Goal: Information Seeking & Learning: Learn about a topic

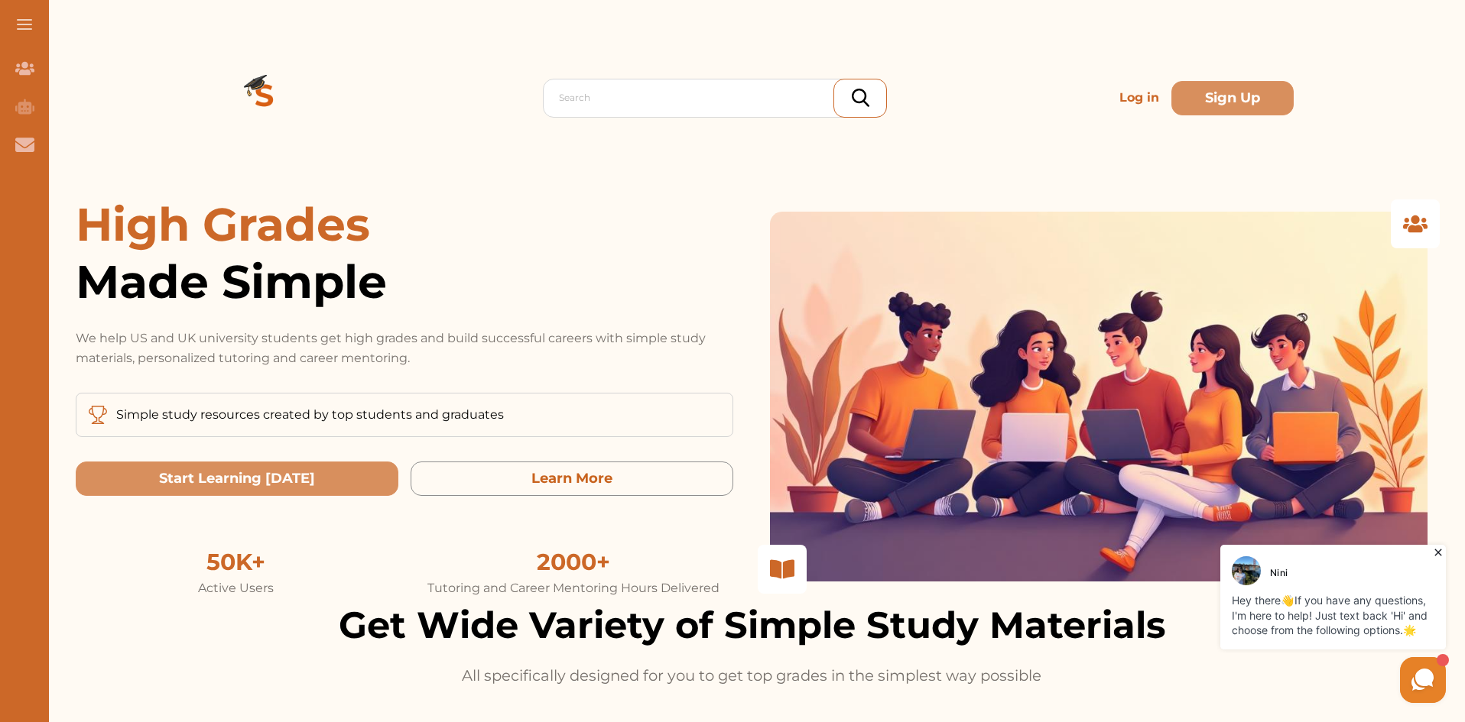
click at [1120, 97] on p "Log in" at bounding box center [1139, 98] width 52 height 31
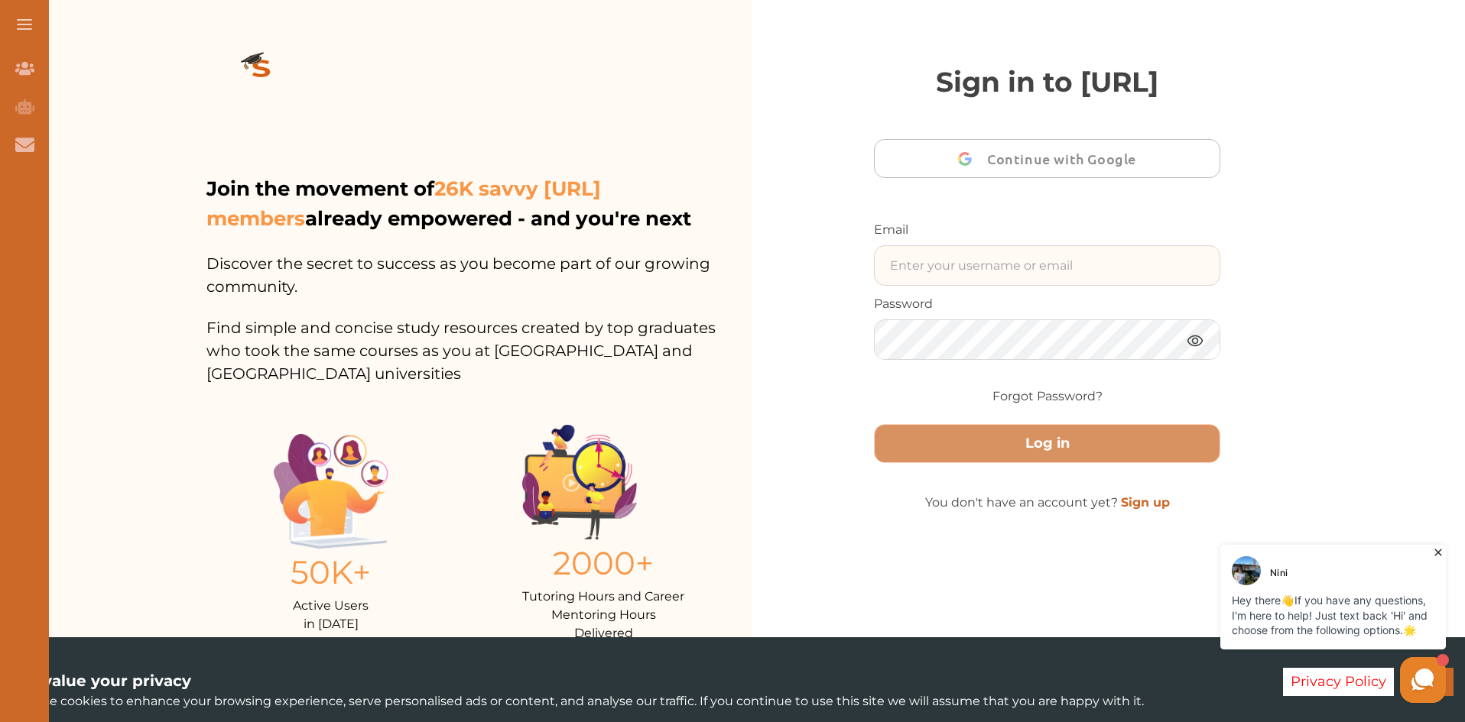
type input "ecommerce.mu@gmail.com"
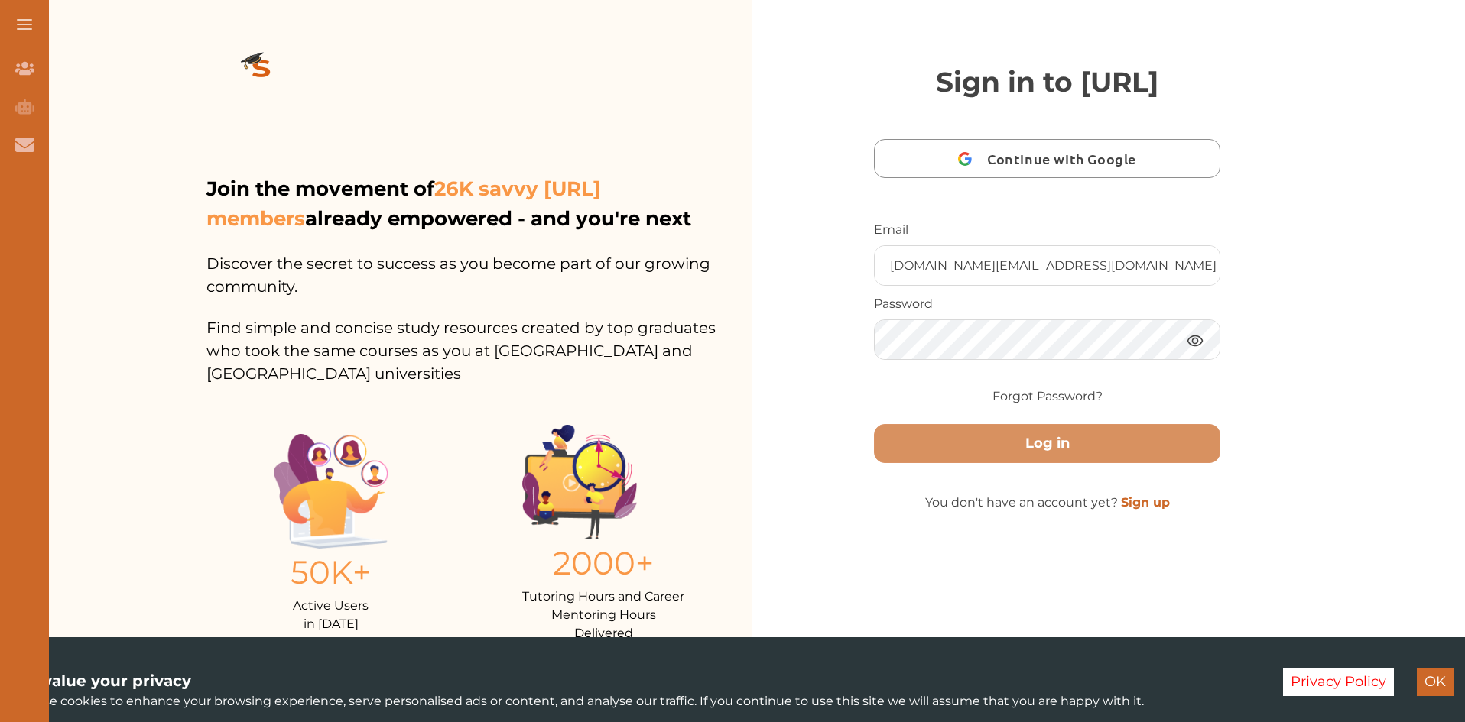
click at [1199, 350] on img at bounding box center [1195, 340] width 18 height 19
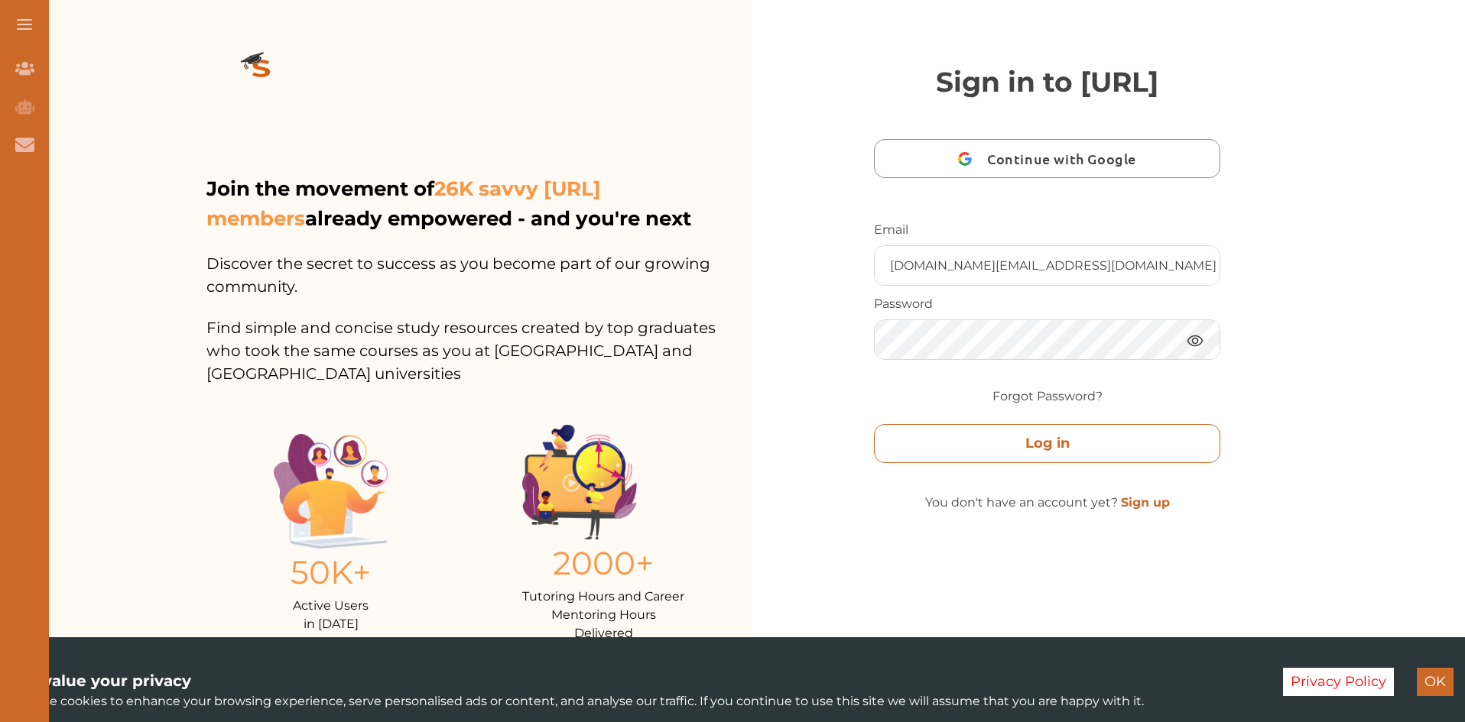
click at [1071, 463] on button "Log in" at bounding box center [1047, 443] width 346 height 39
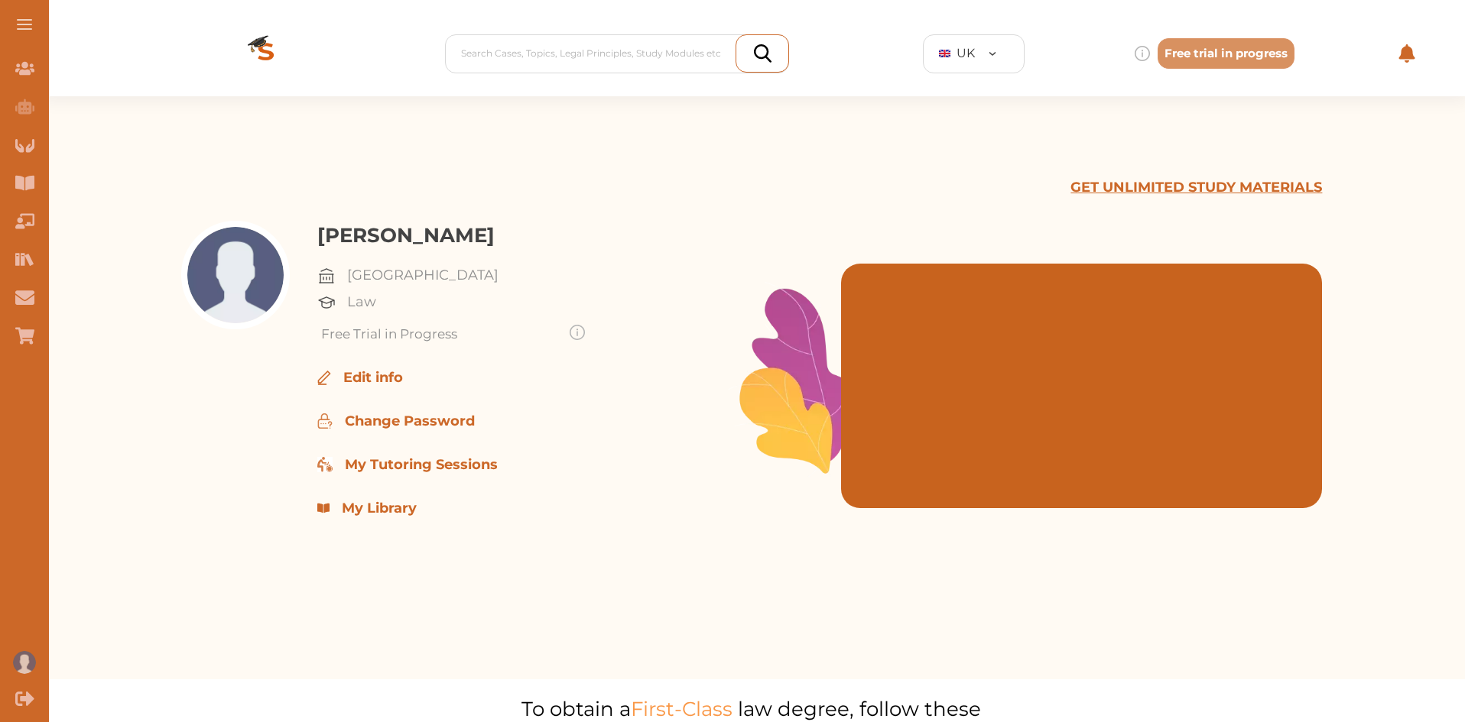
click at [1183, 184] on p "GET UNLIMITED STUDY MATERIALS" at bounding box center [1196, 187] width 252 height 21
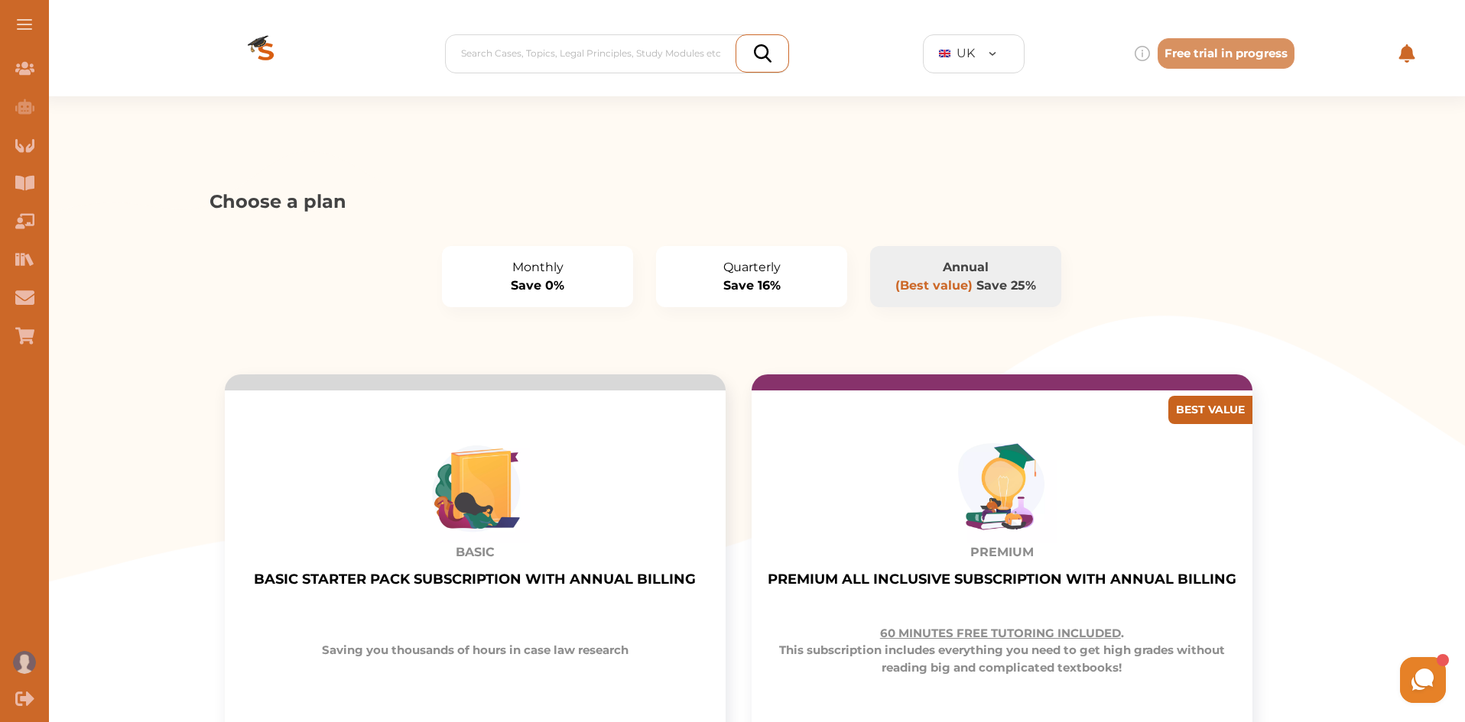
drag, startPoint x: 1028, startPoint y: 214, endPoint x: 1282, endPoint y: 152, distance: 262.0
click at [1282, 152] on div "Choose a plan" at bounding box center [751, 171] width 1427 height 89
click at [28, 660] on img "Profile" at bounding box center [24, 662] width 23 height 23
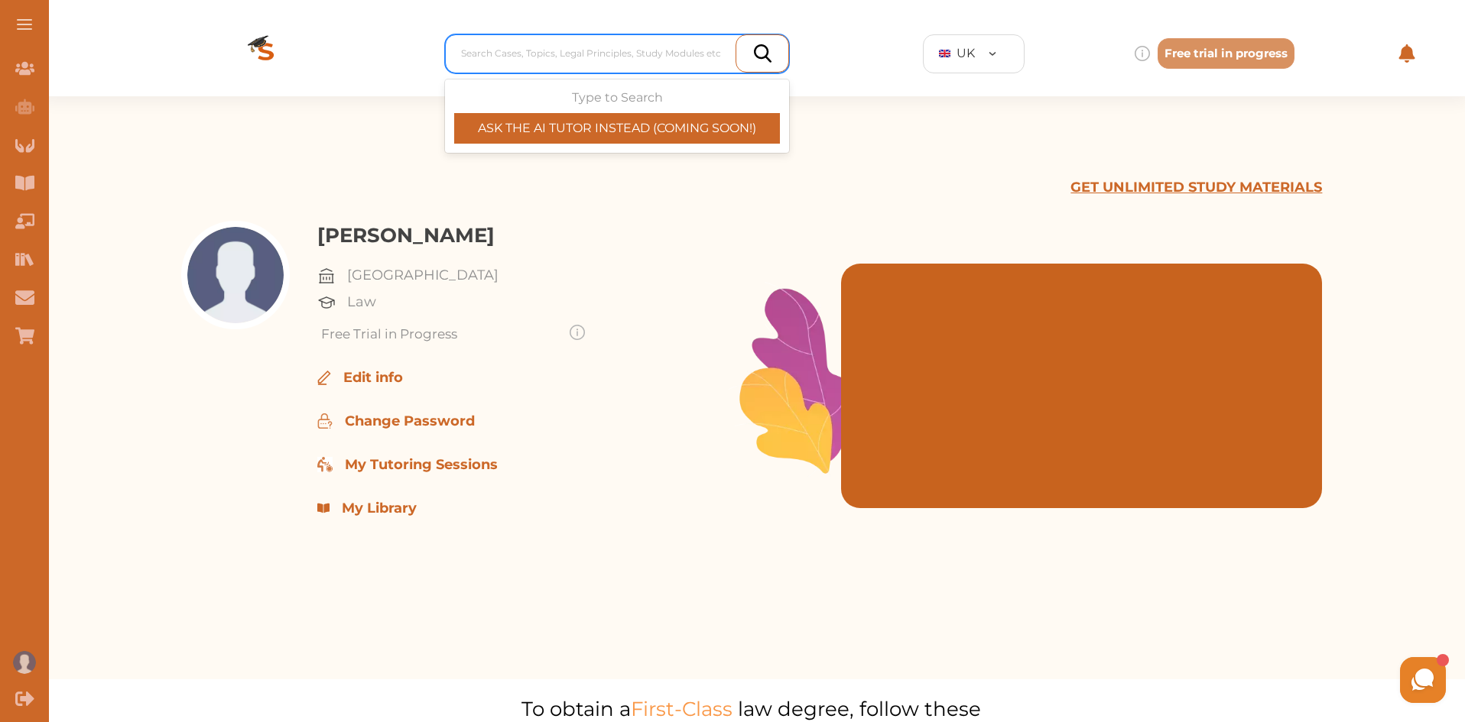
click at [537, 38] on div "Search Cases, Topics, Legal Principles, Study Modules etc" at bounding box center [617, 53] width 344 height 39
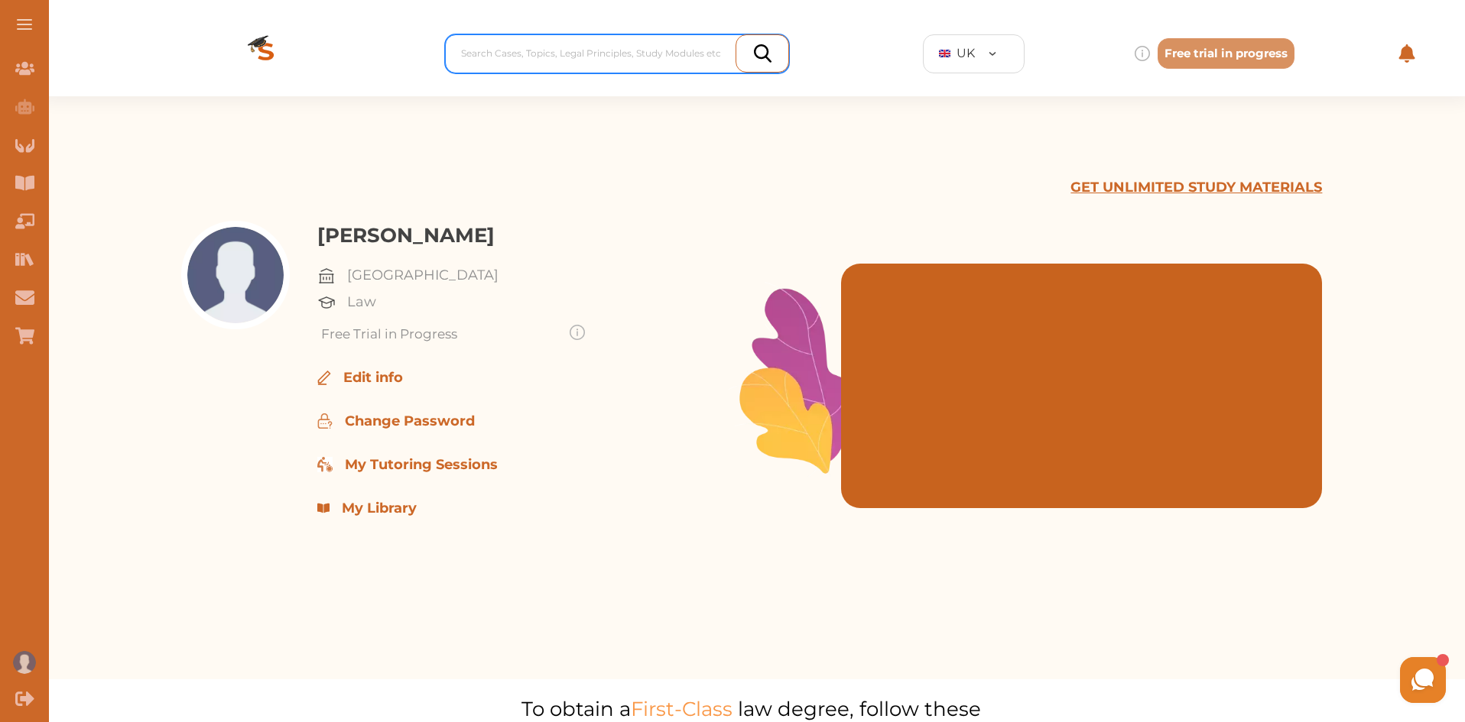
click at [537, 57] on div at bounding box center [621, 53] width 320 height 21
type input "public law"
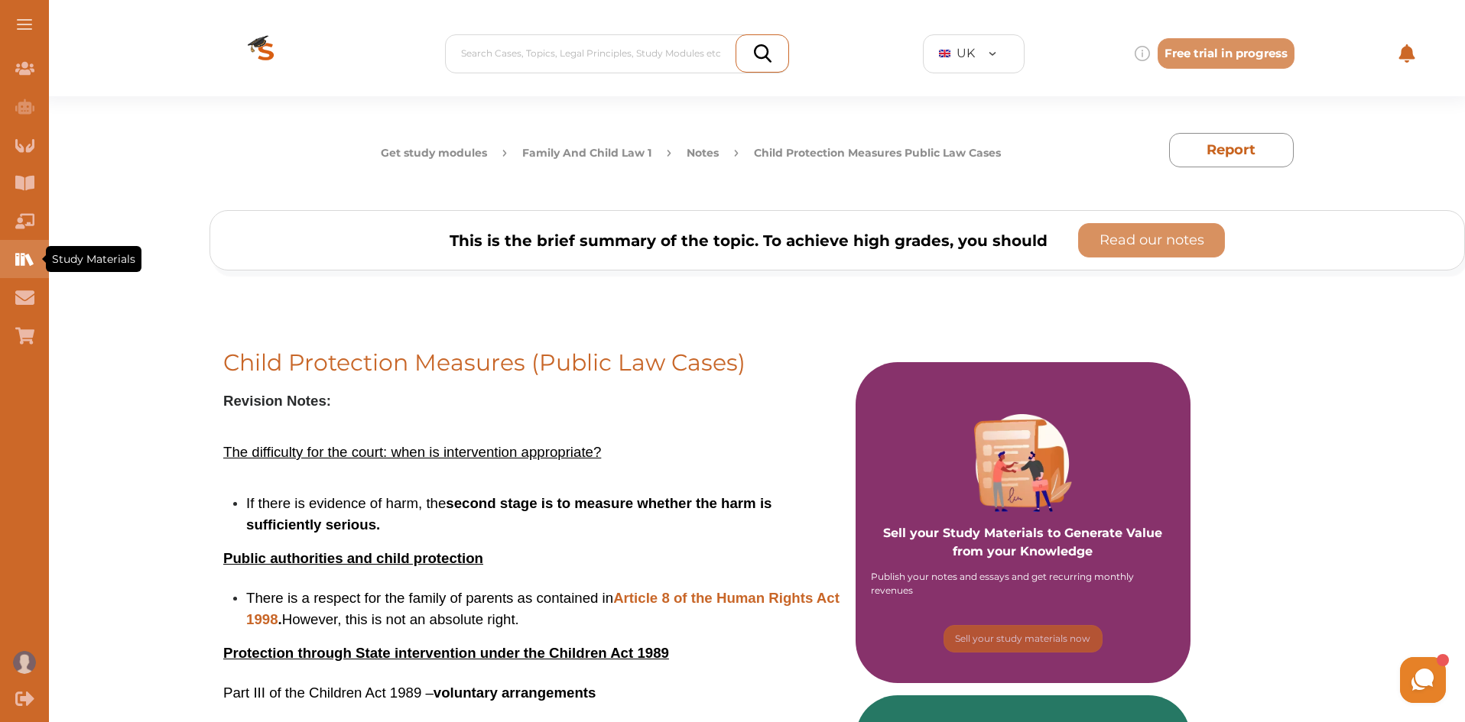
click at [22, 259] on icon "Study Materials" at bounding box center [23, 259] width 4 height 12
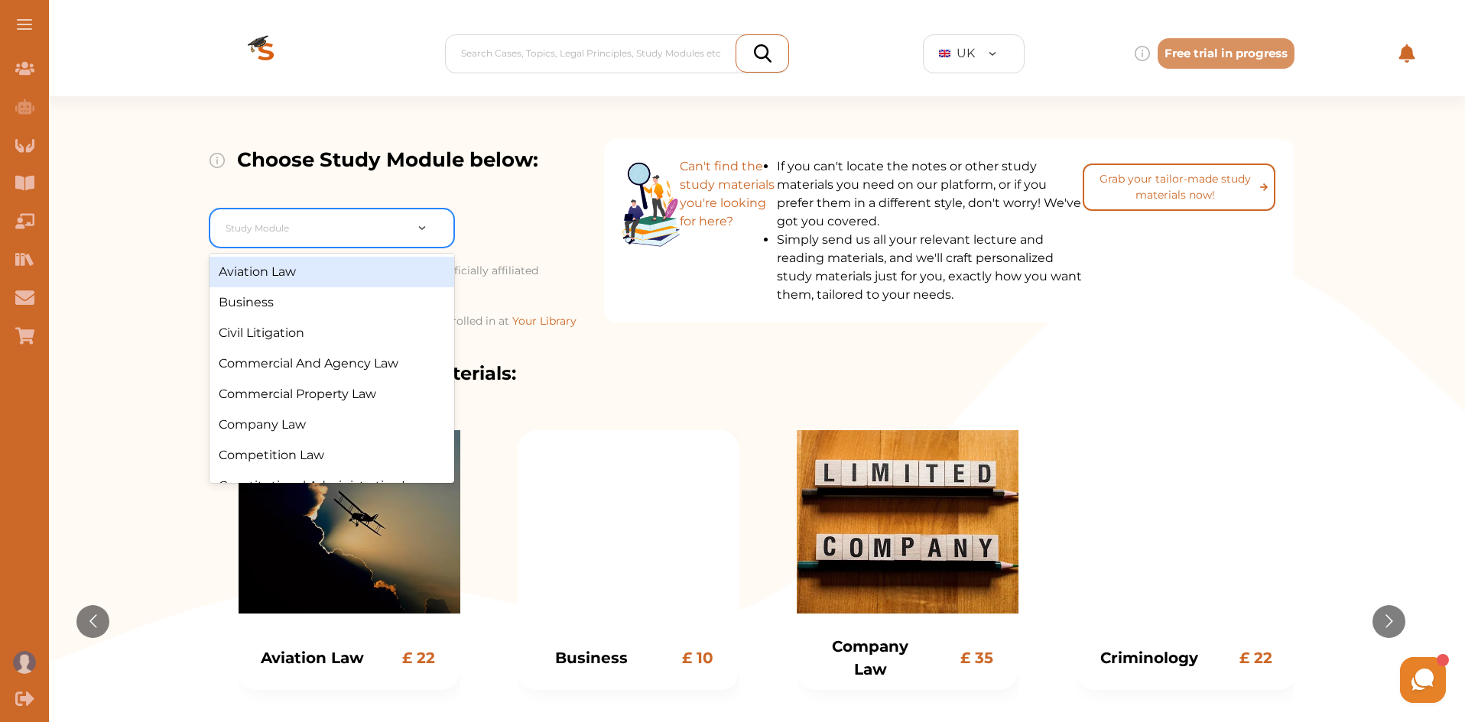
click at [281, 222] on div at bounding box center [315, 228] width 179 height 21
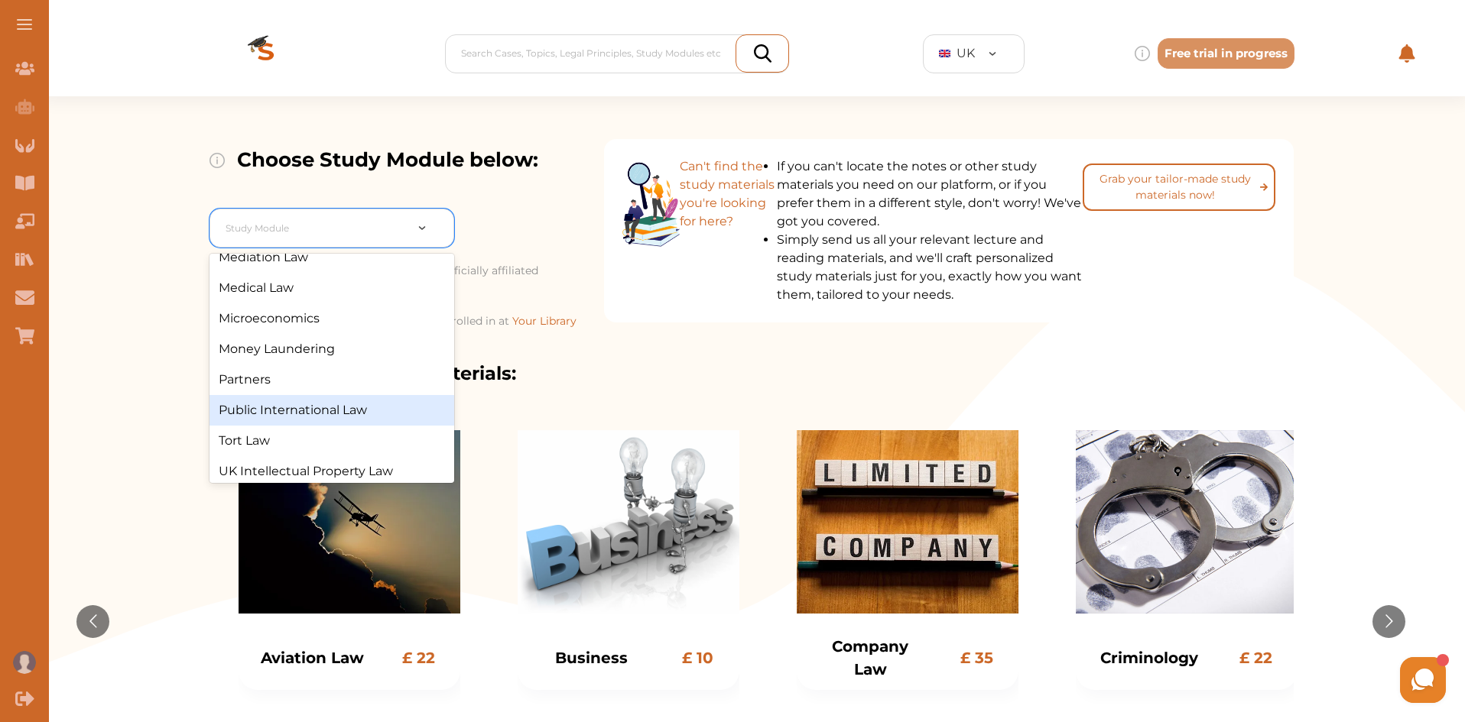
scroll to position [1006, 0]
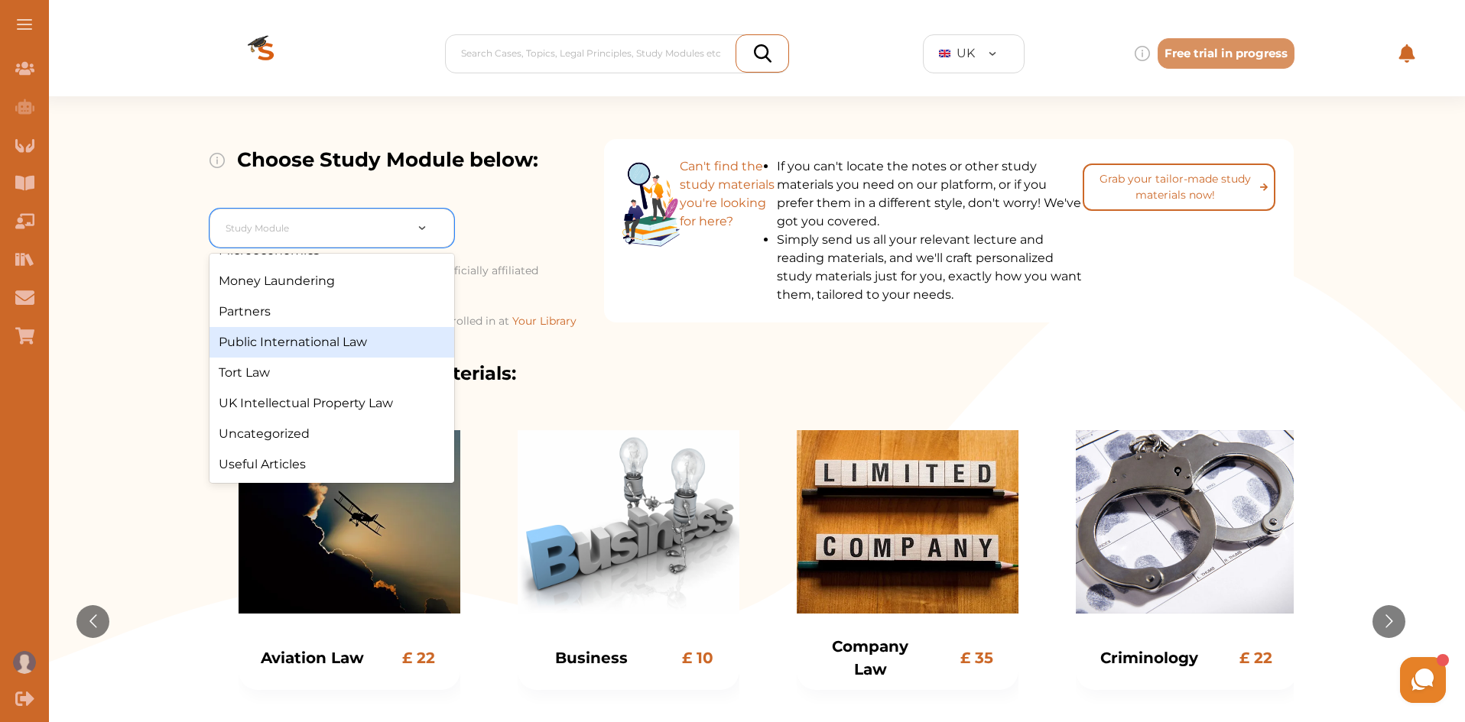
click at [381, 347] on div "Public International Law" at bounding box center [331, 342] width 245 height 31
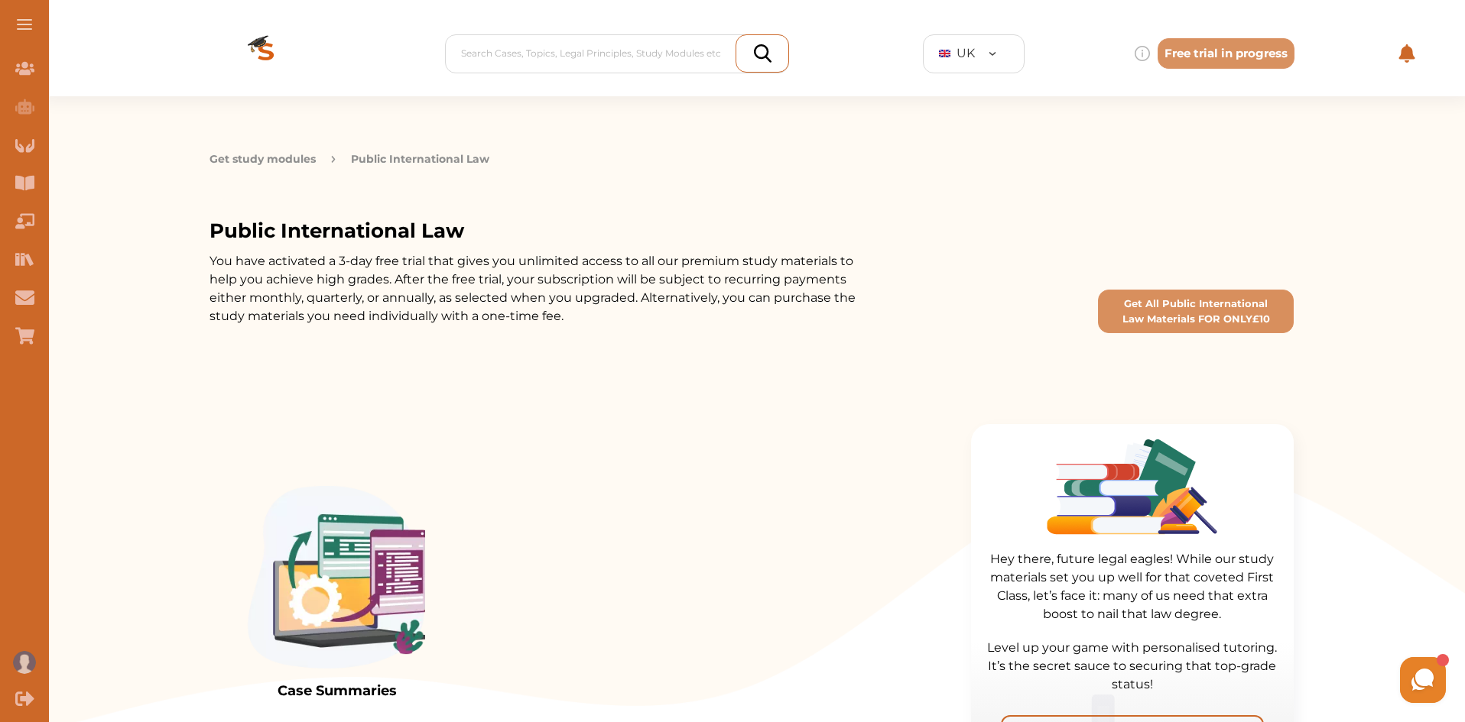
click at [289, 159] on button "Get study modules" at bounding box center [262, 159] width 106 height 16
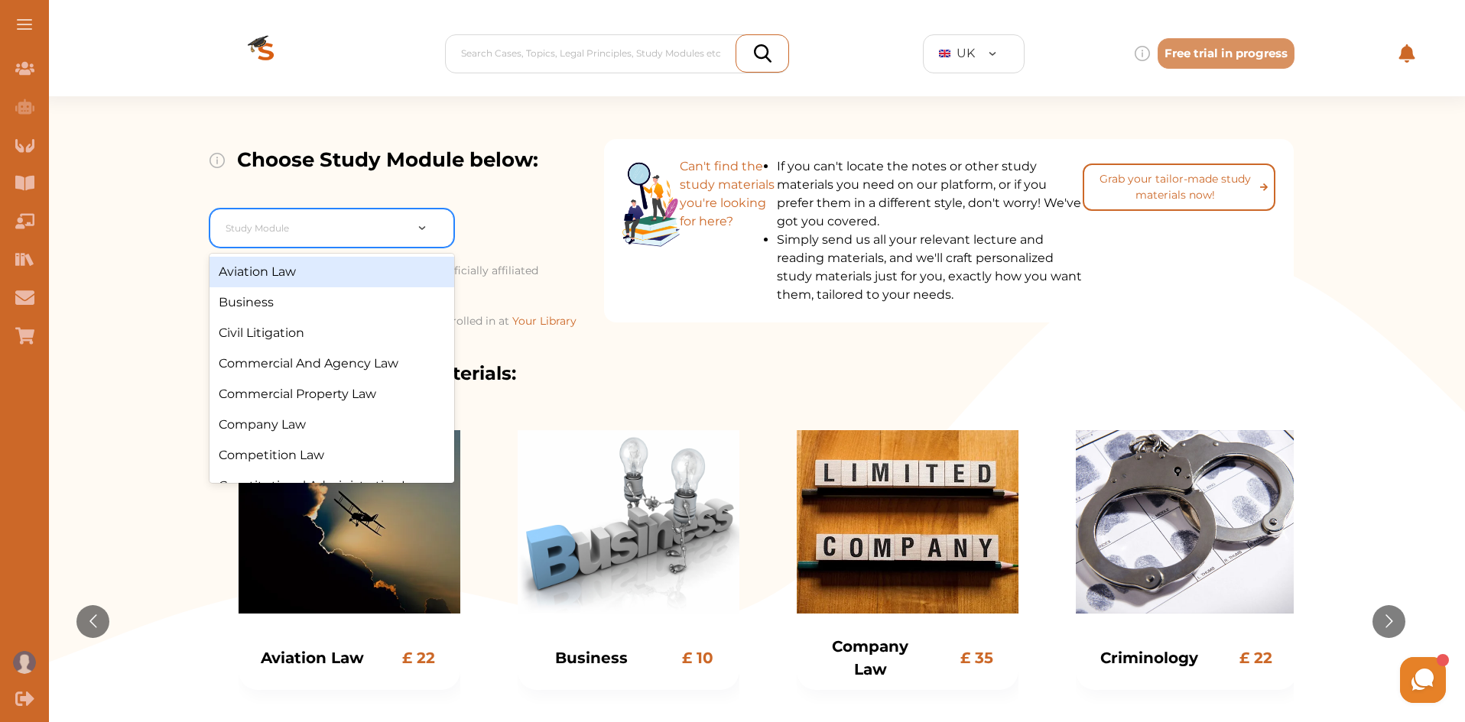
click at [427, 241] on div at bounding box center [432, 227] width 41 height 37
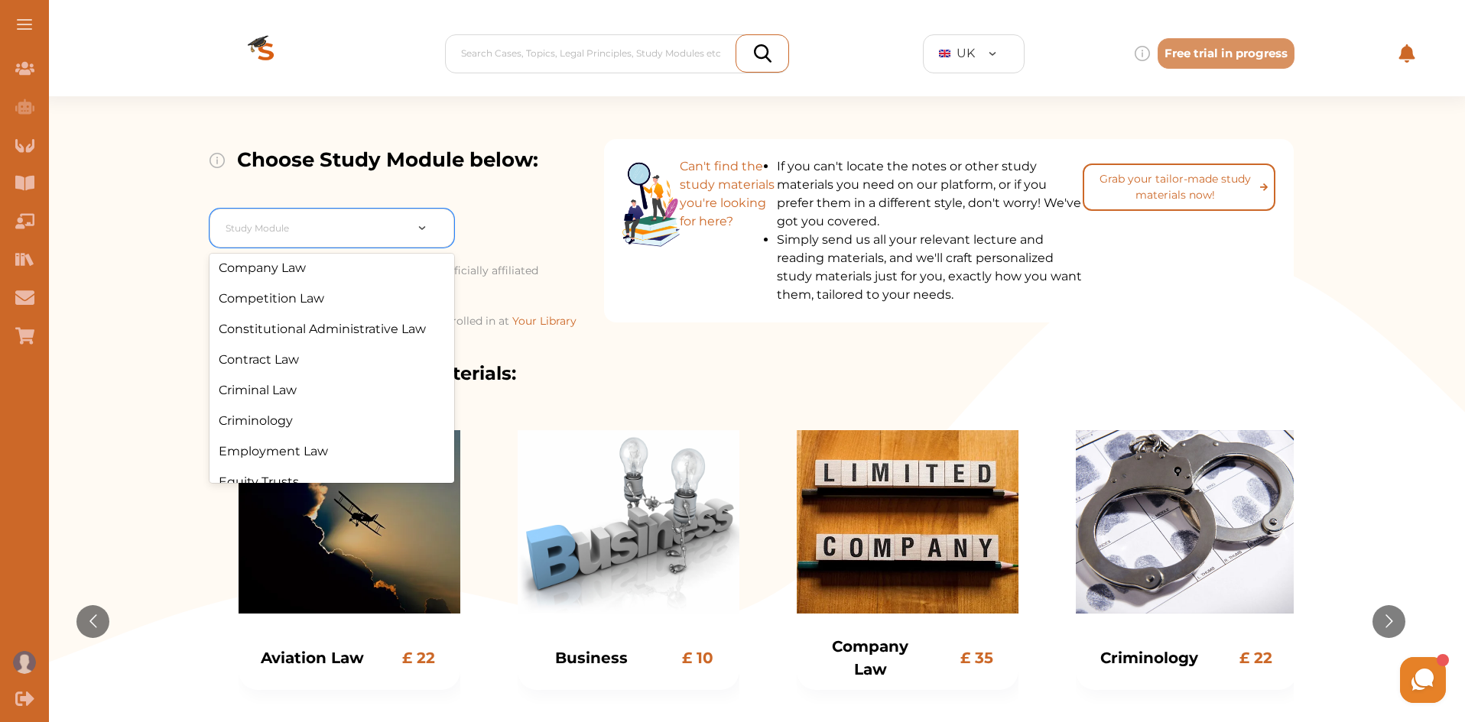
scroll to position [165, 0]
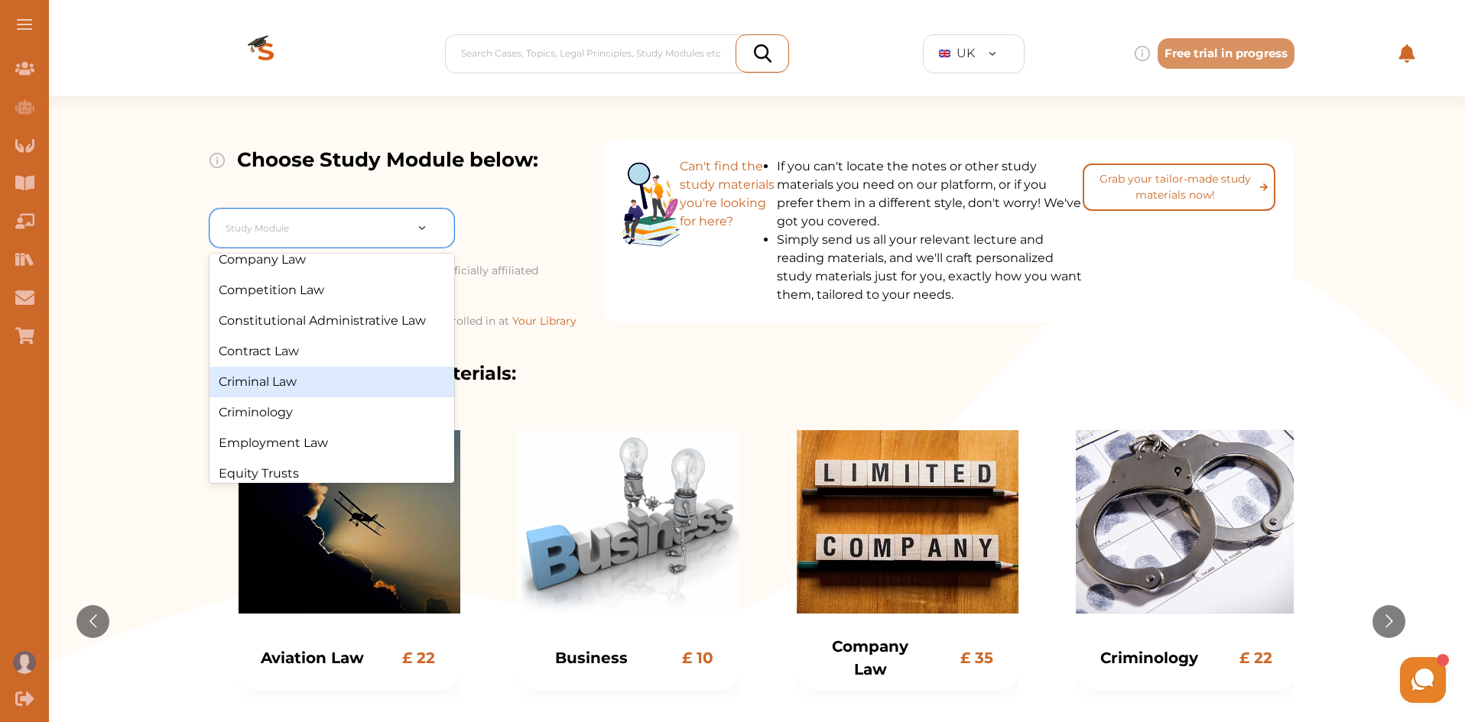
click at [364, 371] on div "Criminal Law" at bounding box center [331, 382] width 245 height 31
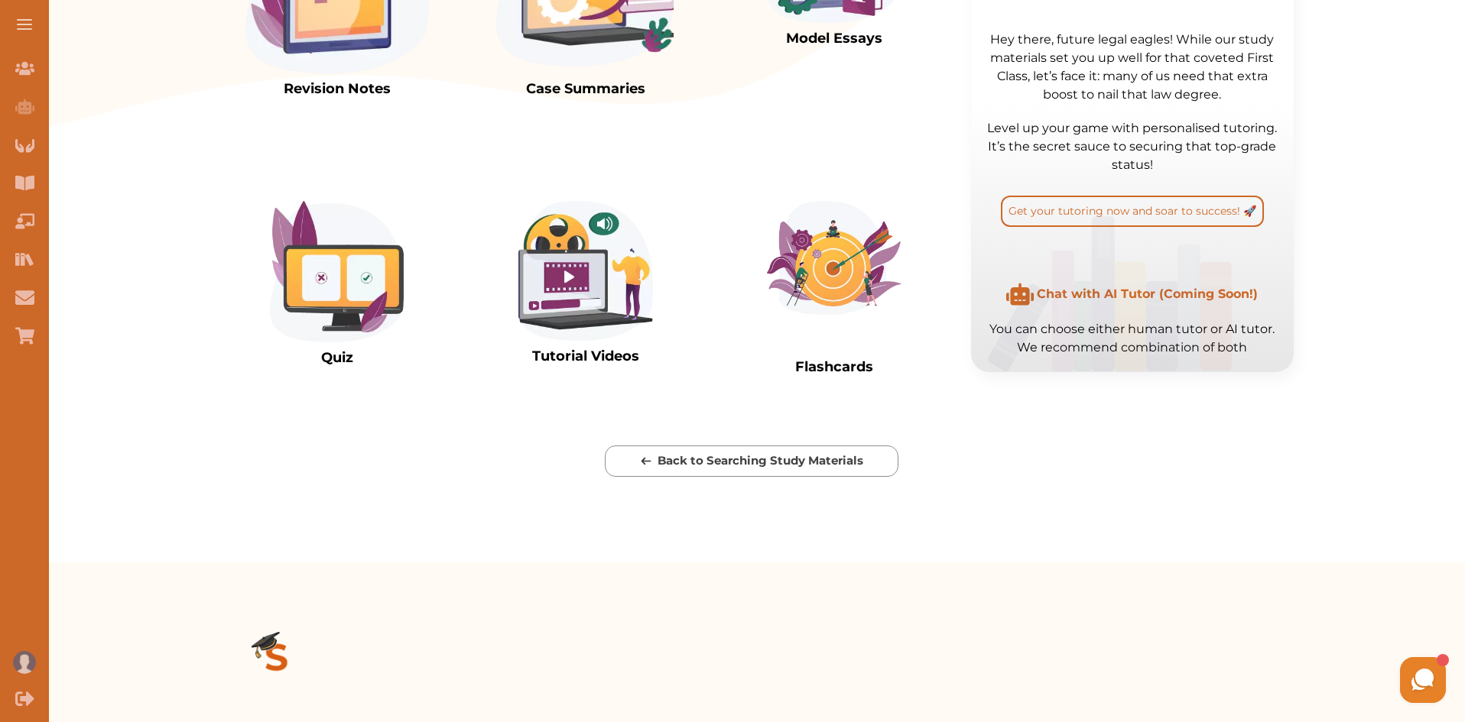
scroll to position [623, 0]
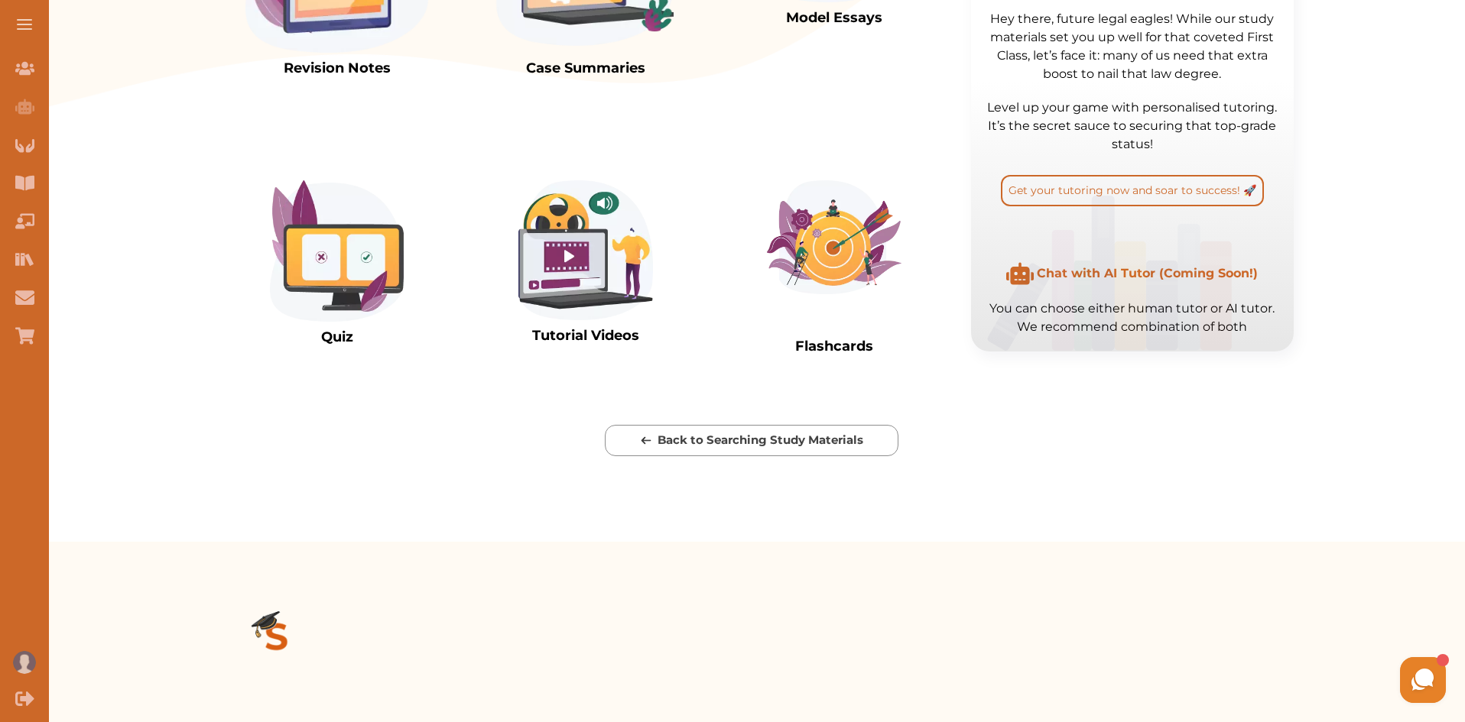
click at [566, 320] on img at bounding box center [585, 250] width 135 height 140
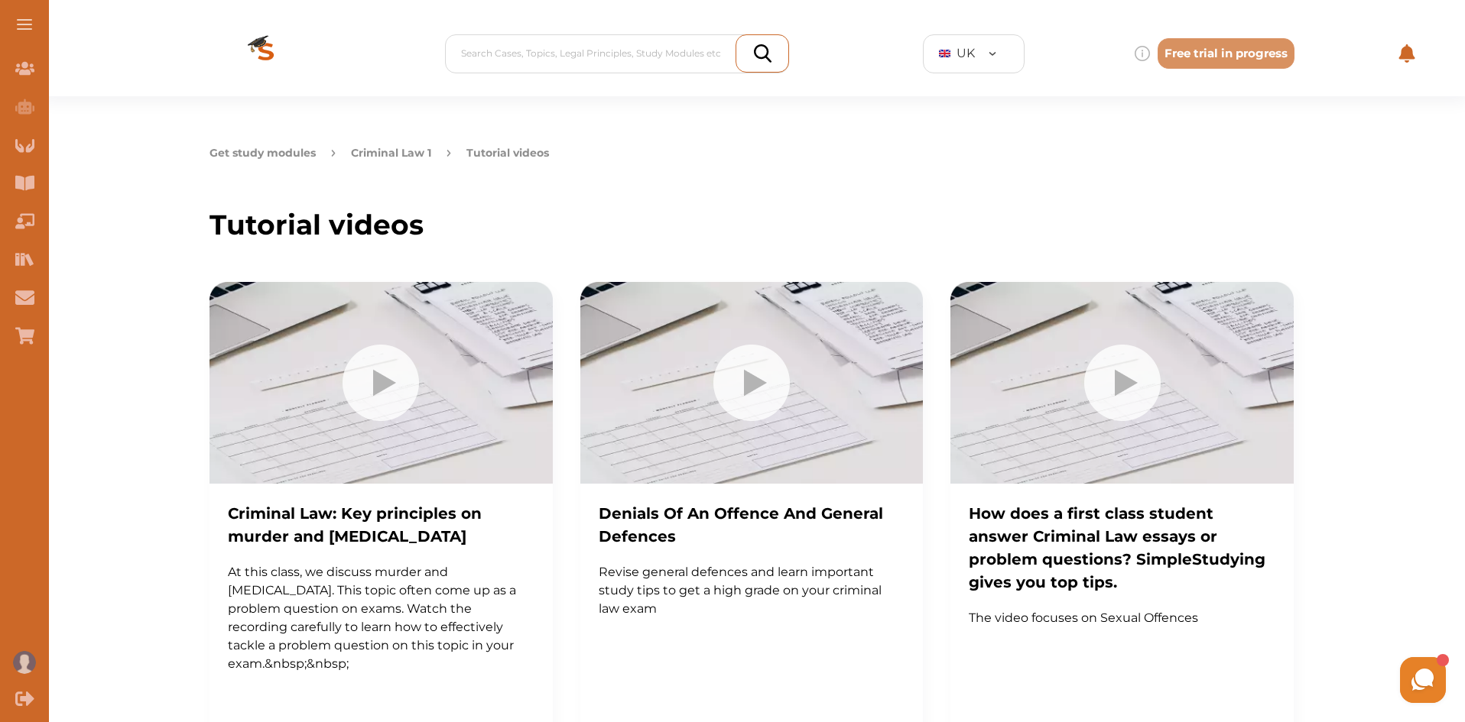
click at [378, 149] on button "Criminal Law 1" at bounding box center [391, 153] width 80 height 16
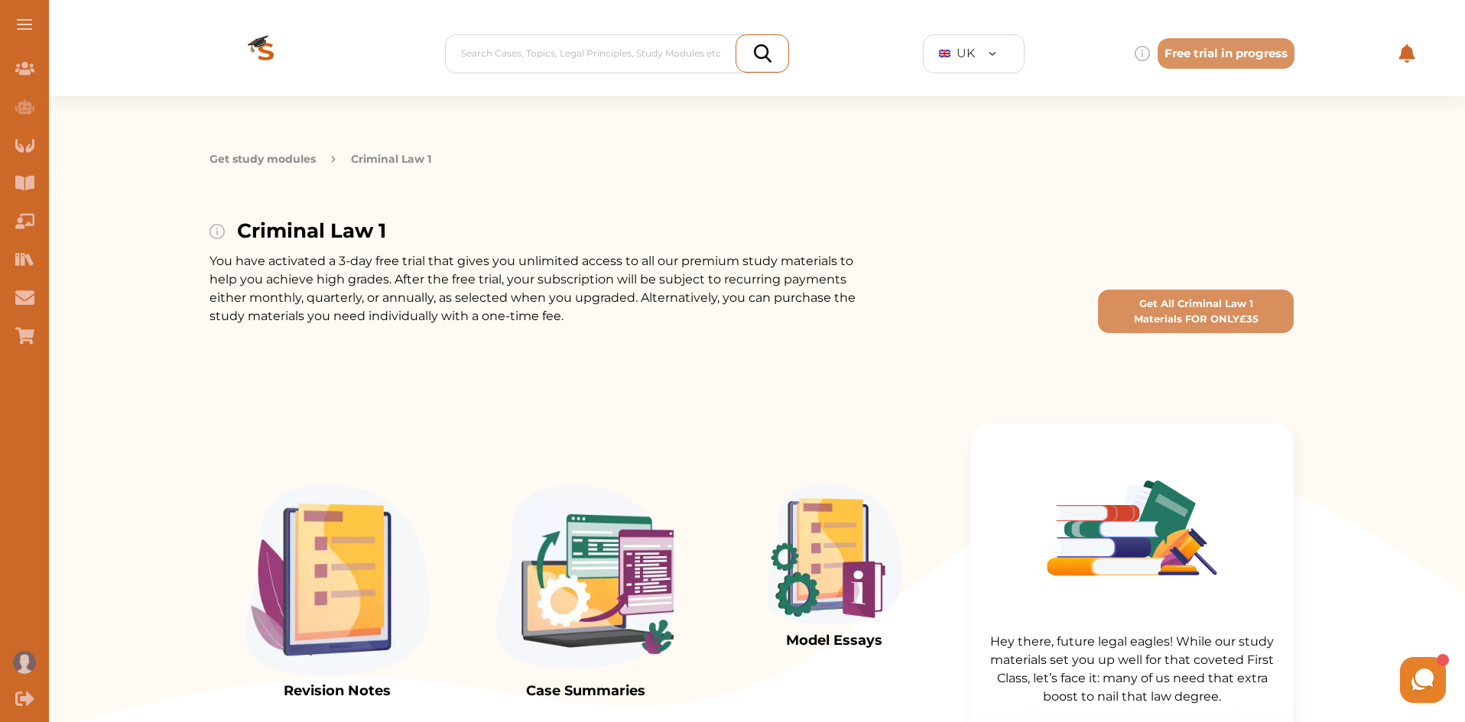
click at [306, 164] on button "Get study modules" at bounding box center [262, 159] width 106 height 16
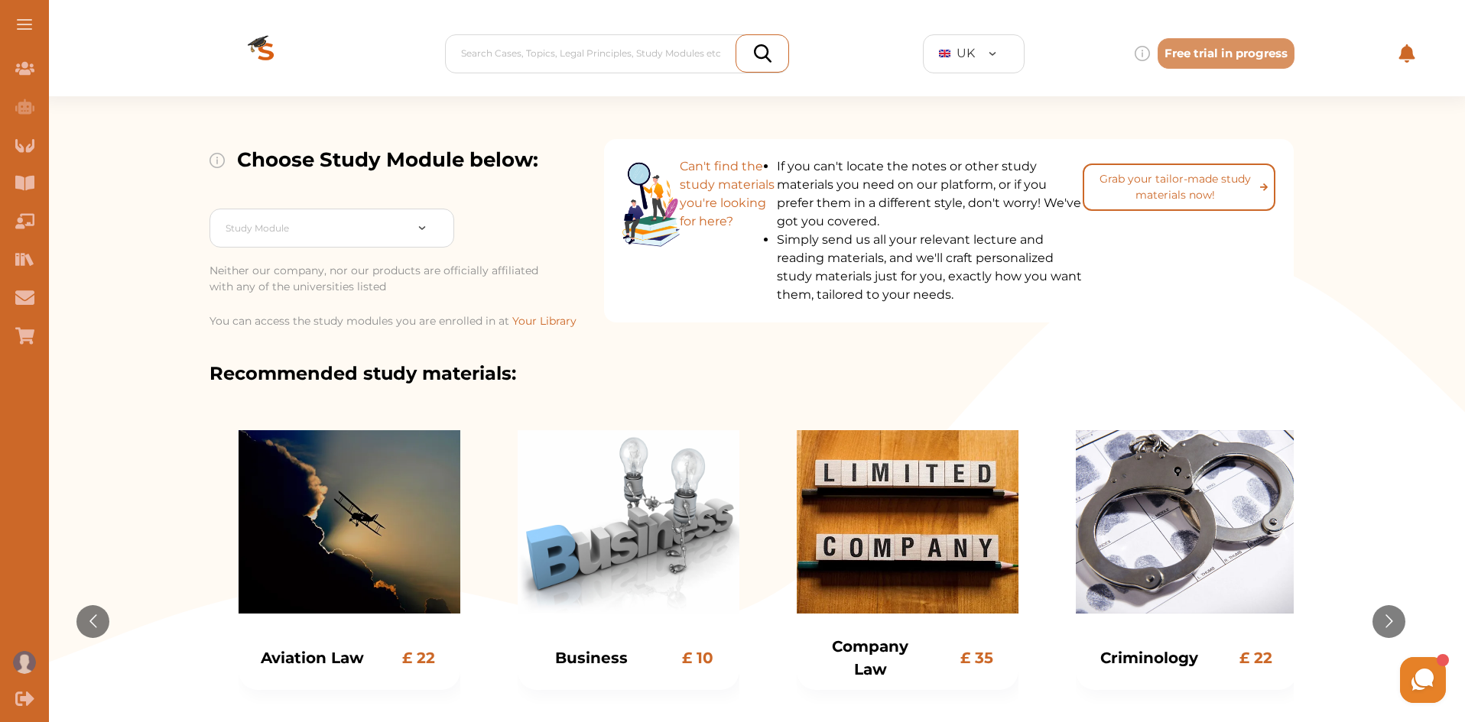
click at [1409, 677] on icon at bounding box center [1422, 680] width 29 height 29
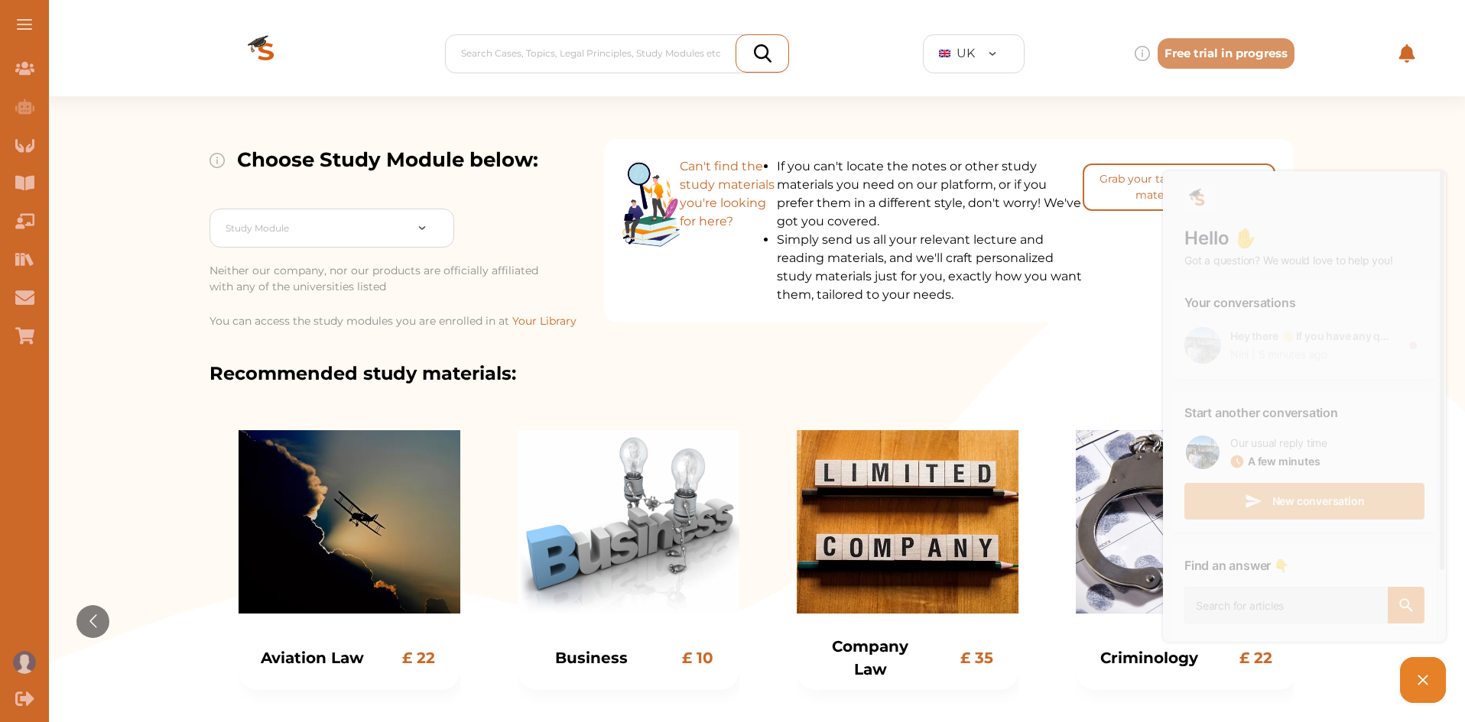
click at [1348, 502] on span "New conversation" at bounding box center [1318, 501] width 93 height 11
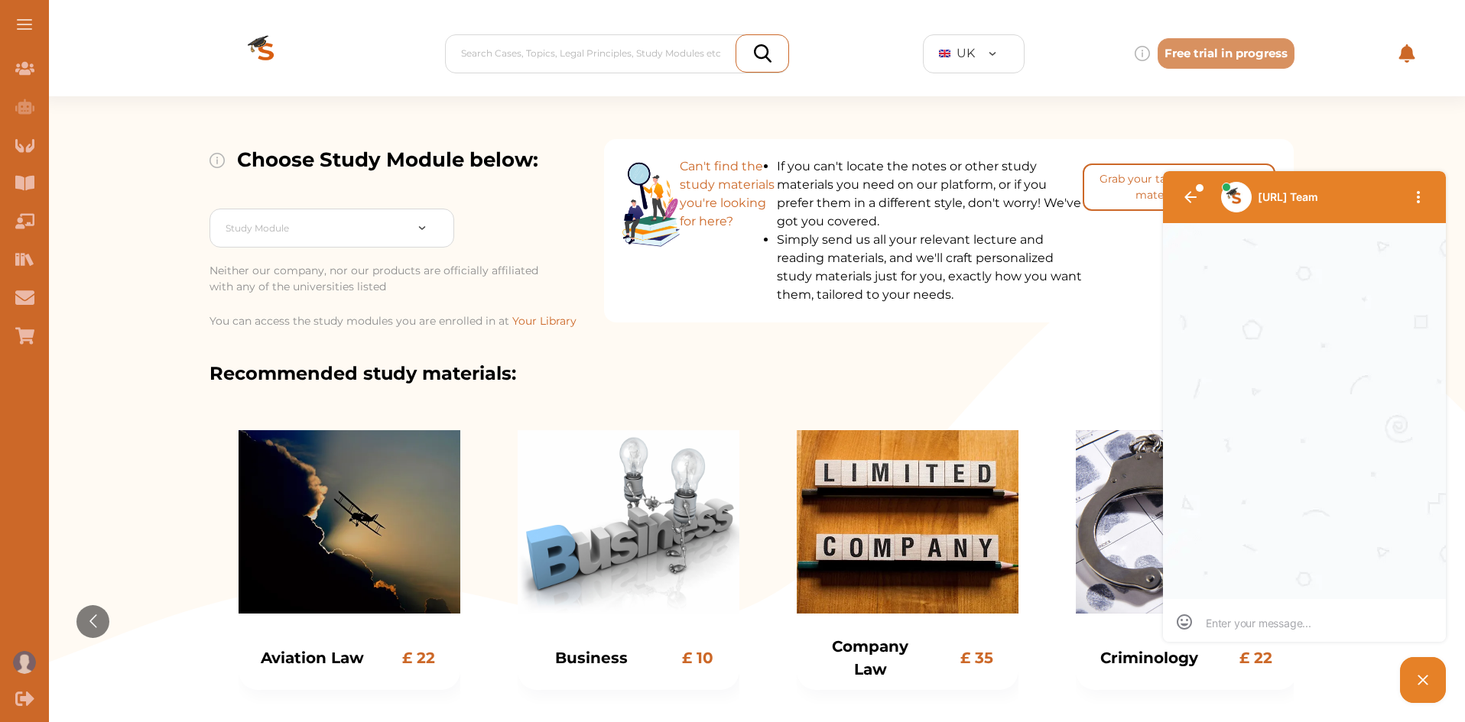
scroll to position [1, 0]
type textarea "h"
type textarea "he"
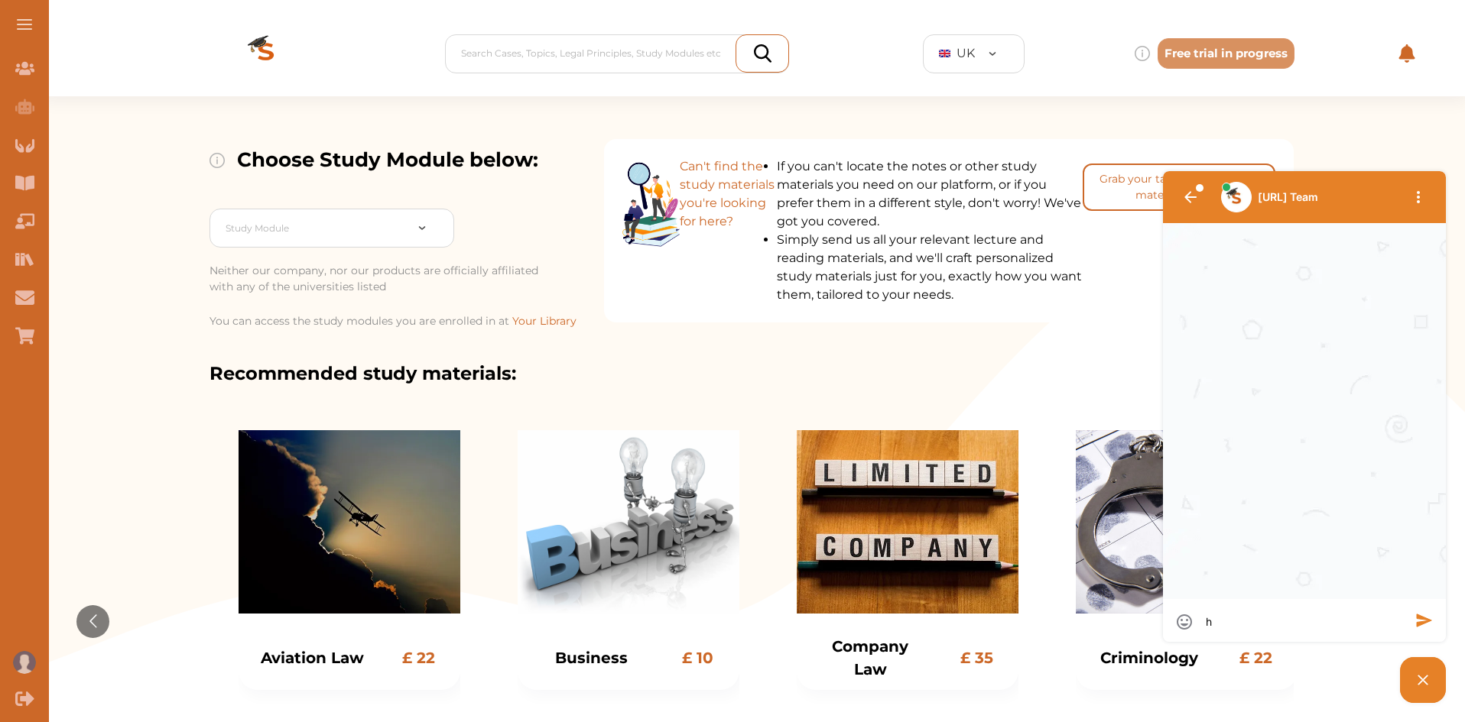
type textarea "he"
type textarea "hel"
type textarea "hell"
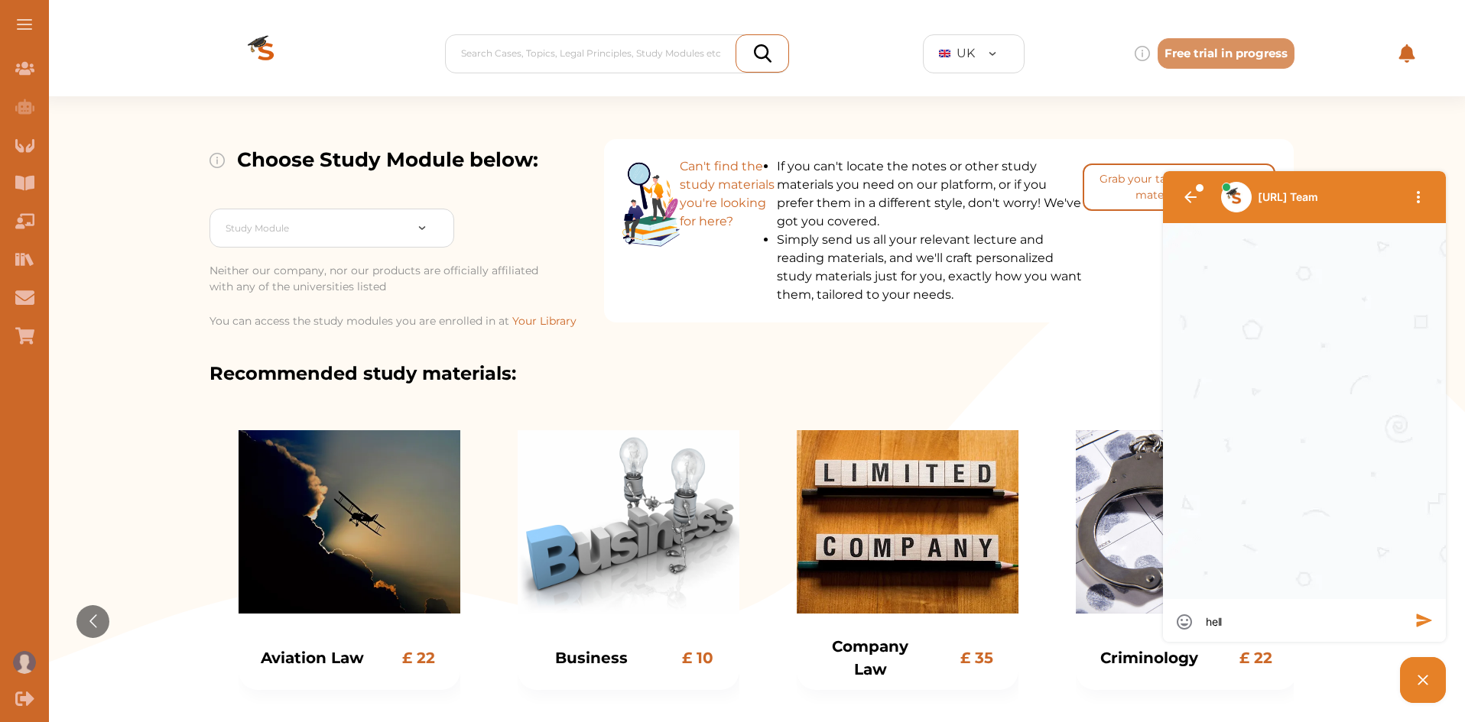
type textarea "hello"
type textarea "hello."
click at [1297, 626] on textarea "hello." at bounding box center [1304, 622] width 197 height 15
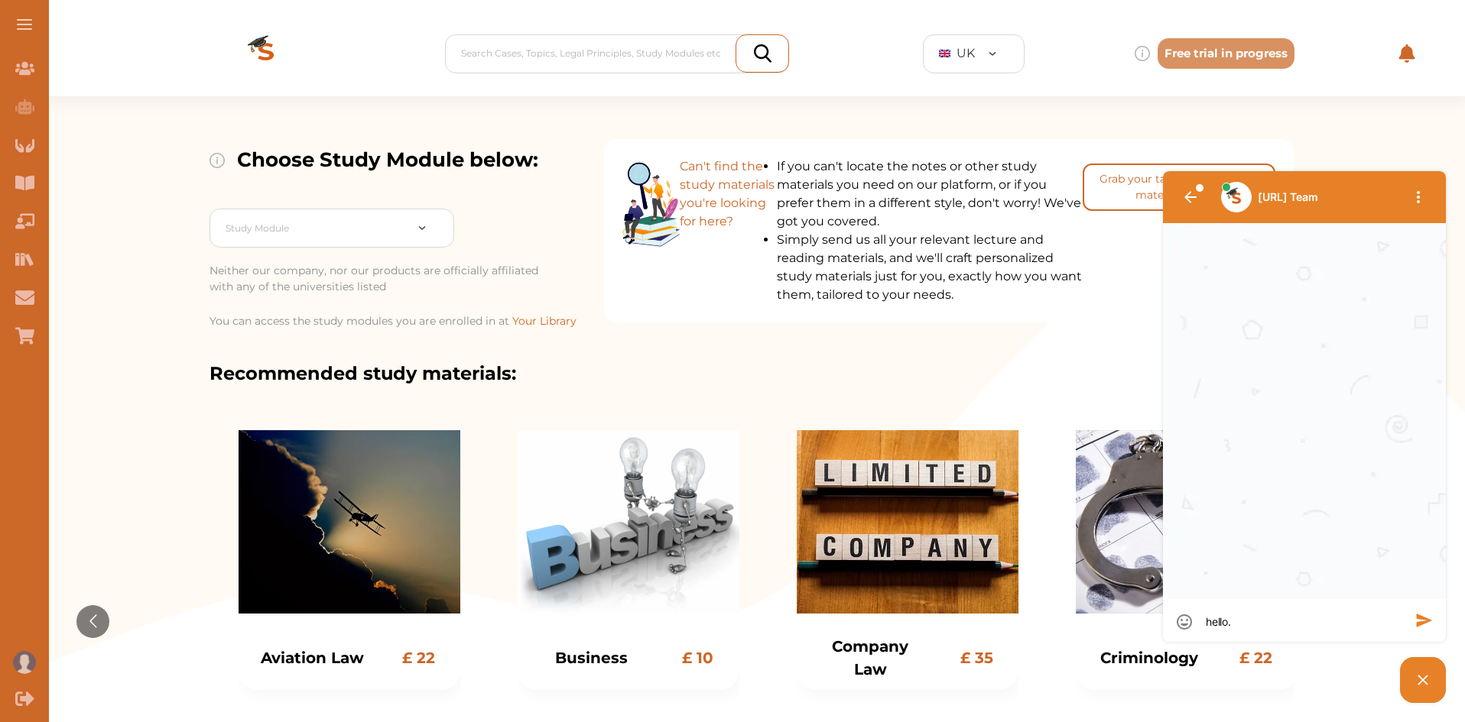
type textarea "hello."
type textarea "hello. i"
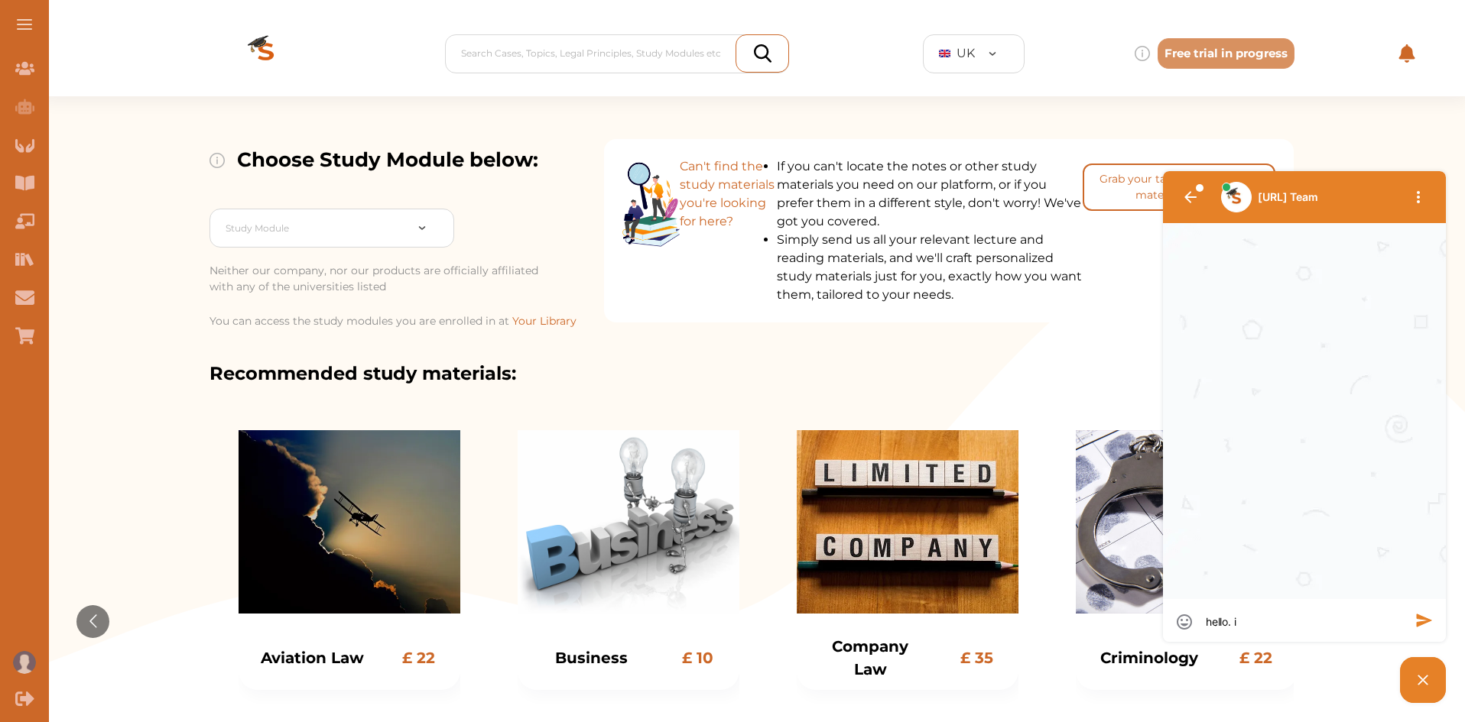
type textarea "hello. i"
type textarea "hello. i d"
type textarea "hello. i do"
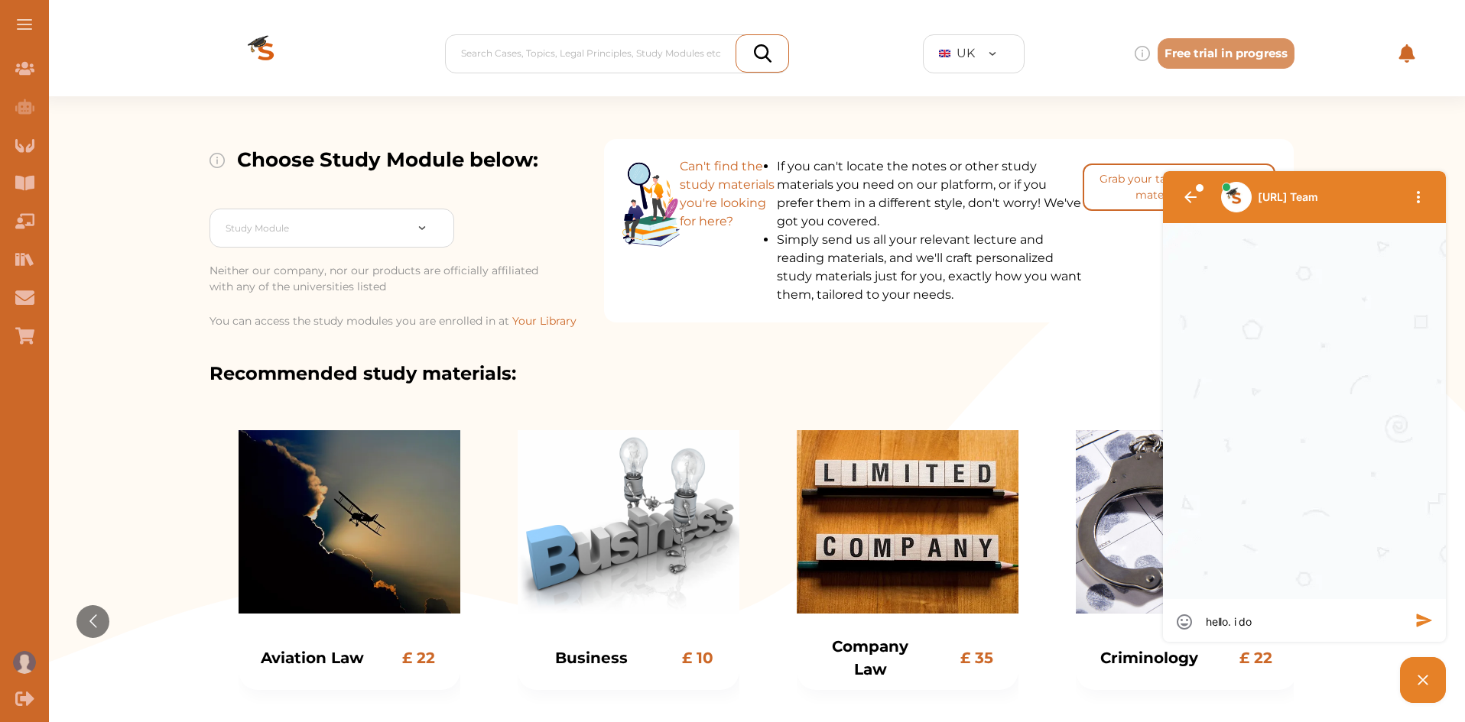
type textarea "hello. i do"
type textarea "hello. i do n"
type textarea "hello. i do no"
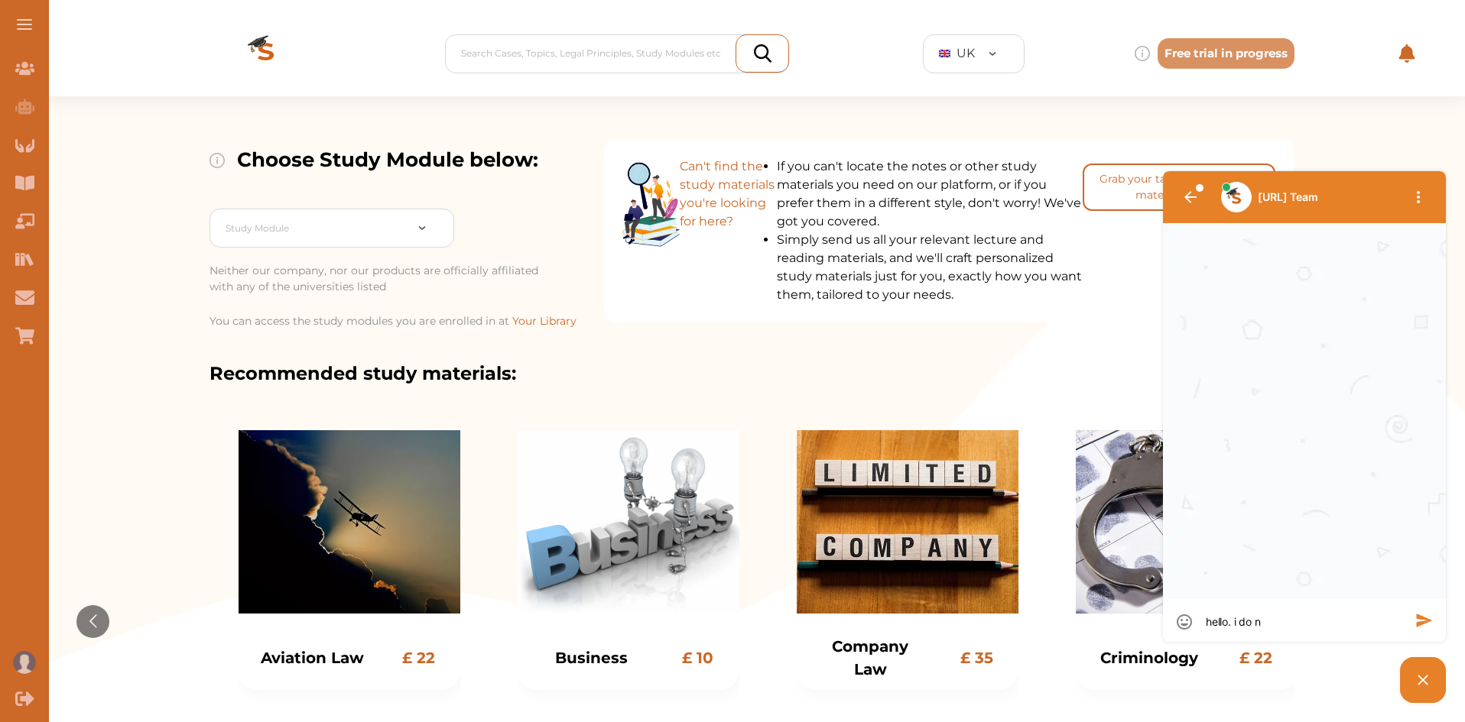
type textarea "hello. i do no"
type textarea "hello. i do not"
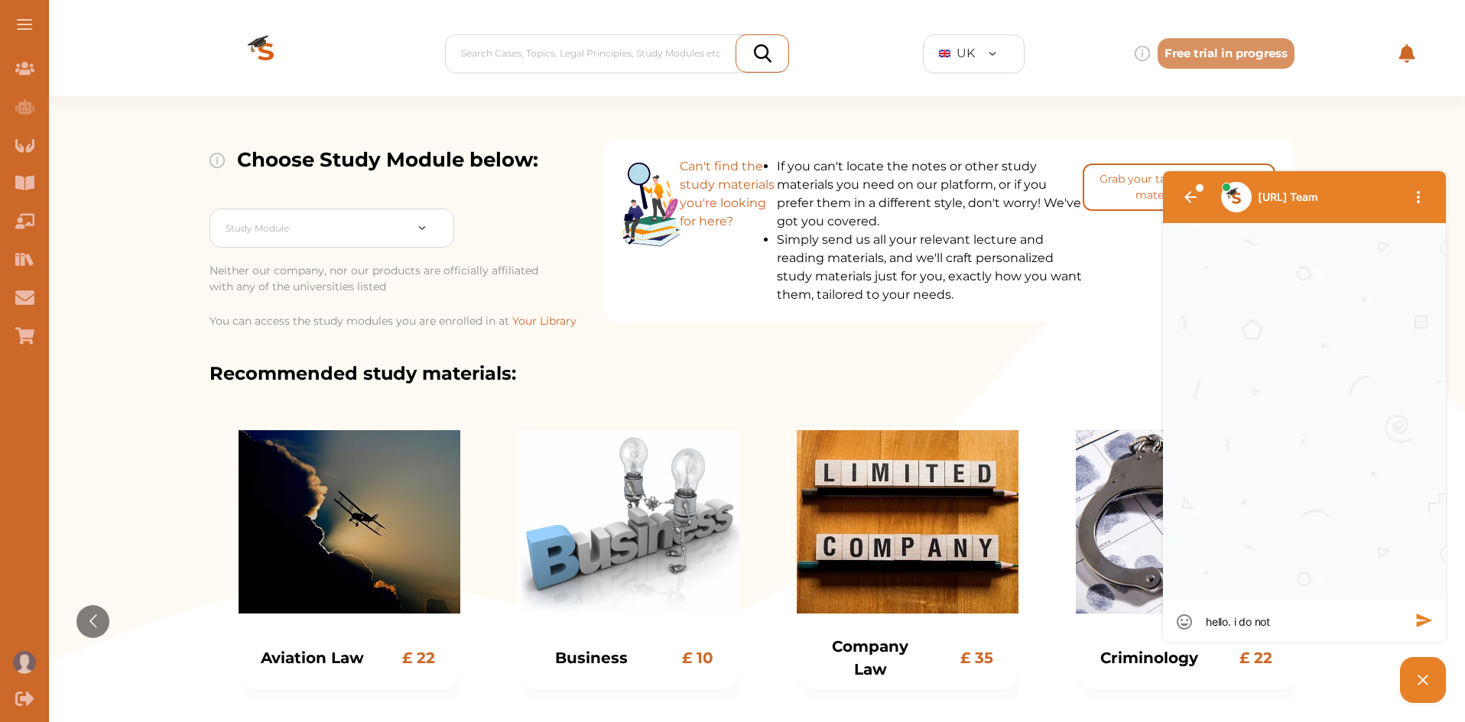
type textarea "hello. i do not s"
type textarea "hello. i do not se"
type textarea "hello. i do not see"
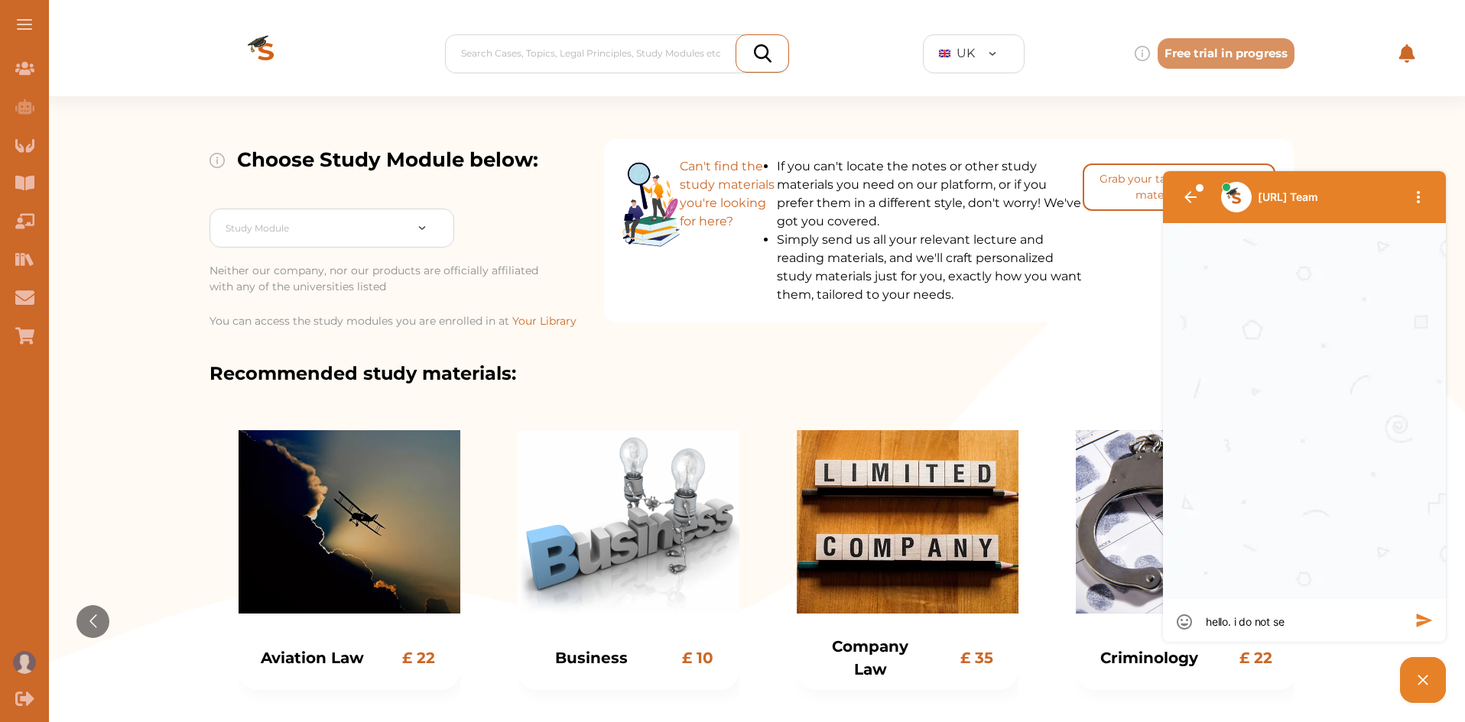
type textarea "hello. i do not see"
type textarea "hello. i do not see p"
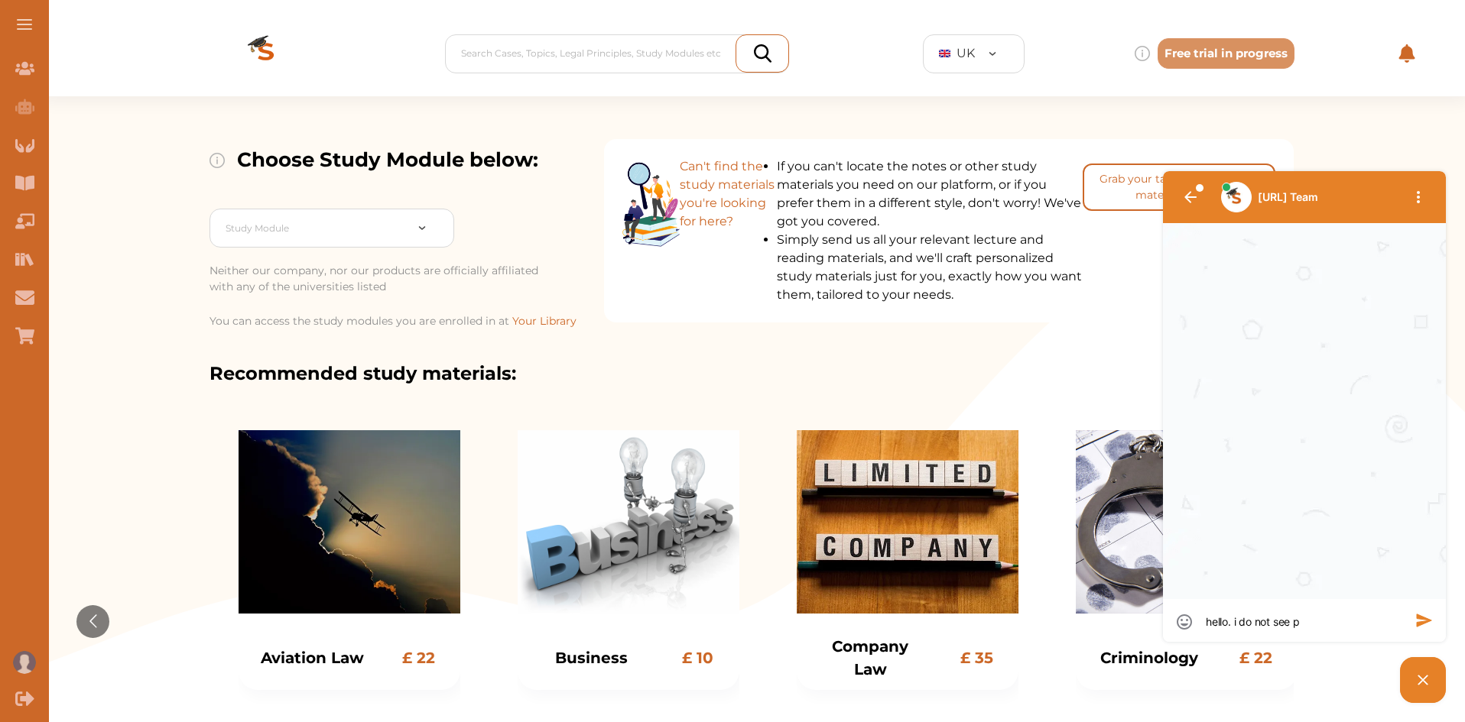
type textarea "hello. i do not see pu"
type textarea "hello. i do not see pub"
type textarea "hello. i do not see pubi"
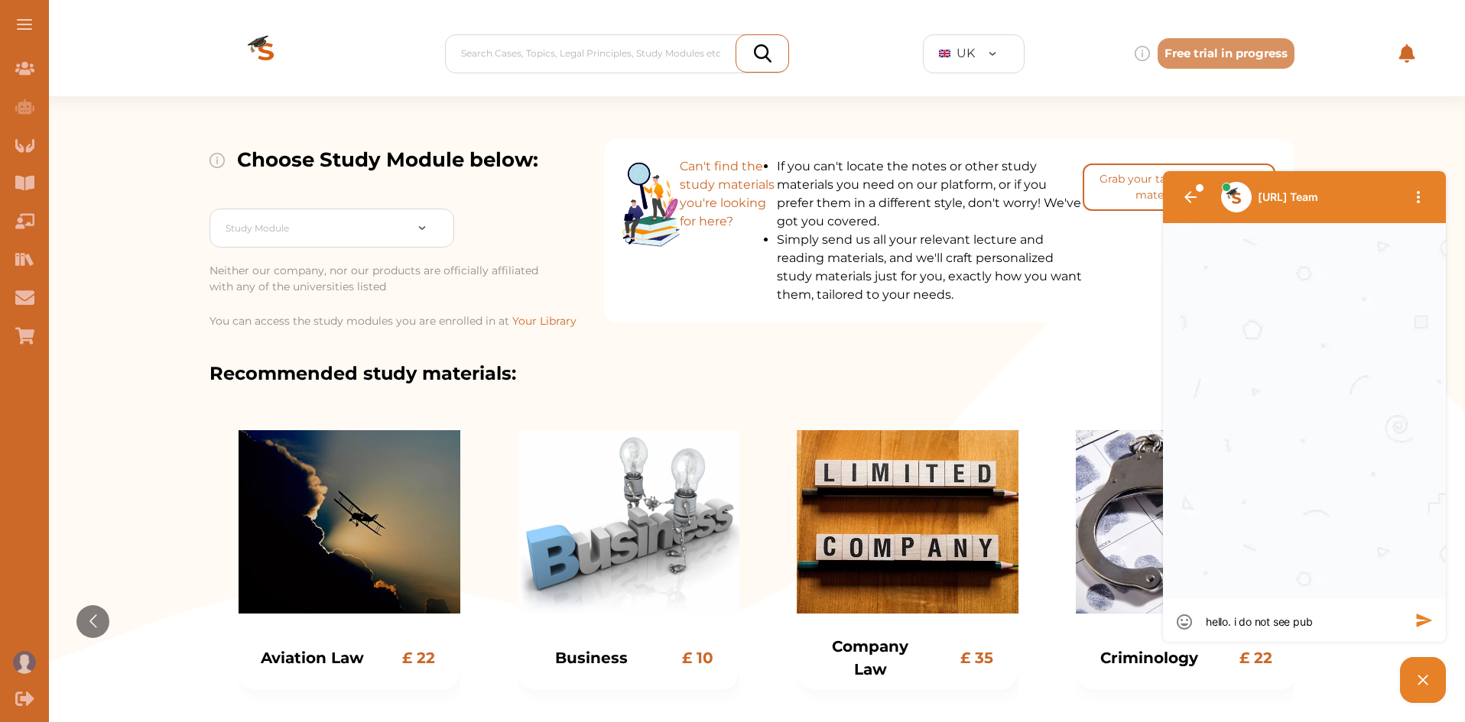
type textarea "hello. i do not see pubi"
type textarea "hello. i do not see pubic"
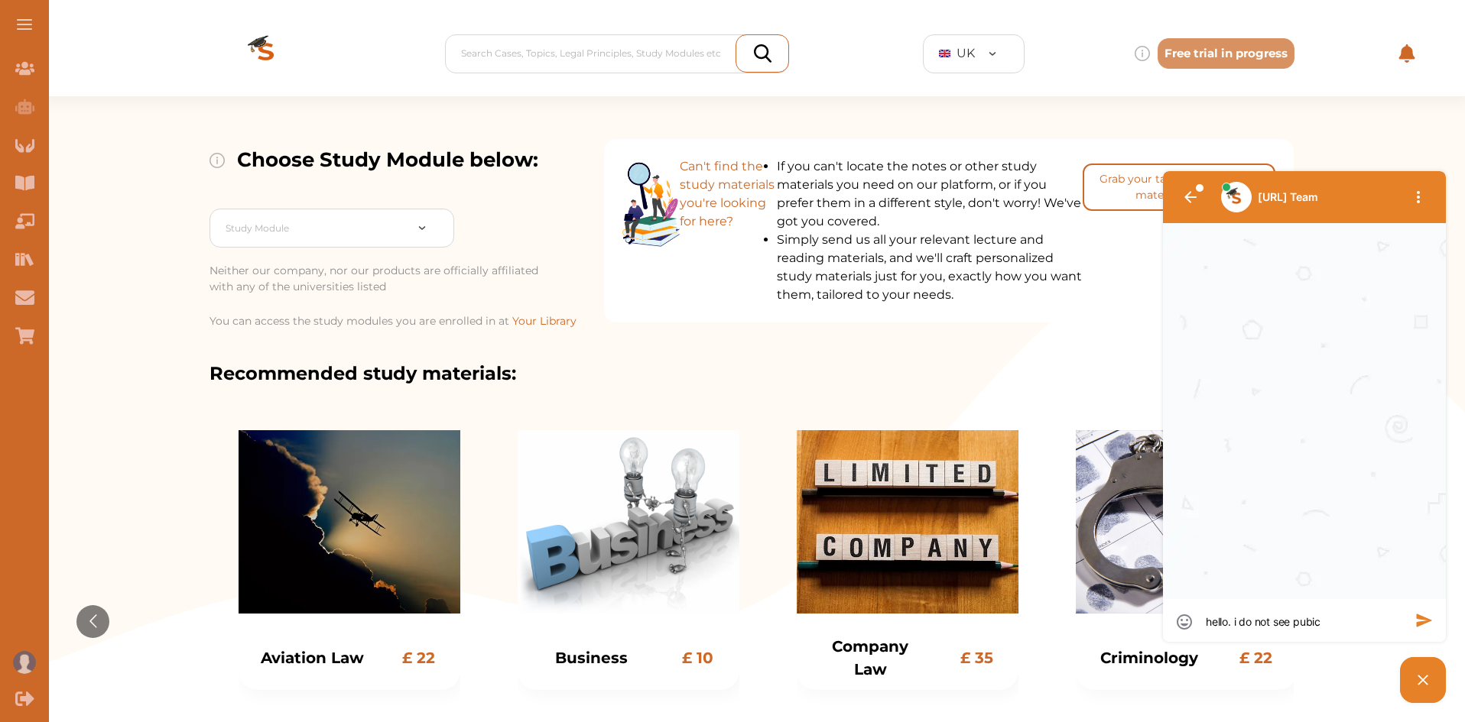
type textarea "hello. i do not see pubic l"
type textarea "hello. i do not see pubic la"
type textarea "hello. i do not see pubic lawq"
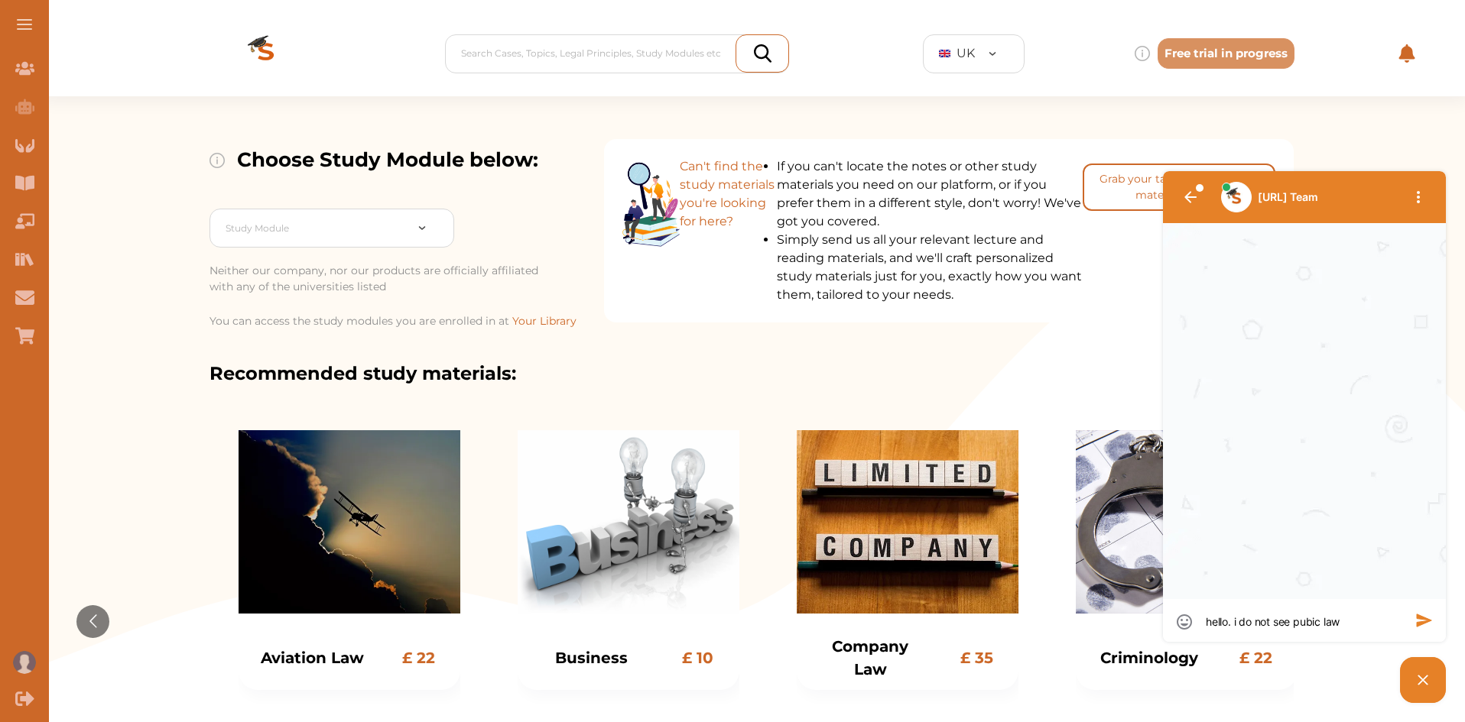
type textarea "hello. i do not see pubic lawq"
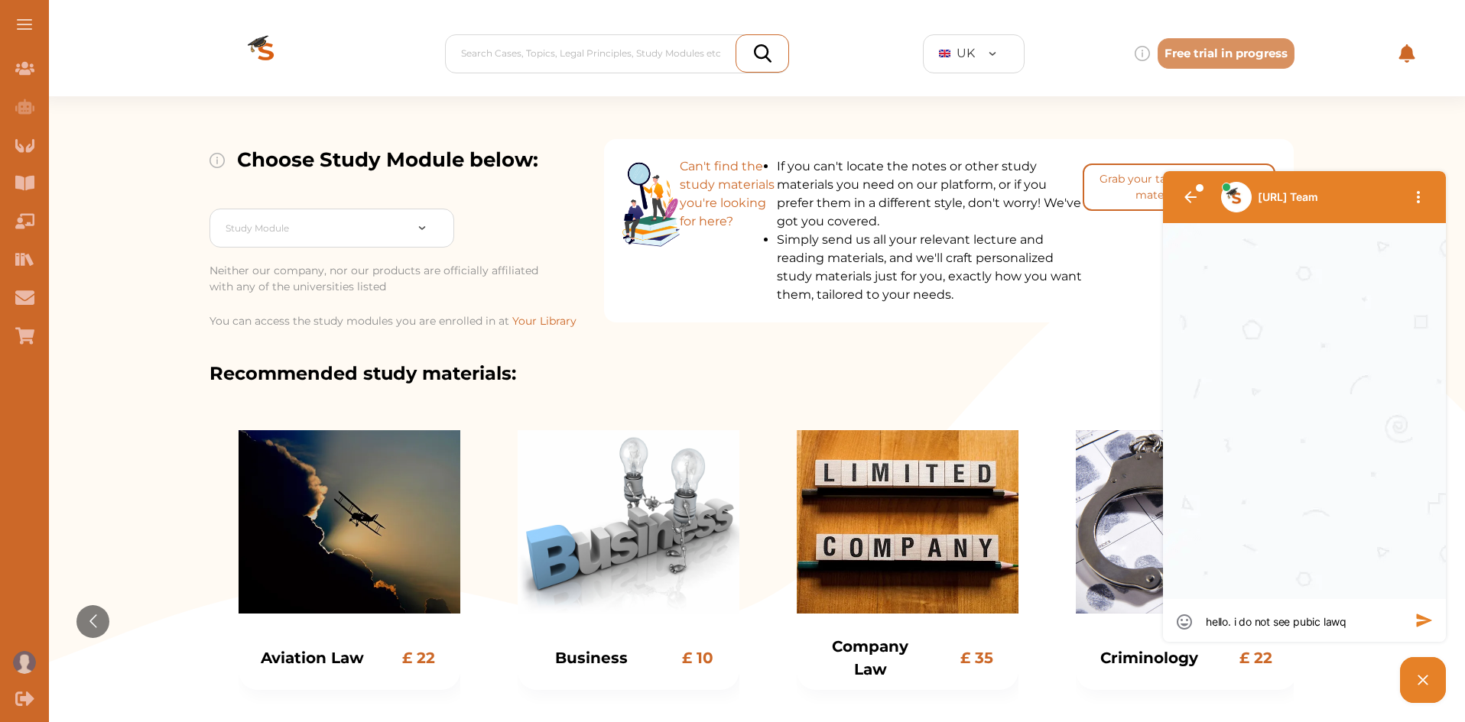
type textarea "hello. i do not see pubic law"
type textarea "hello. i do not see pubic law i"
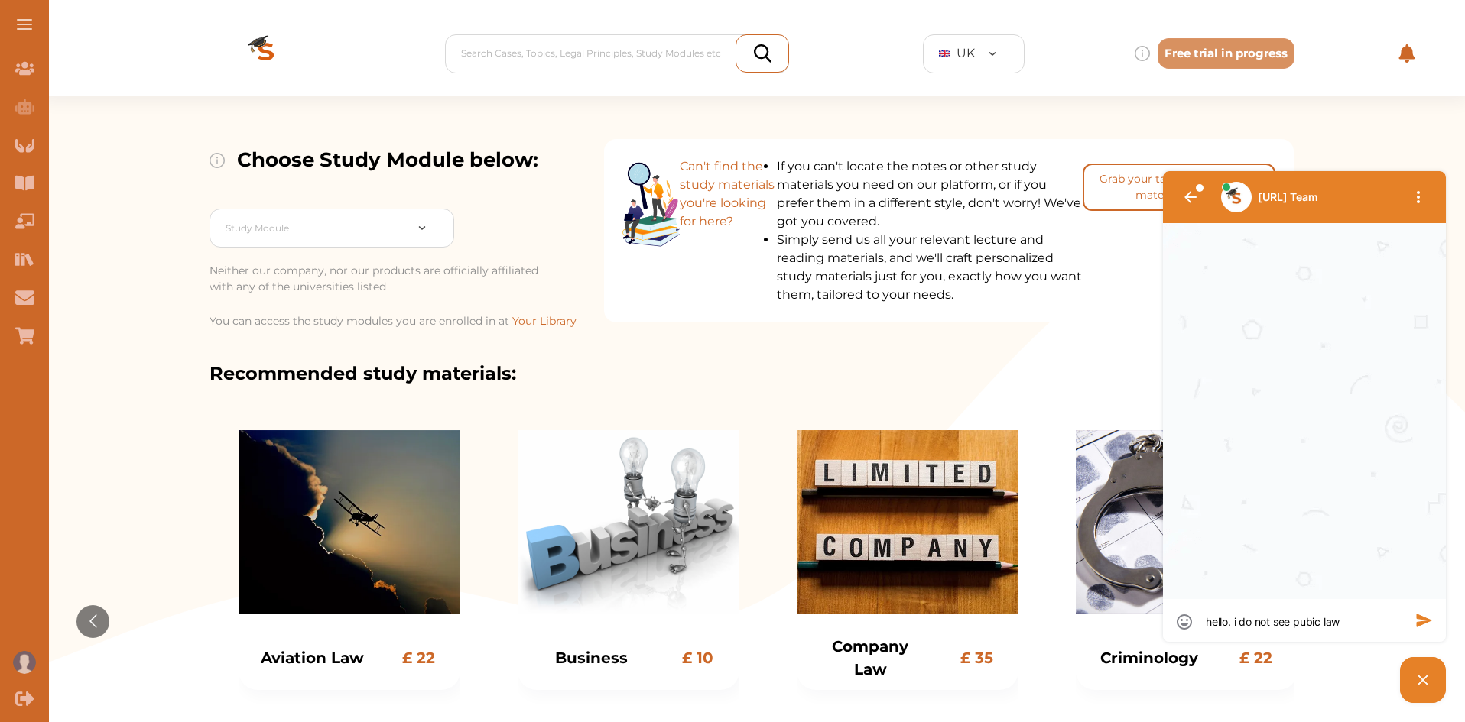
type textarea "hello. i do not see pubic law i"
type textarea "hello. i do not see pubic law in"
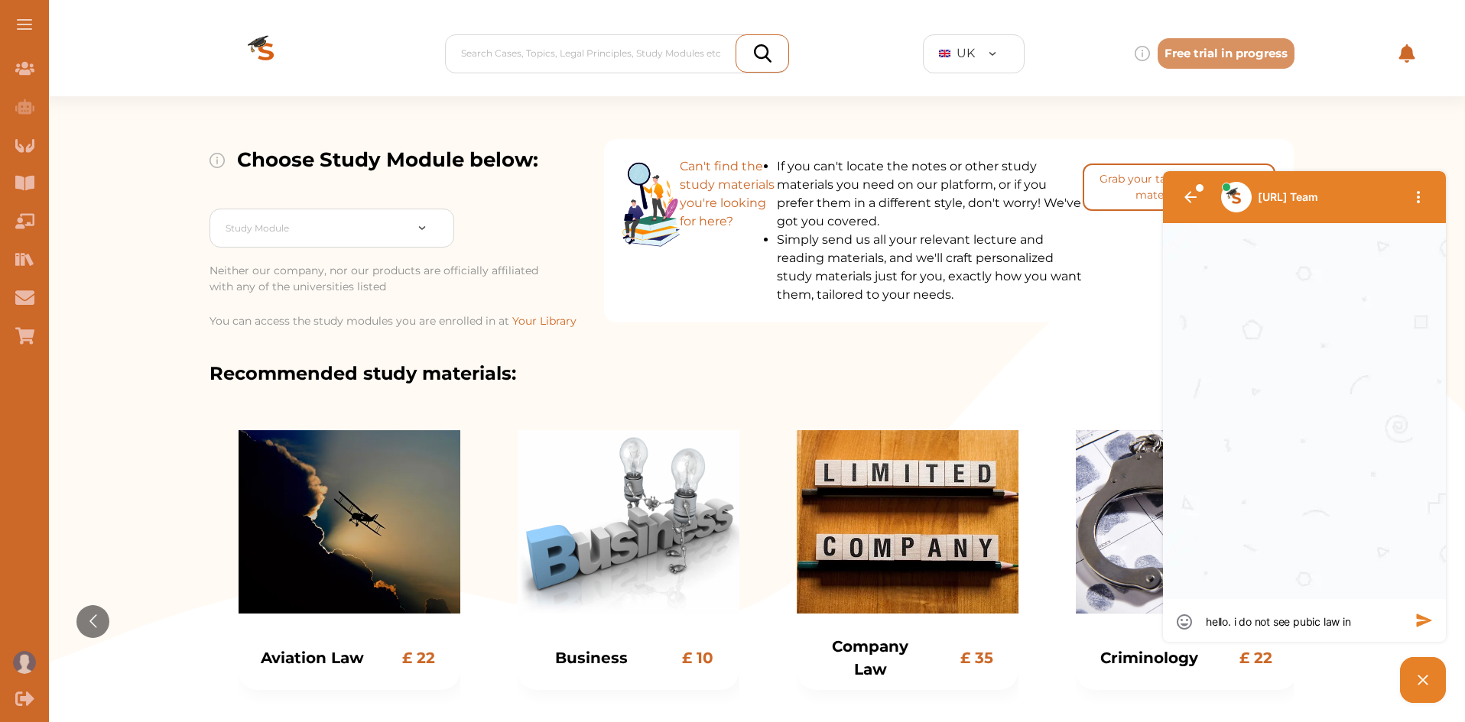
type textarea "hello. i do not see pubic law in y"
type textarea "hello. i do not see pubic law in yo"
type textarea "hello. i do not see pubic law in you"
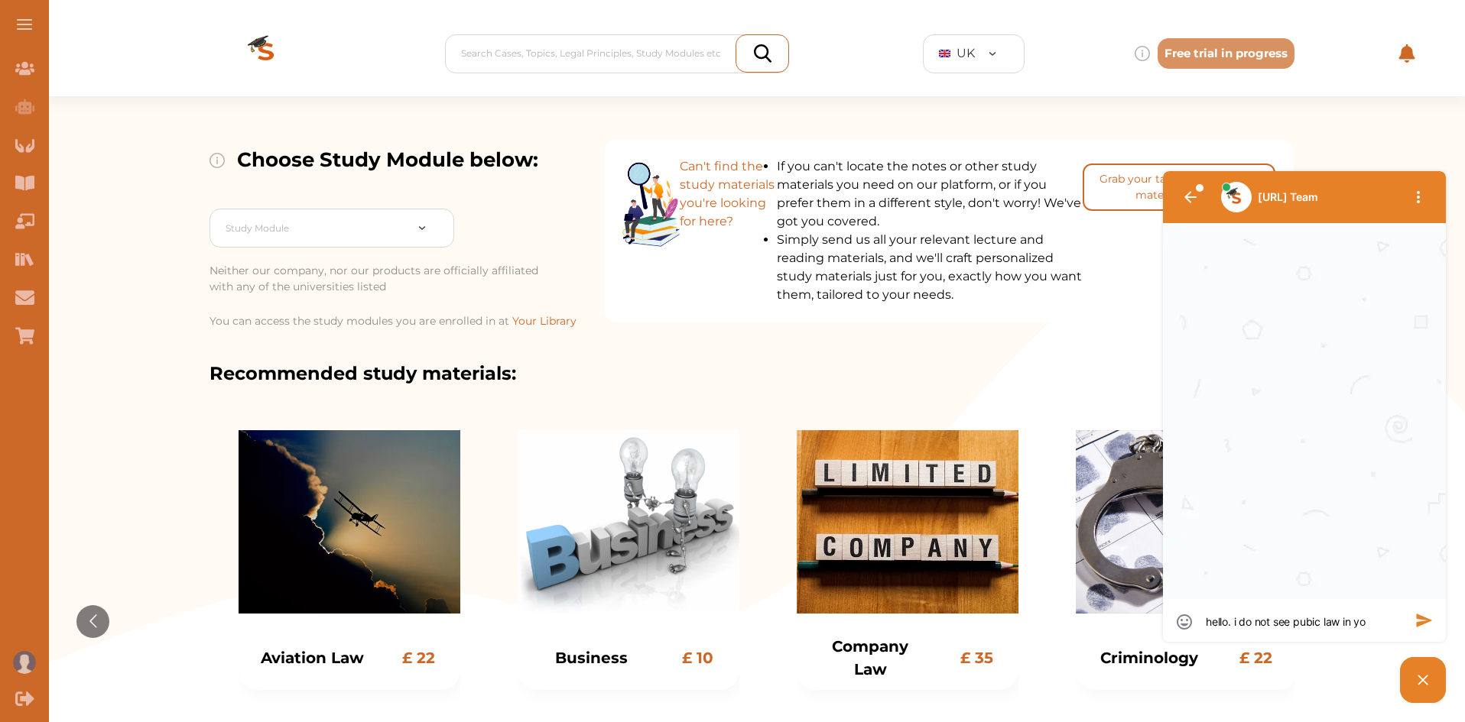
type textarea "hello. i do not see pubic law in you"
type textarea "hello. i do not see pubic law in your"
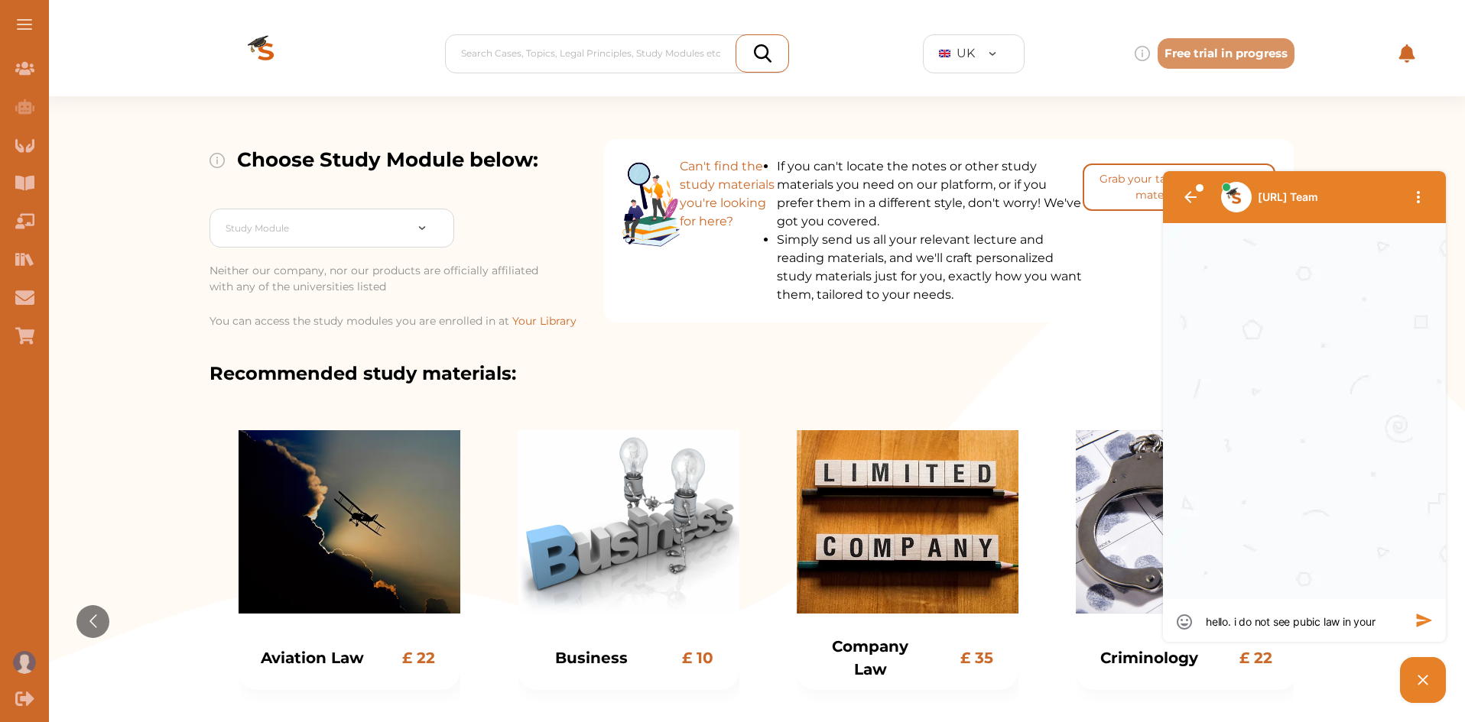
type textarea "hello. i do not see pubic law in your a"
type textarea "hello. i do not see pubic law in your av"
type textarea "hello. i do not see pubic law in your ava"
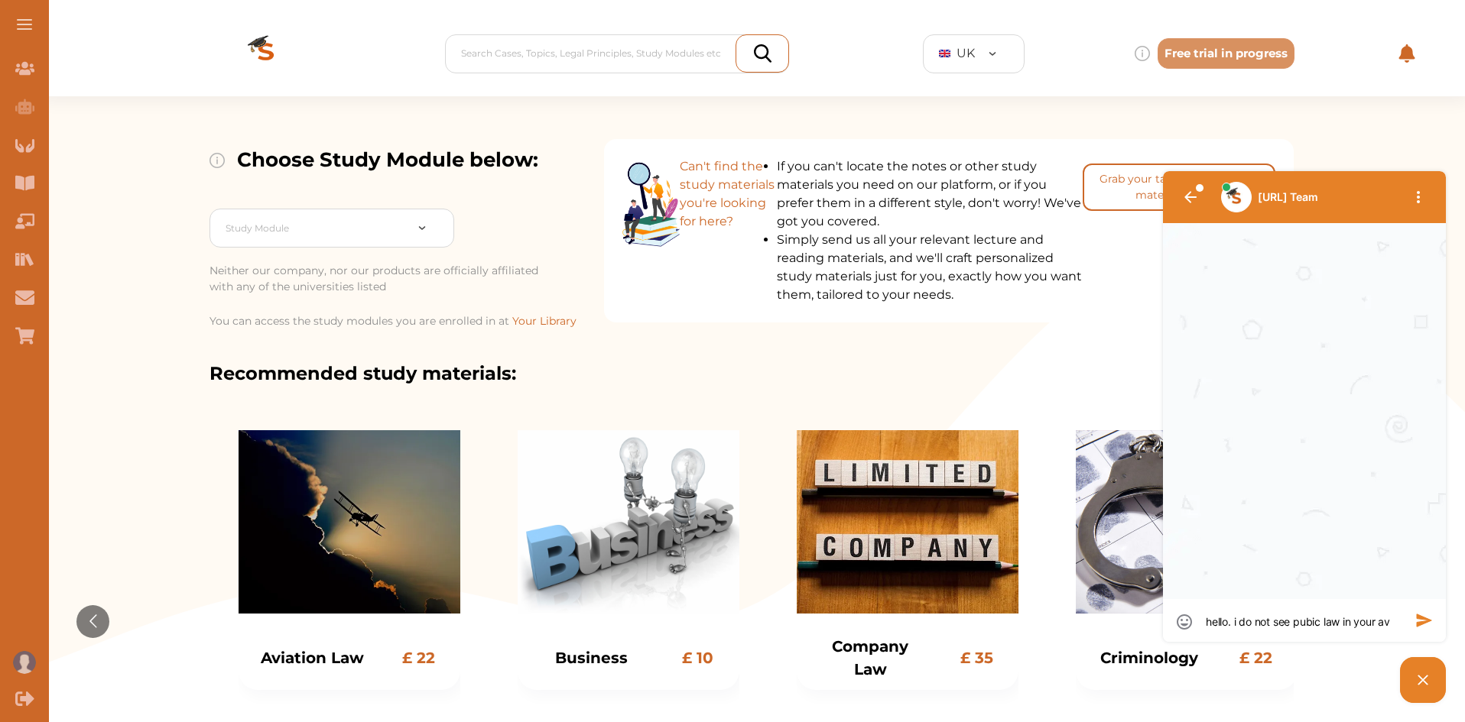
type textarea "hello. i do not see pubic law in your ava"
type textarea "hello. i do not see pubic law in your avai"
type textarea "hello. i do not see pubic law in your avail"
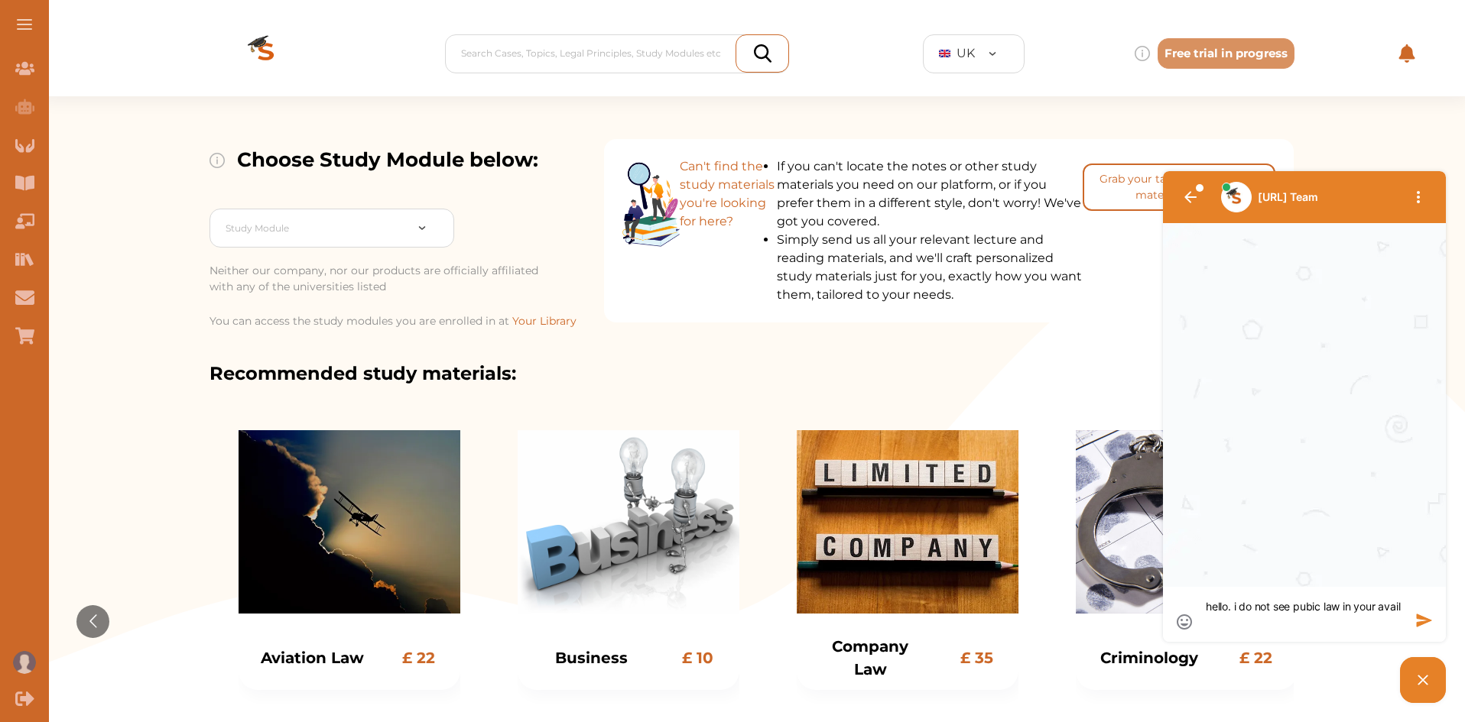
type textarea "hello. i do not see pubic law in your availa"
type textarea "hello. i do not see pubic law in your availab"
type textarea "hello. i do not see pubic law in your availabl"
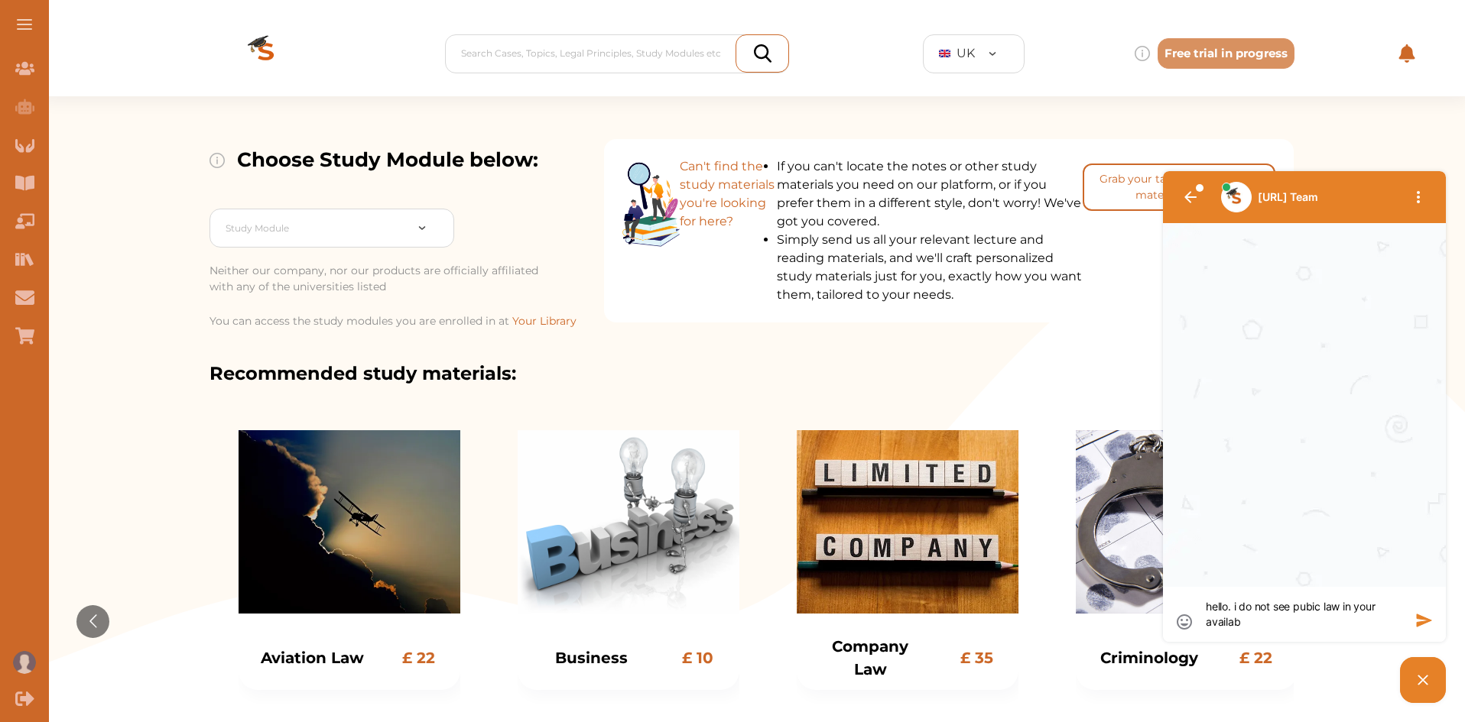
type textarea "hello. i do not see pubic law in your availabl"
type textarea "hello. i do not see pubic law in your available"
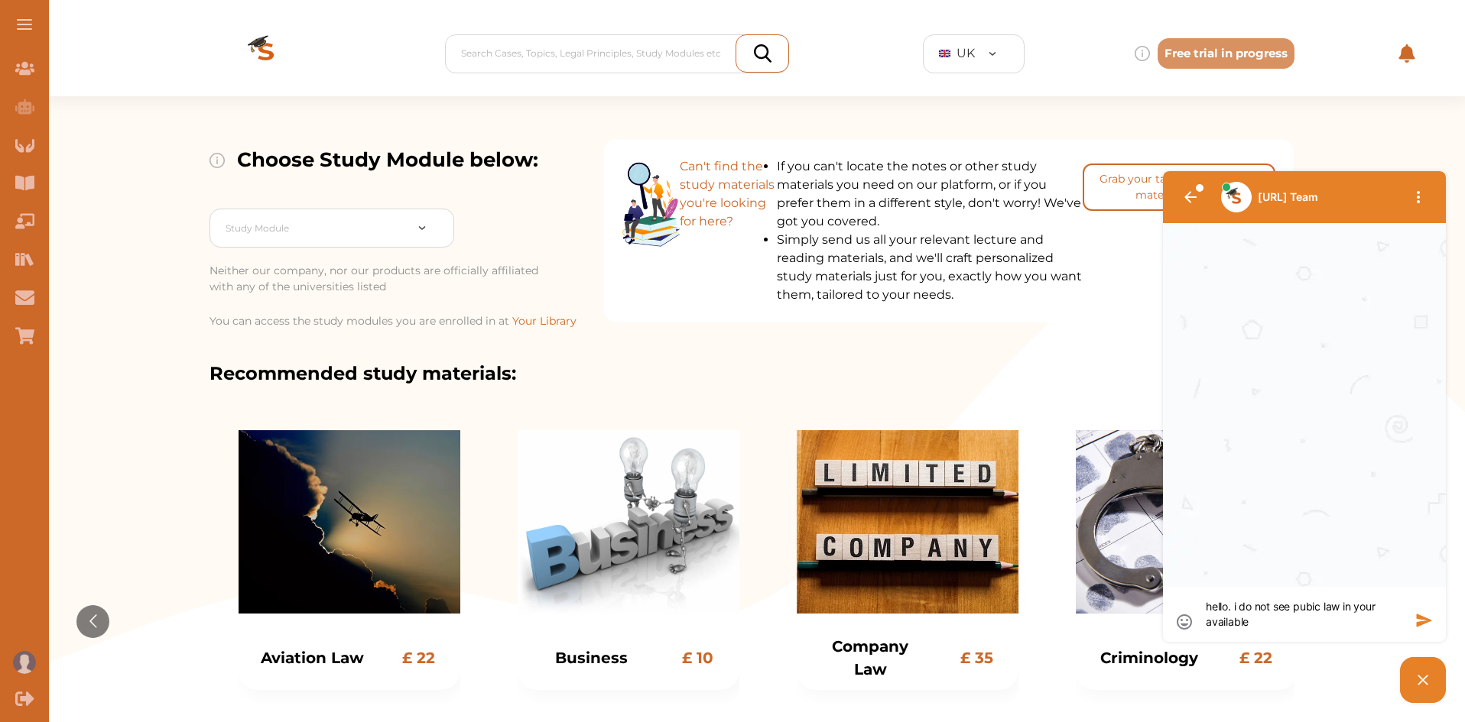
type textarea "hello. i do not see pubic law in your available m"
type textarea "hello. i do not see pubic law in your available mo"
type textarea "hello. i do not see pubic law in your available mod"
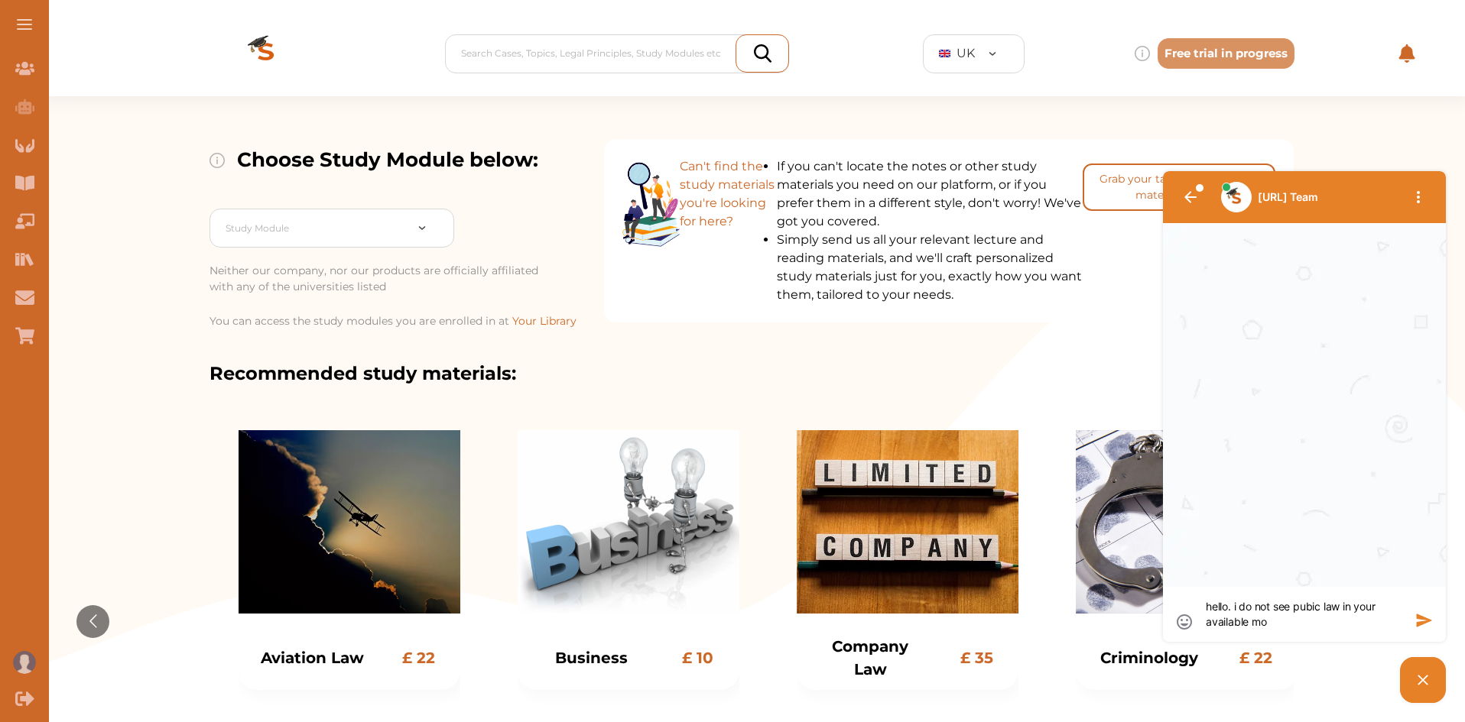
type textarea "hello. i do not see pubic law in your available mod"
type textarea "hello. i do not see pubic law in your available modu"
type textarea "hello. i do not see pubic law in your available modul"
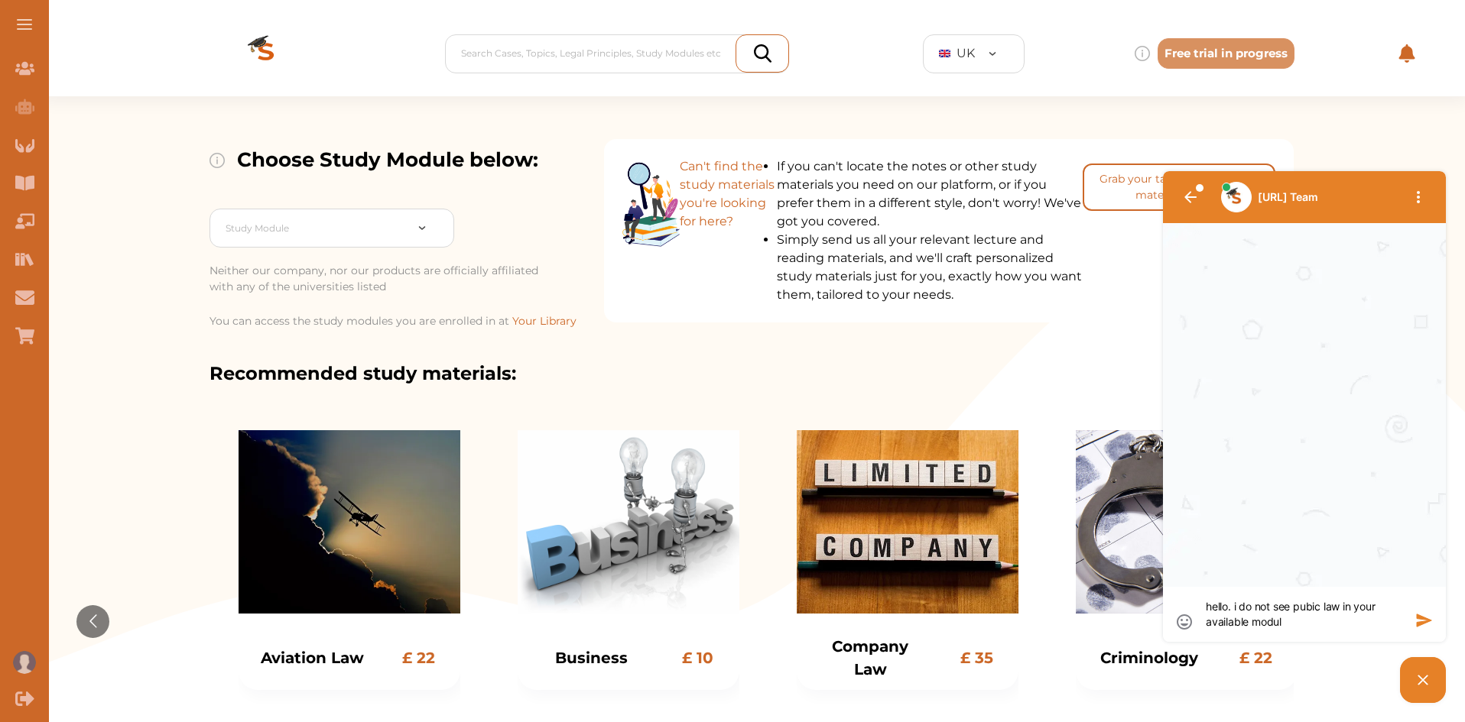
type textarea "hello. i do not see pubic law in your available module"
type textarea "hello. i do not see pubic law in your available modules"
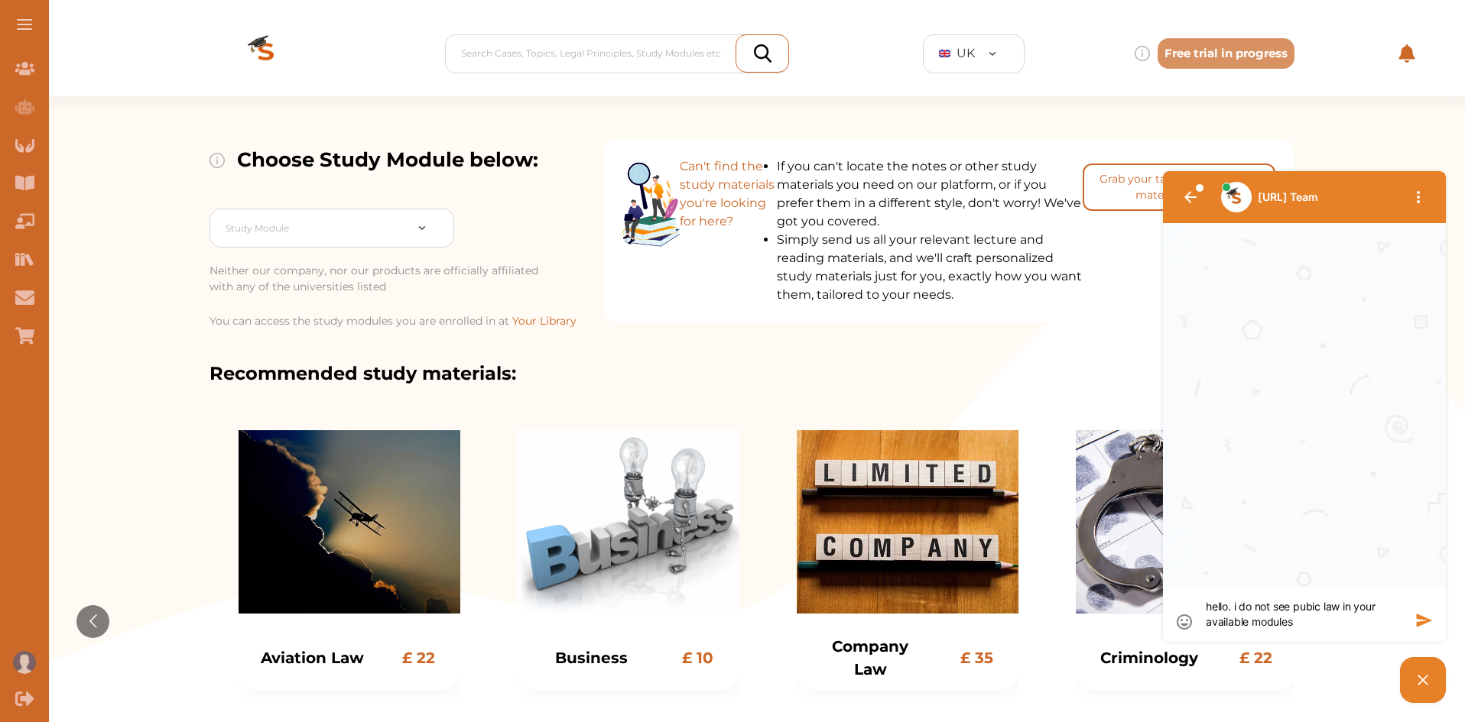
type textarea "hello. i do not see pubic law in your available modules"
type textarea "hello. i do not see pubic law in your available modules -"
type textarea "hello. i do not see pubic law in your available modules -i"
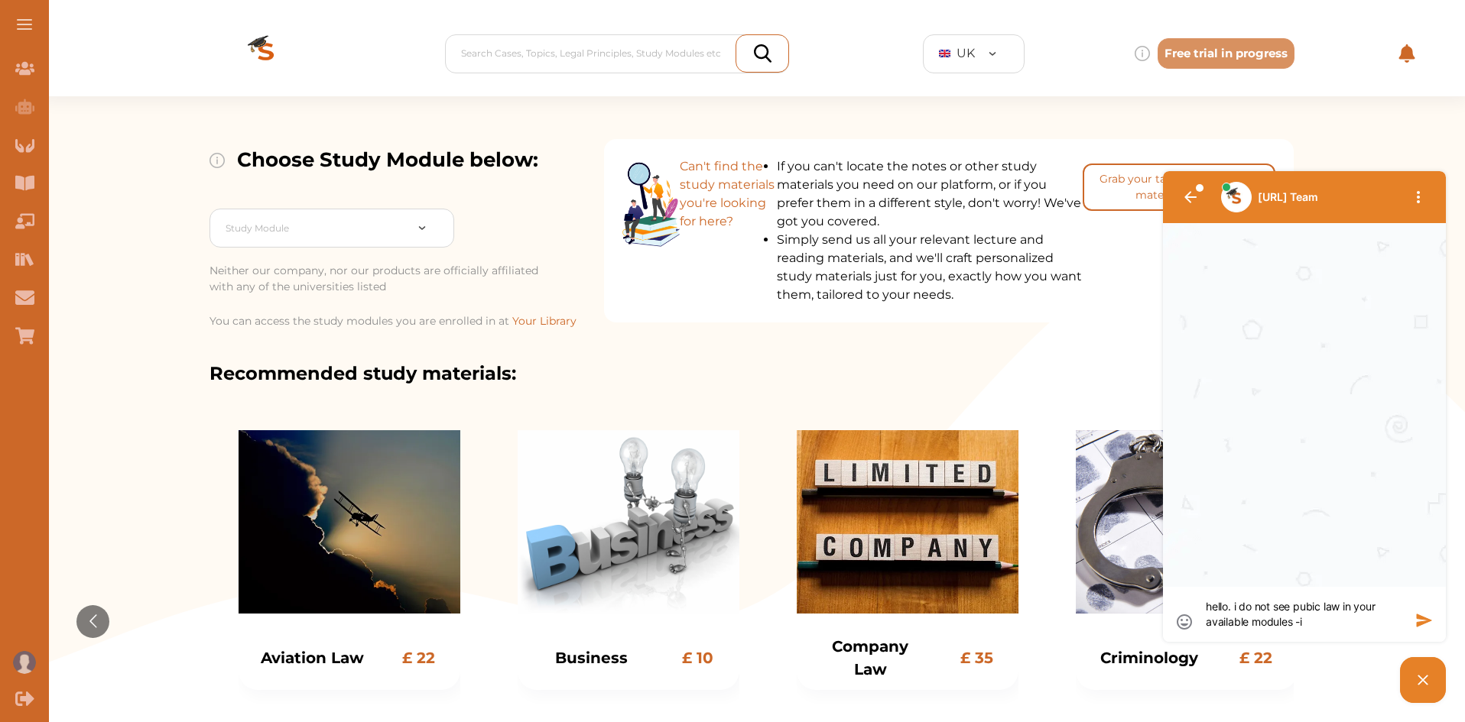
type textarea "hello. i do not see pubic law in your available modules -i"
type textarea "hello. i do not see pubic law in your available modules -i a"
type textarea "hello. i do not see pubic law in your available modules -i am"
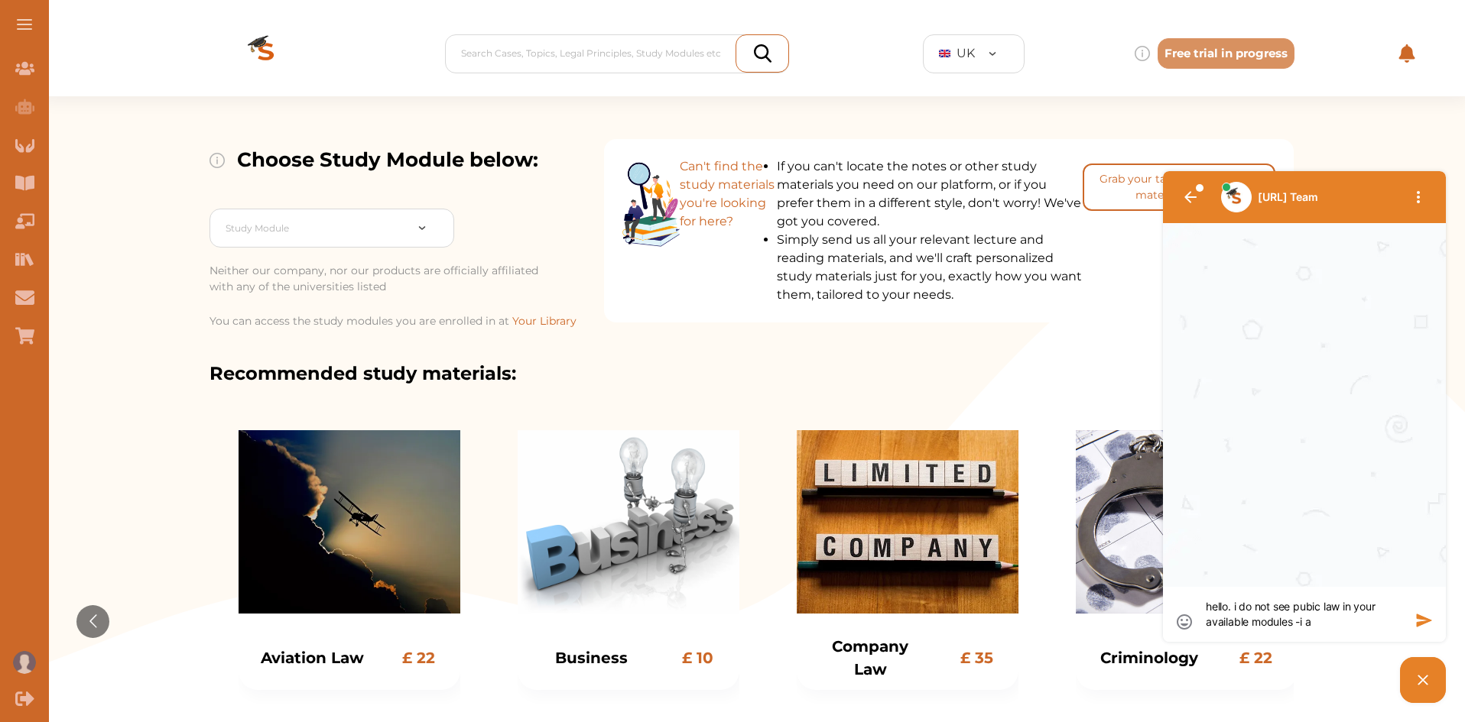
type textarea "hello. i do not see pubic law in your available modules -i am"
type textarea "hello. i do not see pubic law in your available modules -i am a"
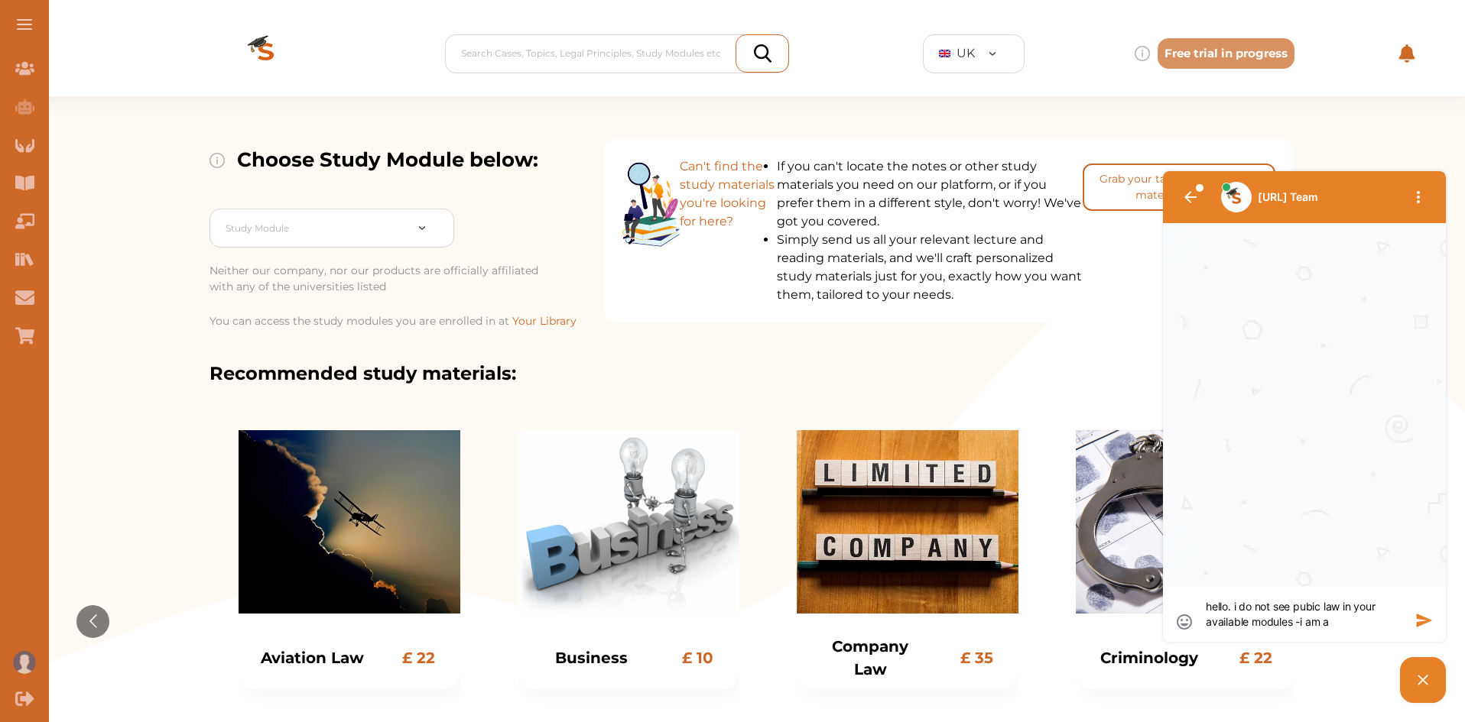
type textarea "hello. i do not see pubic law in your available modules -i am a"
type textarea "hello. i do not see pubic law in your available modules -i am a u"
type textarea "hello. i do not see pubic law in your available modules -i am a uo"
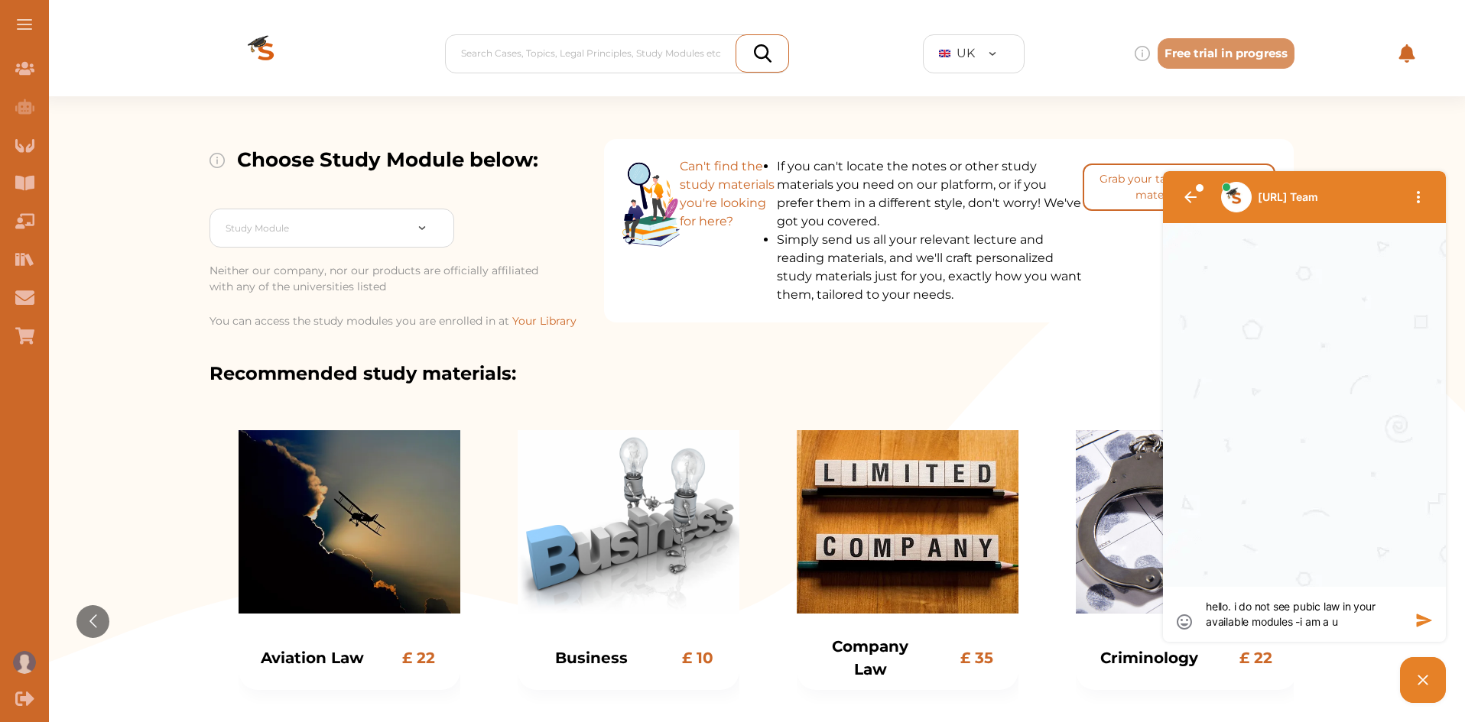
type textarea "hello. i do not see pubic law in your available modules -i am a uo"
type textarea "hello. i do not see pubic law in your available modules -i am a uol"
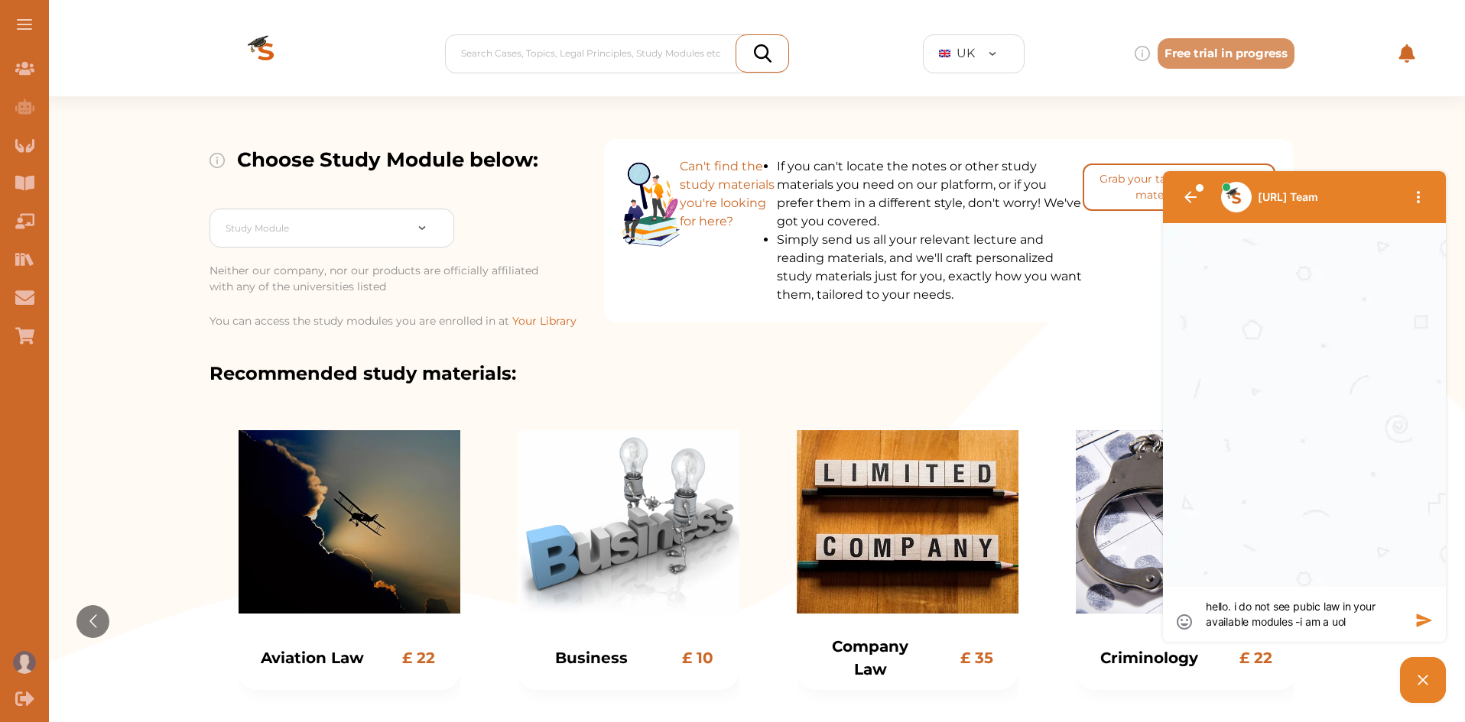
type textarea "hello. i do not see pubic law in your available modules -i am a uol s"
type textarea "hello. i do not see pubic law in your available modules -i am a uol st"
type textarea "hello. i do not see pubic law in your available modules -i am a uol stu"
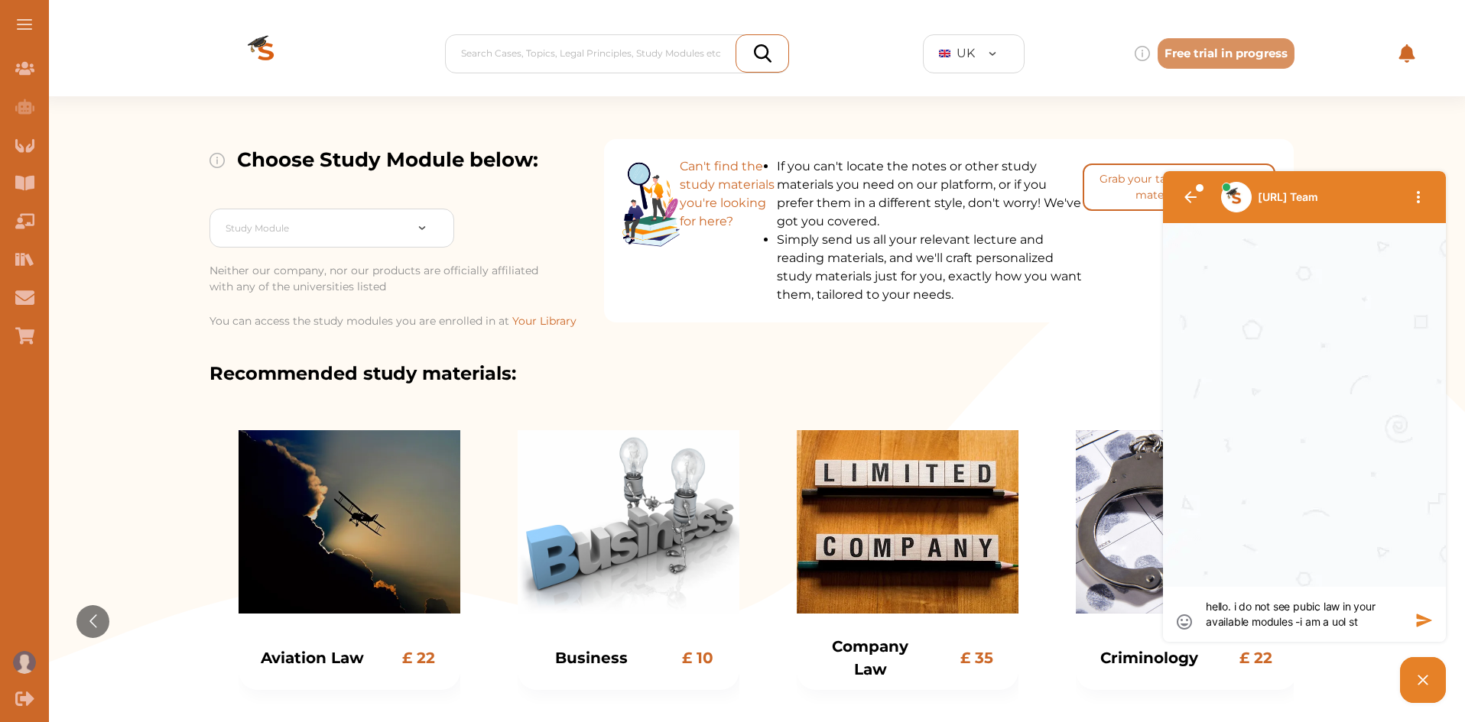
type textarea "hello. i do not see pubic law in your available modules -i am a uol stu"
type textarea "hello. i do not see pubic law in your available modules -i am a uol stud"
type textarea "hello. i do not see pubic law in your available modules -i am a uol stude"
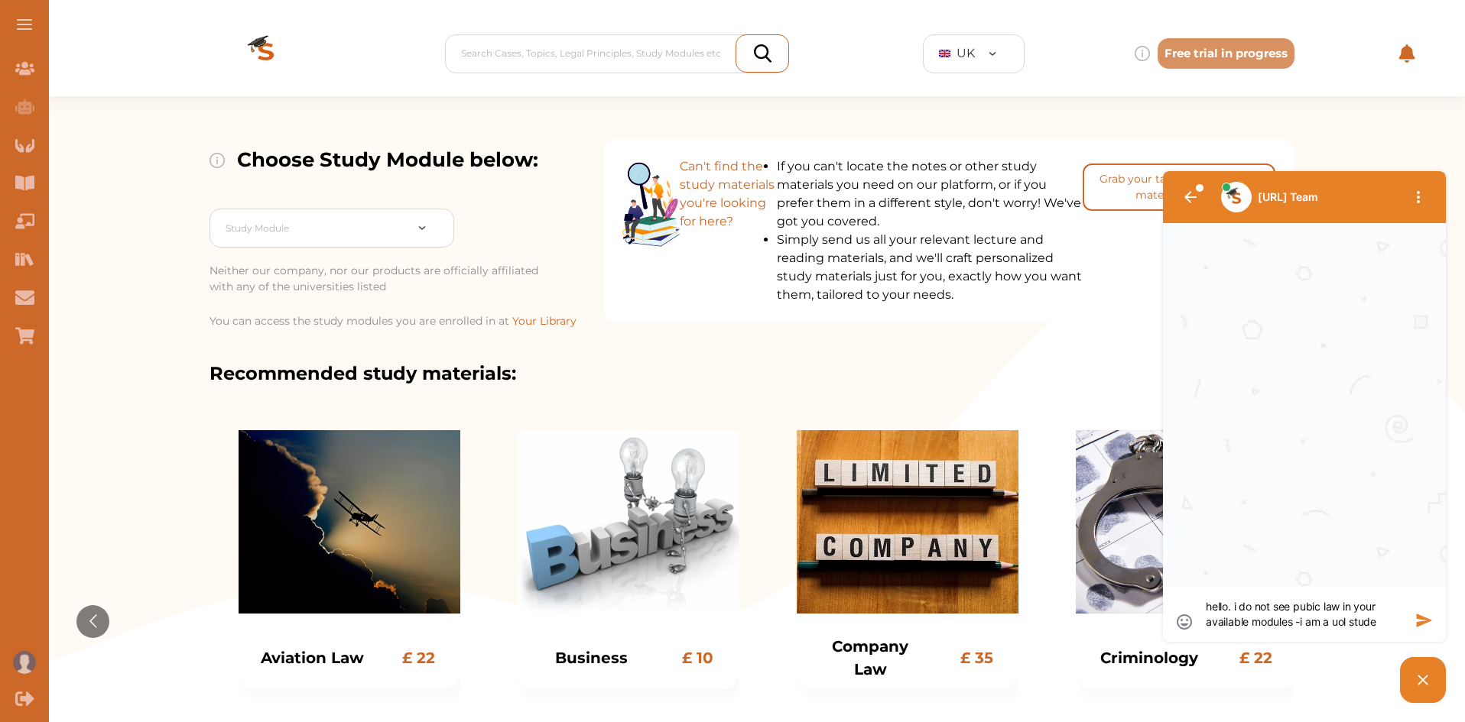
type textarea "hello. i do not see pubic law in your available modules -i am a uol studen"
type textarea "hello. i do not see pubic law in your available modules -i am a uol student"
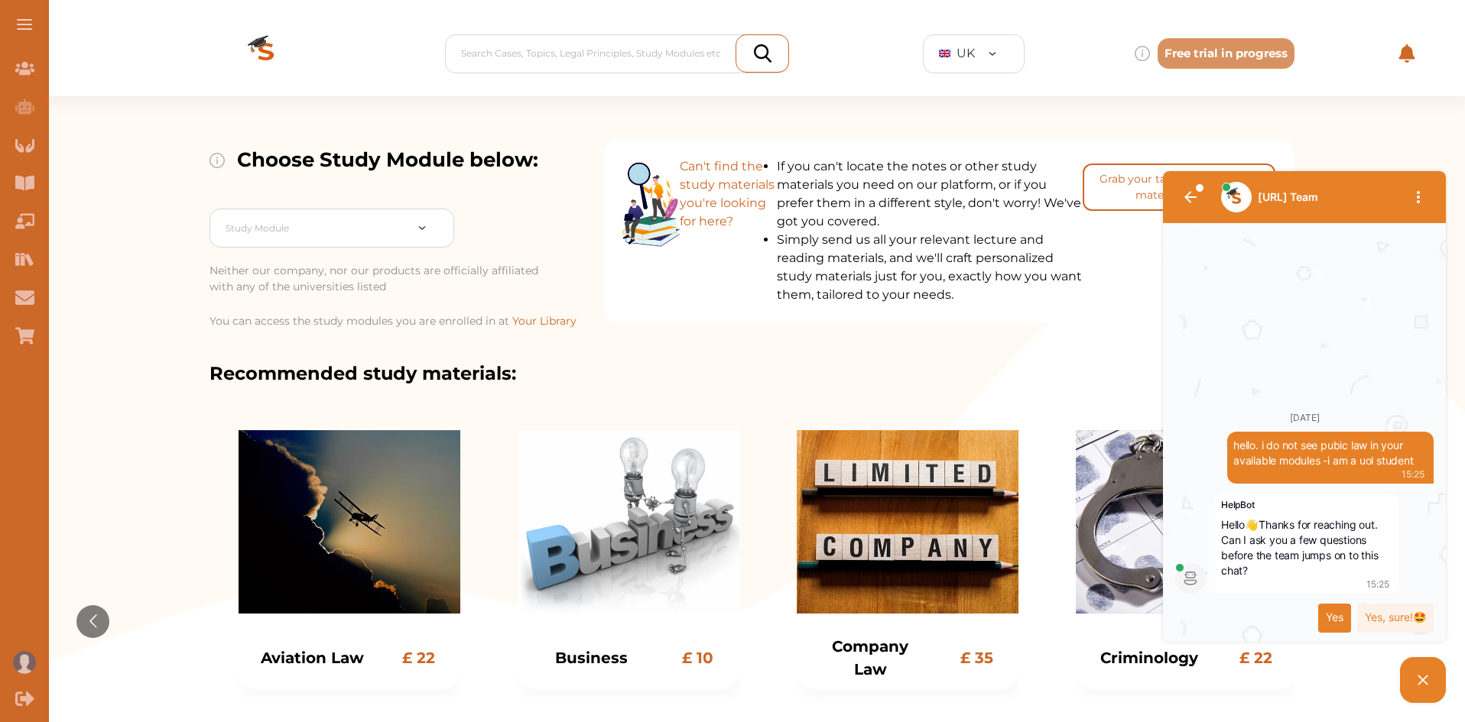
click at [1332, 615] on div "Yes" at bounding box center [1334, 618] width 33 height 29
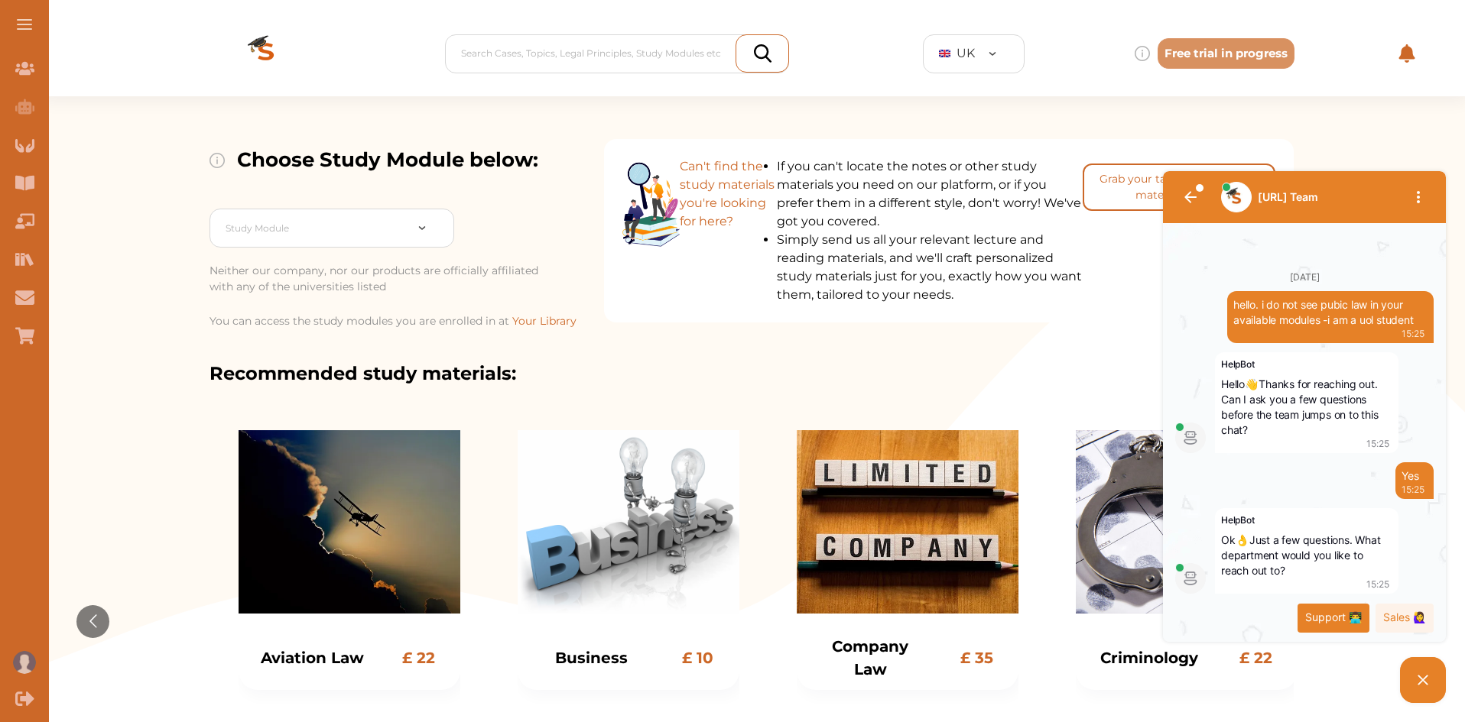
click at [1328, 617] on div "Support 👨‍💻" at bounding box center [1333, 618] width 72 height 29
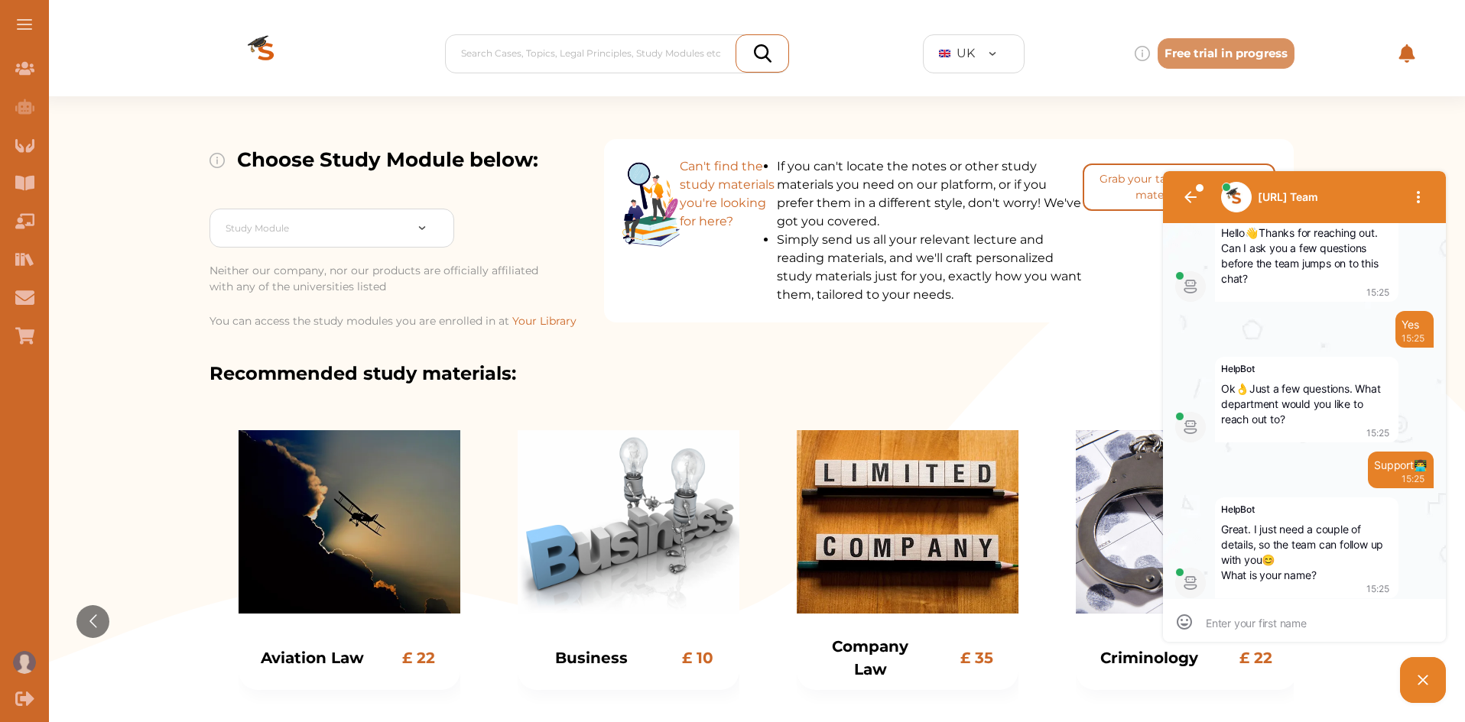
scroll to position [1, 0]
type textarea "d"
type textarea "de"
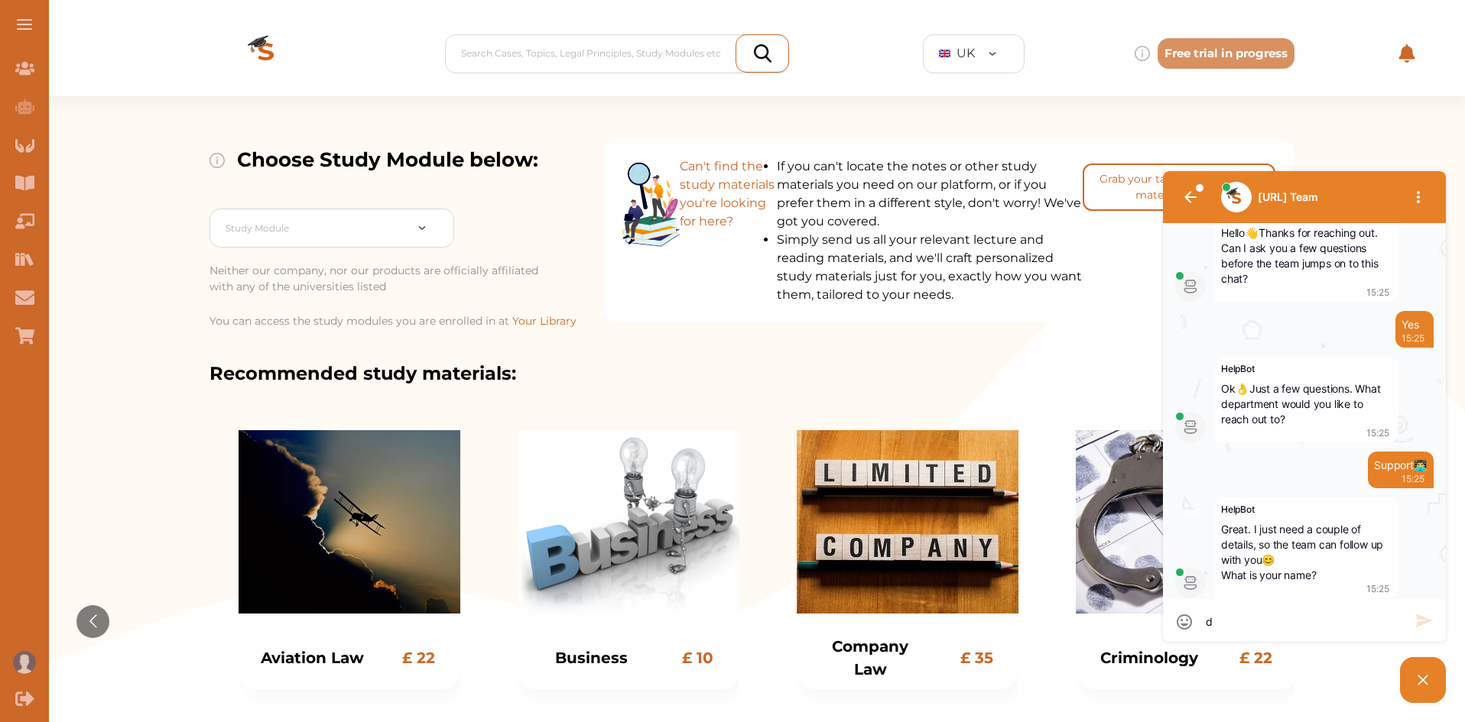
type textarea "de"
type textarea "dev"
click at [1425, 621] on icon "button" at bounding box center [1424, 621] width 18 height 18
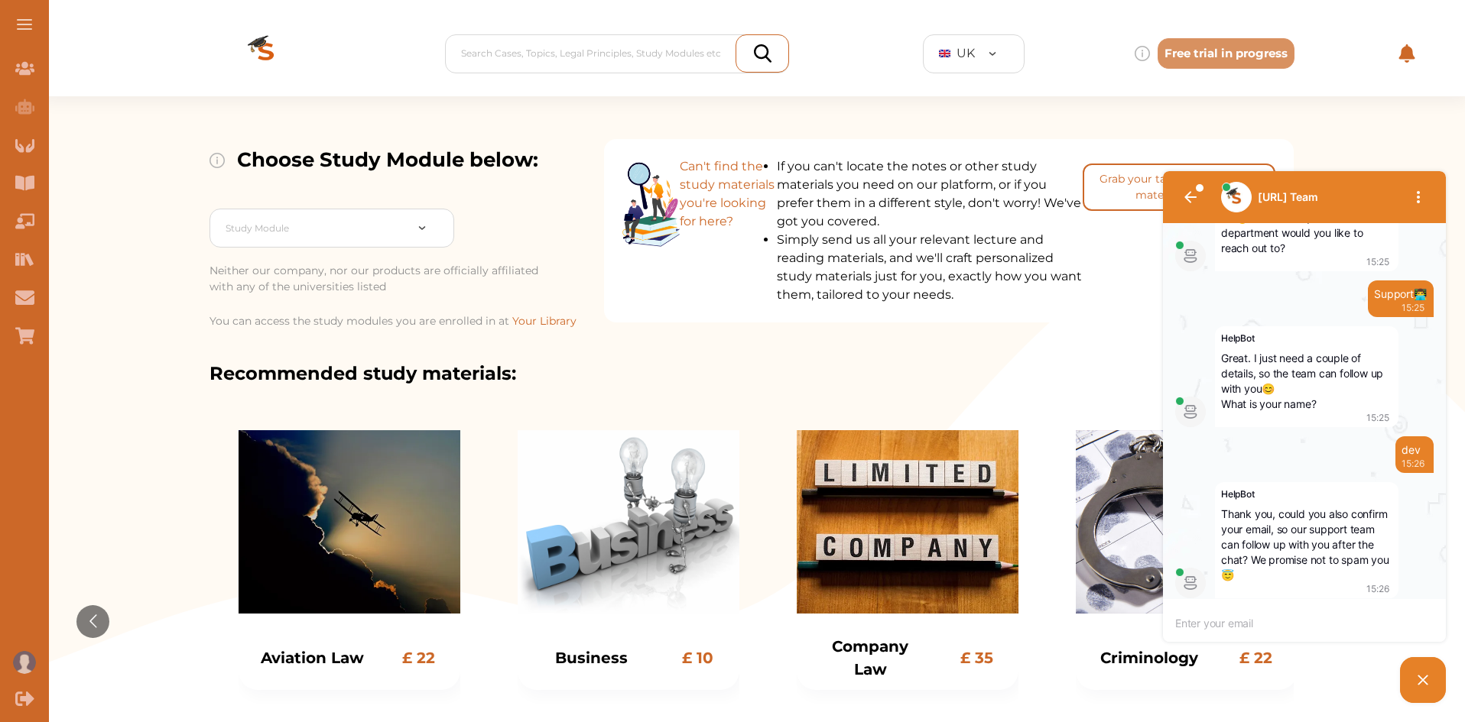
scroll to position [1, 0]
click at [1255, 619] on textarea at bounding box center [1289, 623] width 228 height 14
type textarea "e"
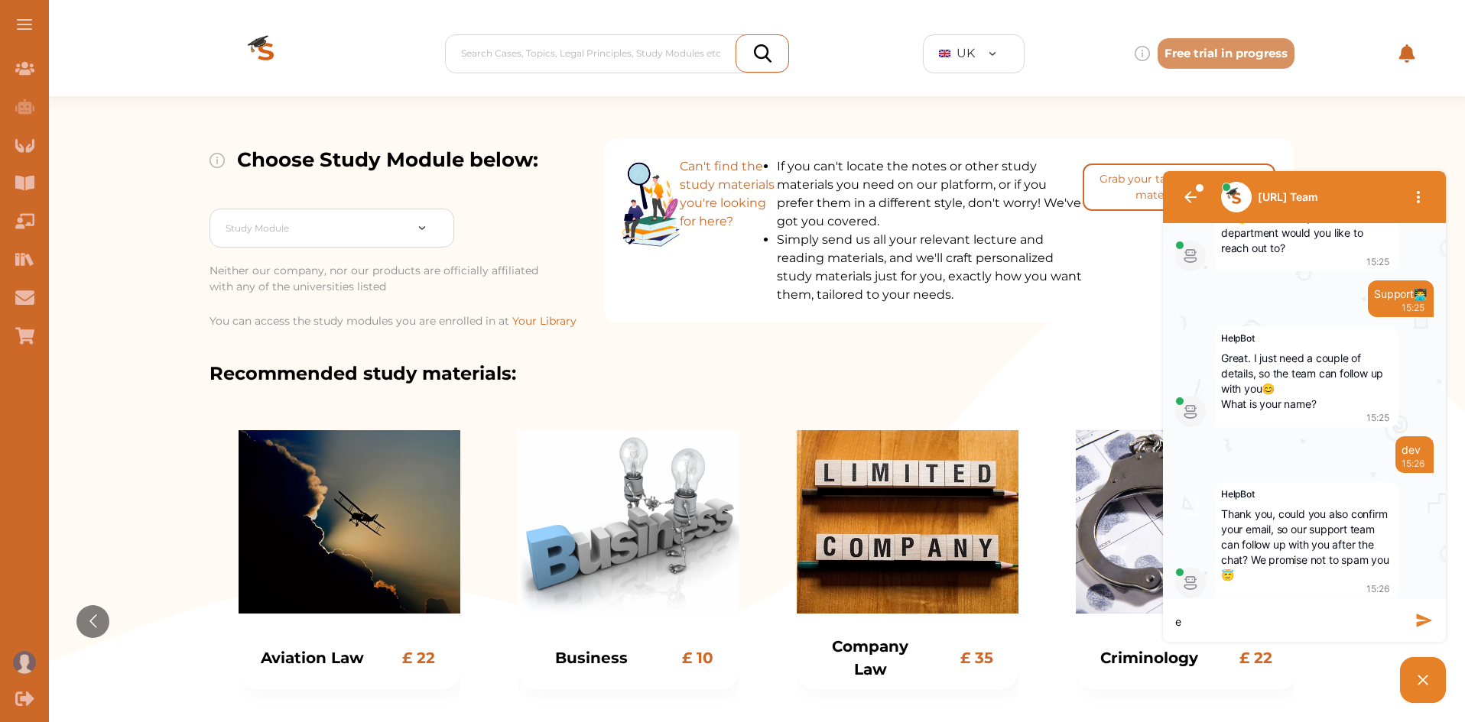
type textarea "ec"
type textarea "eco"
type textarea "ecom"
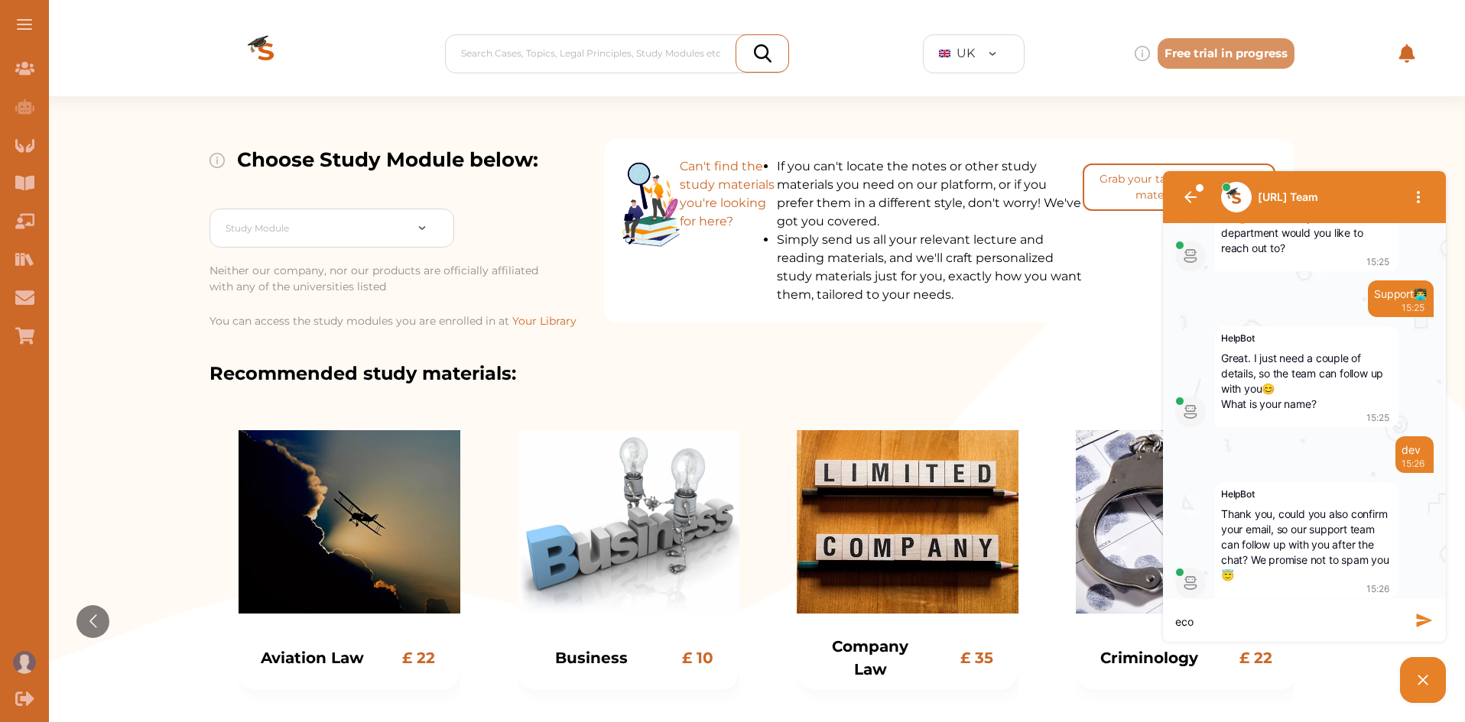
type textarea "ecom"
type textarea "ecomm"
type textarea "ecomme"
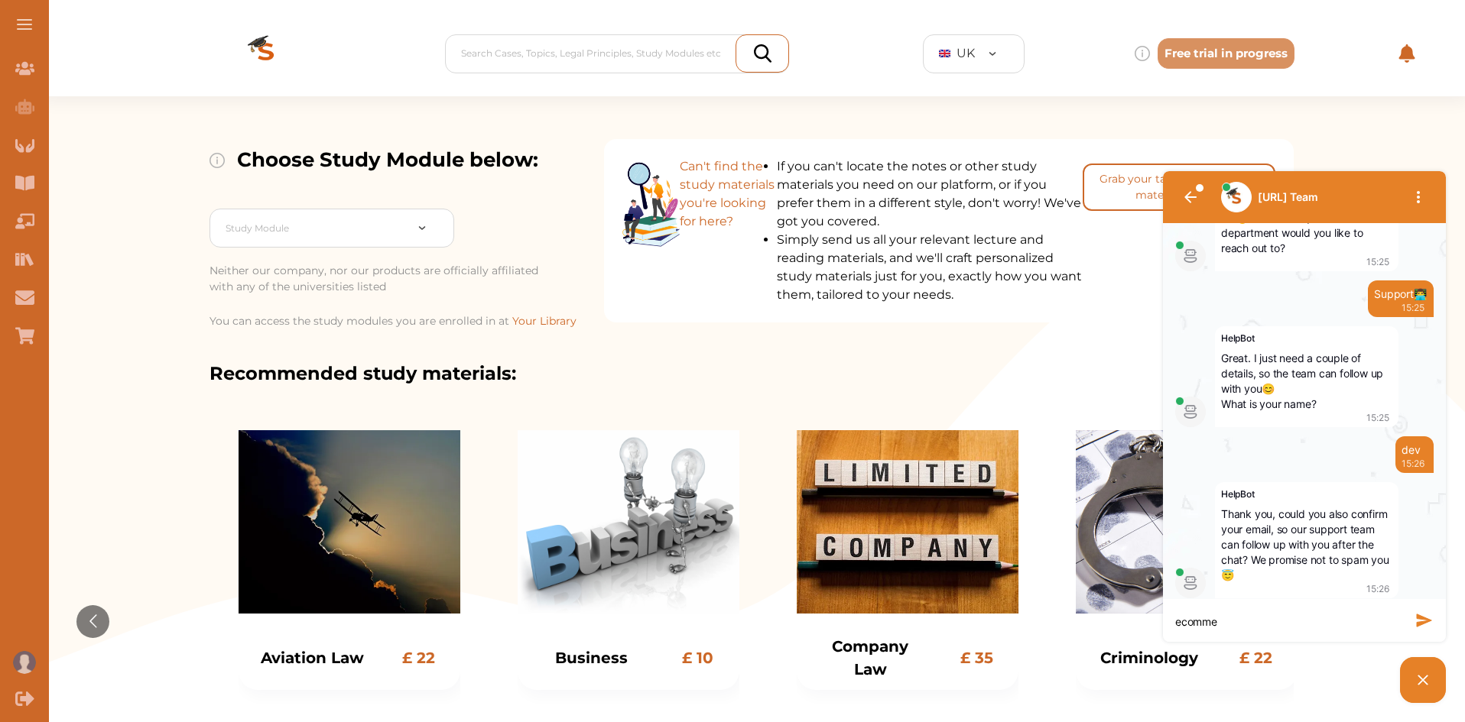
type textarea "ecommer"
type textarea "ecommerc"
type textarea "ecommerce"
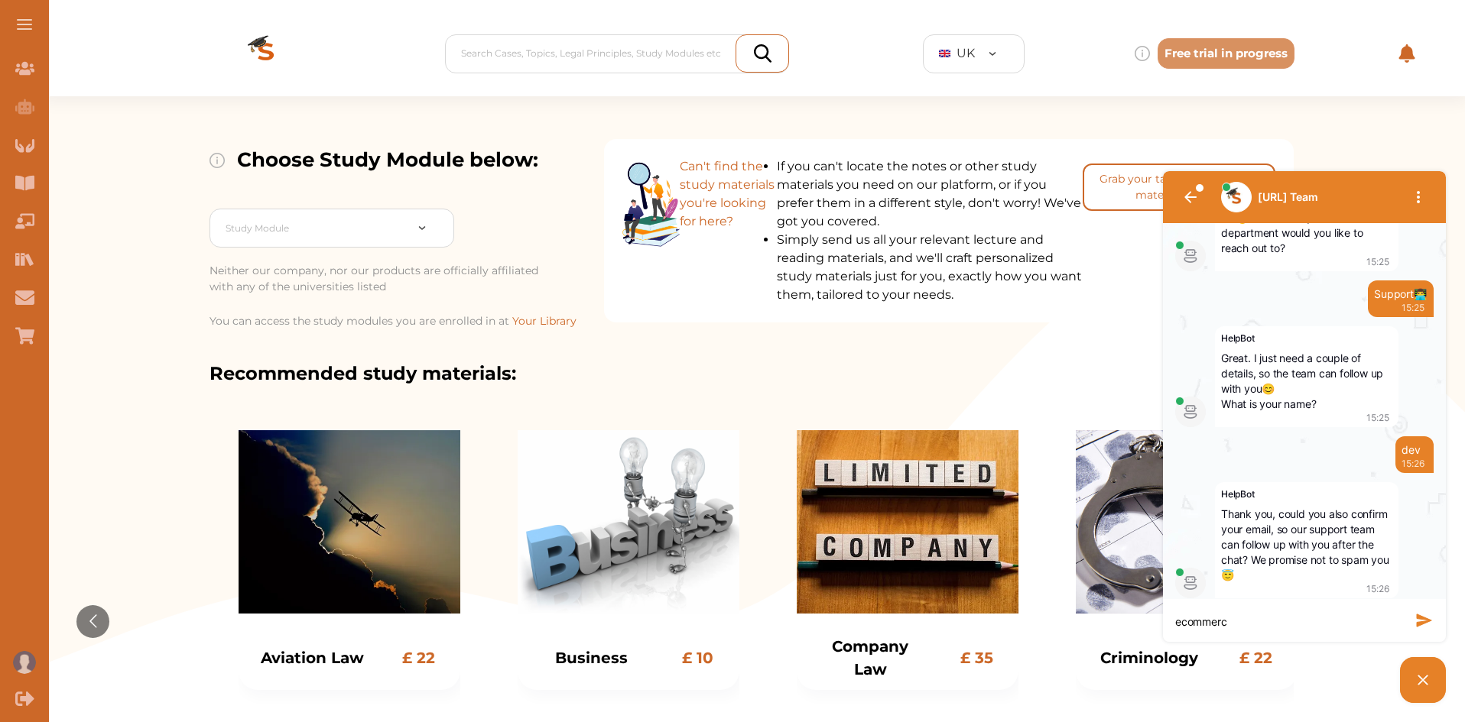
type textarea "ecommerce"
type textarea "ecommerce."
type textarea "ecommerce.m"
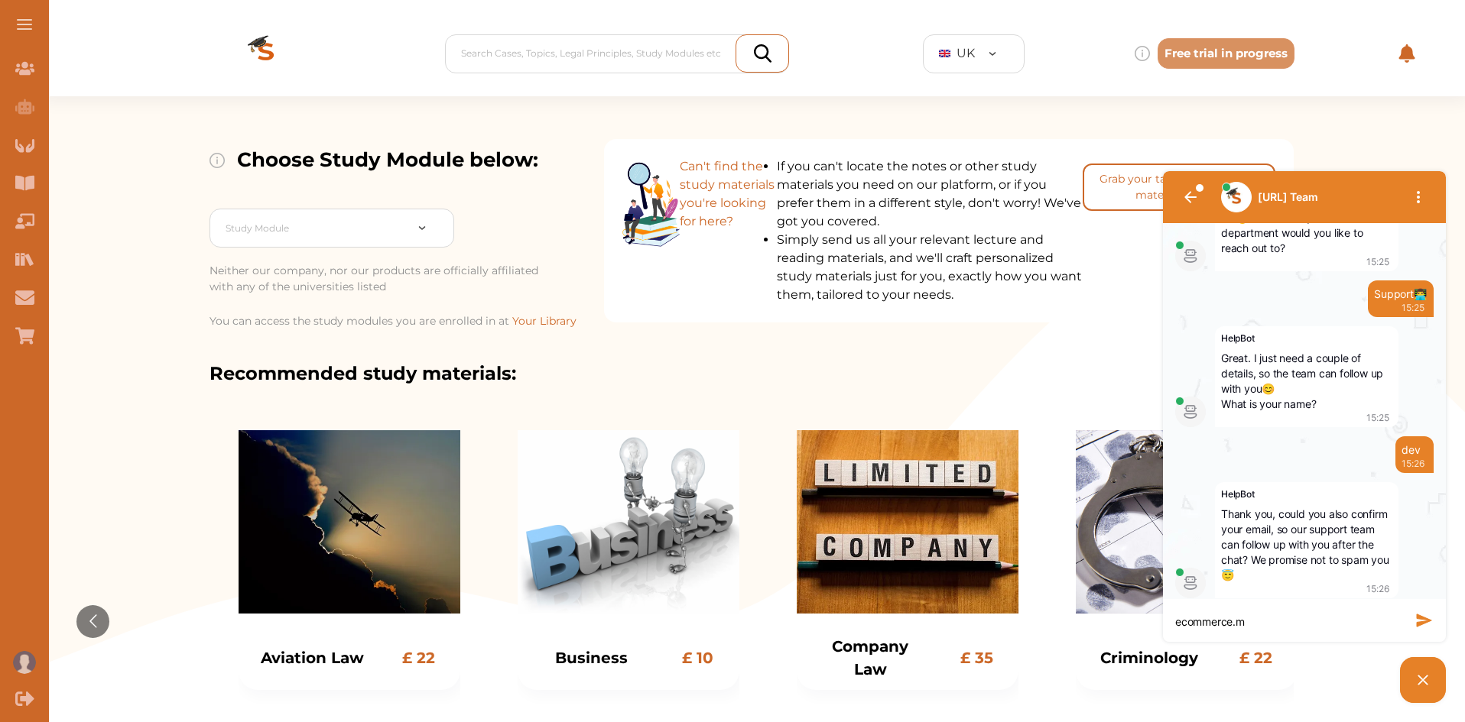
type textarea "ecommerce.mu"
type textarea "ecommerce.mu@"
type textarea "ecommerce.mu@g"
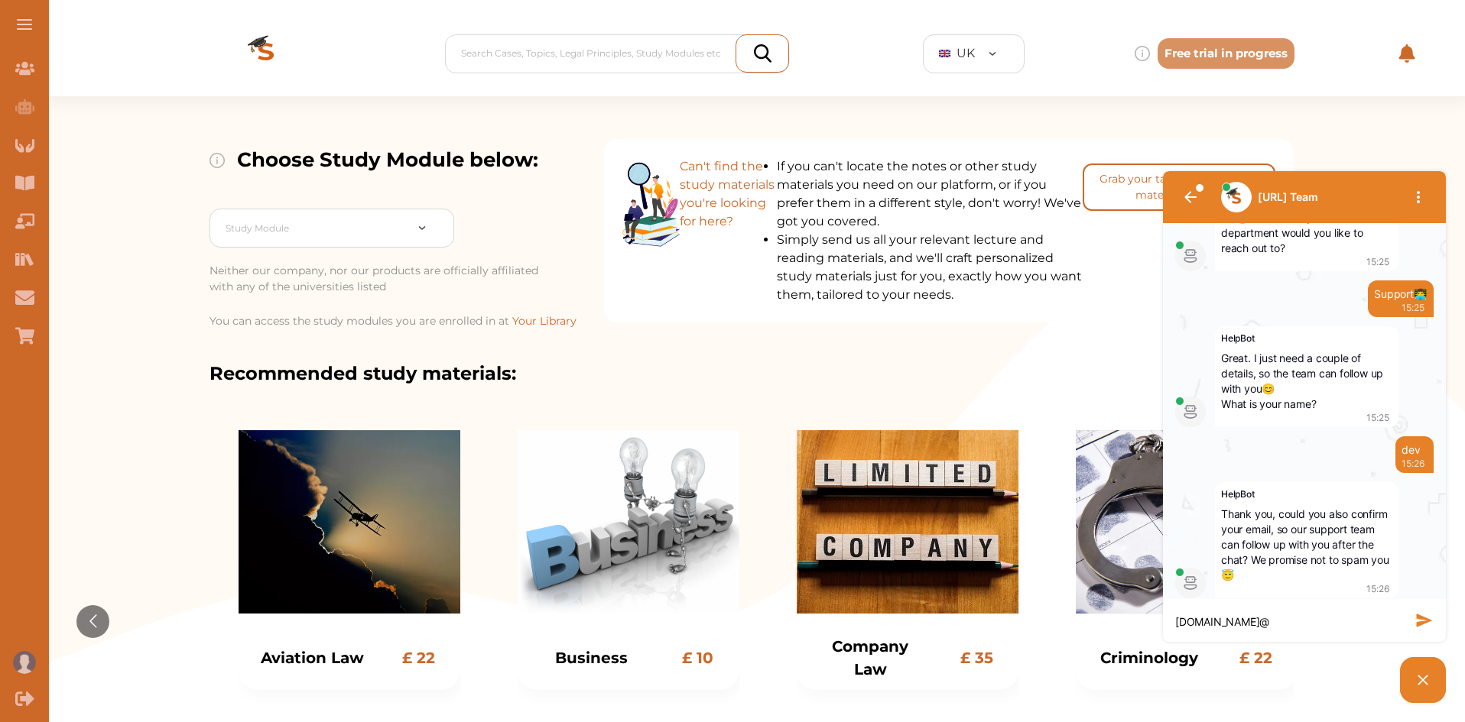
type textarea "ecommerce.mu@g"
type textarea "ecommerce.mu@gm"
type textarea "ecommerce.mu@gma"
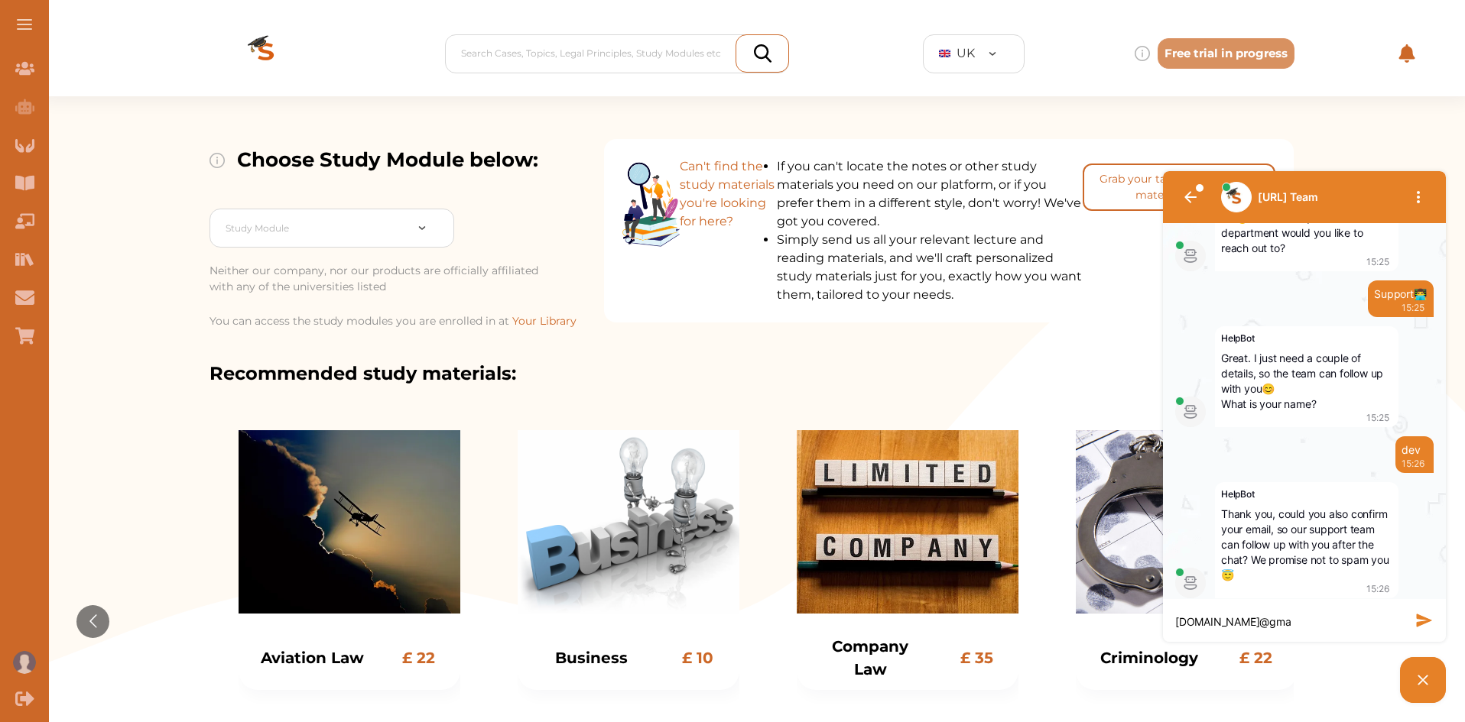
type textarea "ecommerce.mu@gmai"
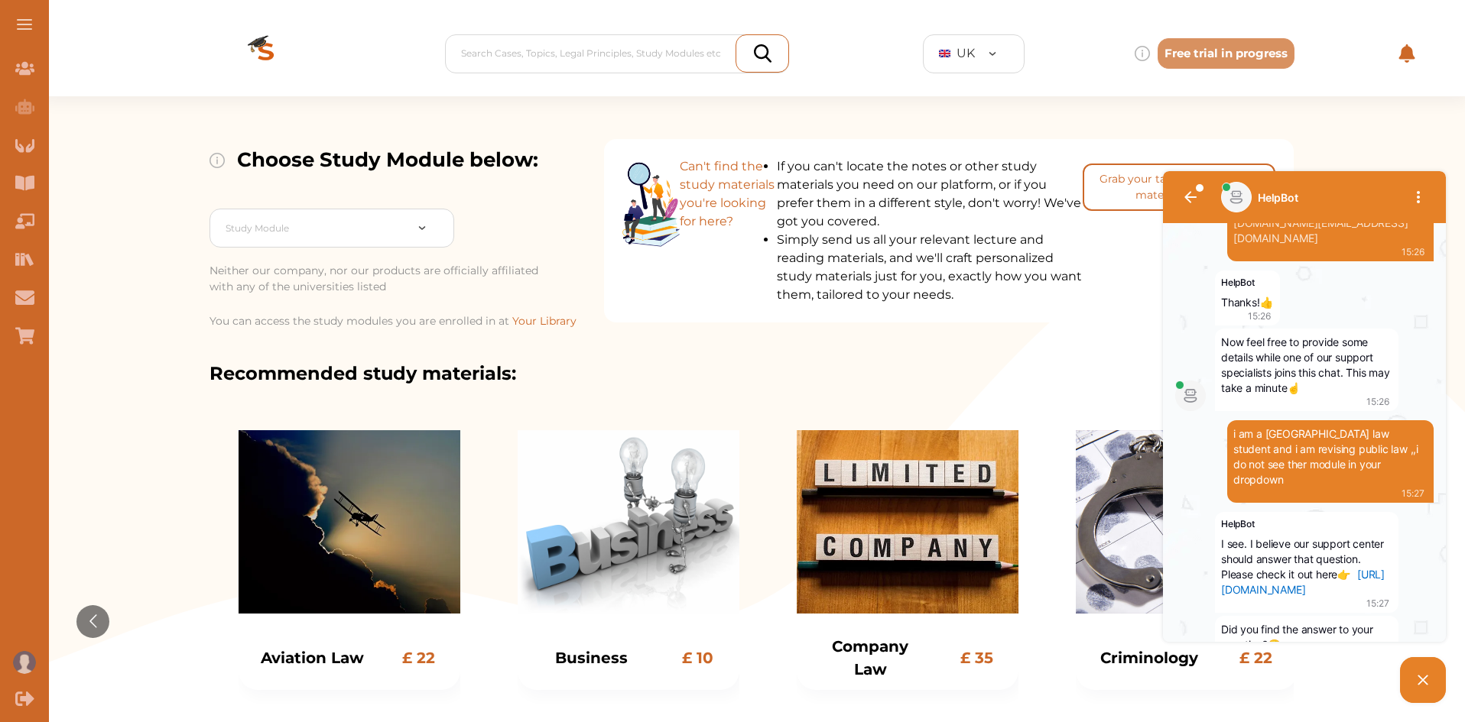
scroll to position [746, 0]
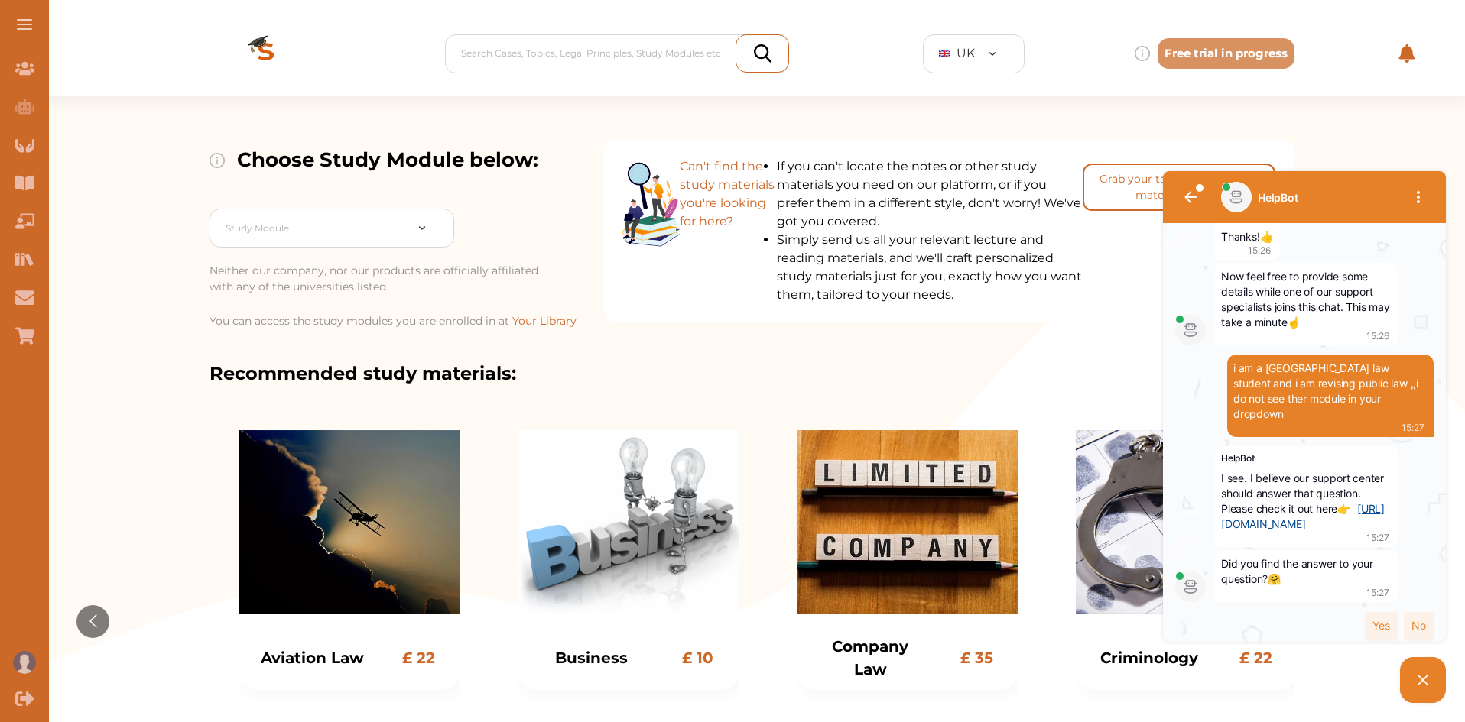
click at [1281, 502] on link "[URL][DOMAIN_NAME]" at bounding box center [1303, 516] width 164 height 28
drag, startPoint x: 1246, startPoint y: 622, endPoint x: 1413, endPoint y: 628, distance: 166.8
click at [1413, 628] on div "Yes No" at bounding box center [1304, 621] width 258 height 39
click at [1413, 628] on div "No" at bounding box center [1419, 626] width 30 height 29
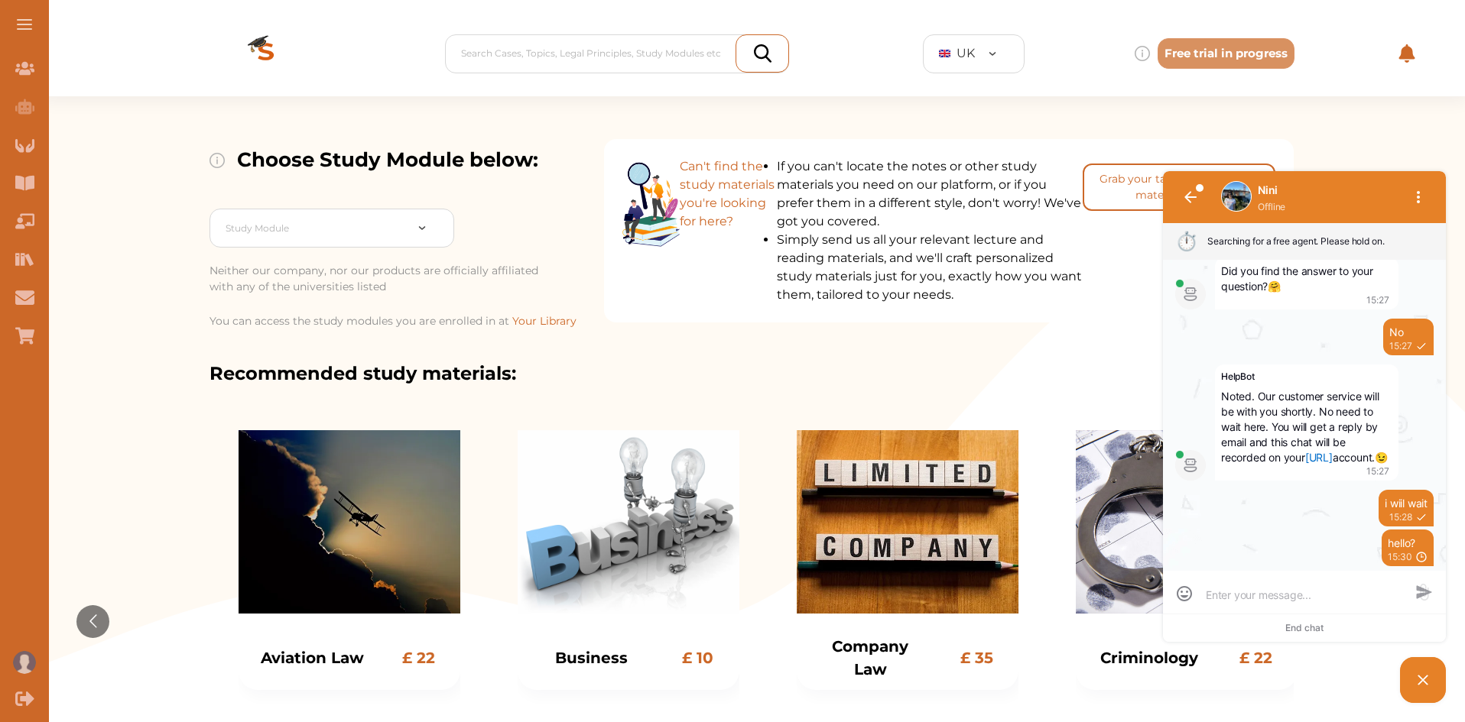
scroll to position [1087, 0]
click at [27, 21] on button at bounding box center [24, 24] width 49 height 49
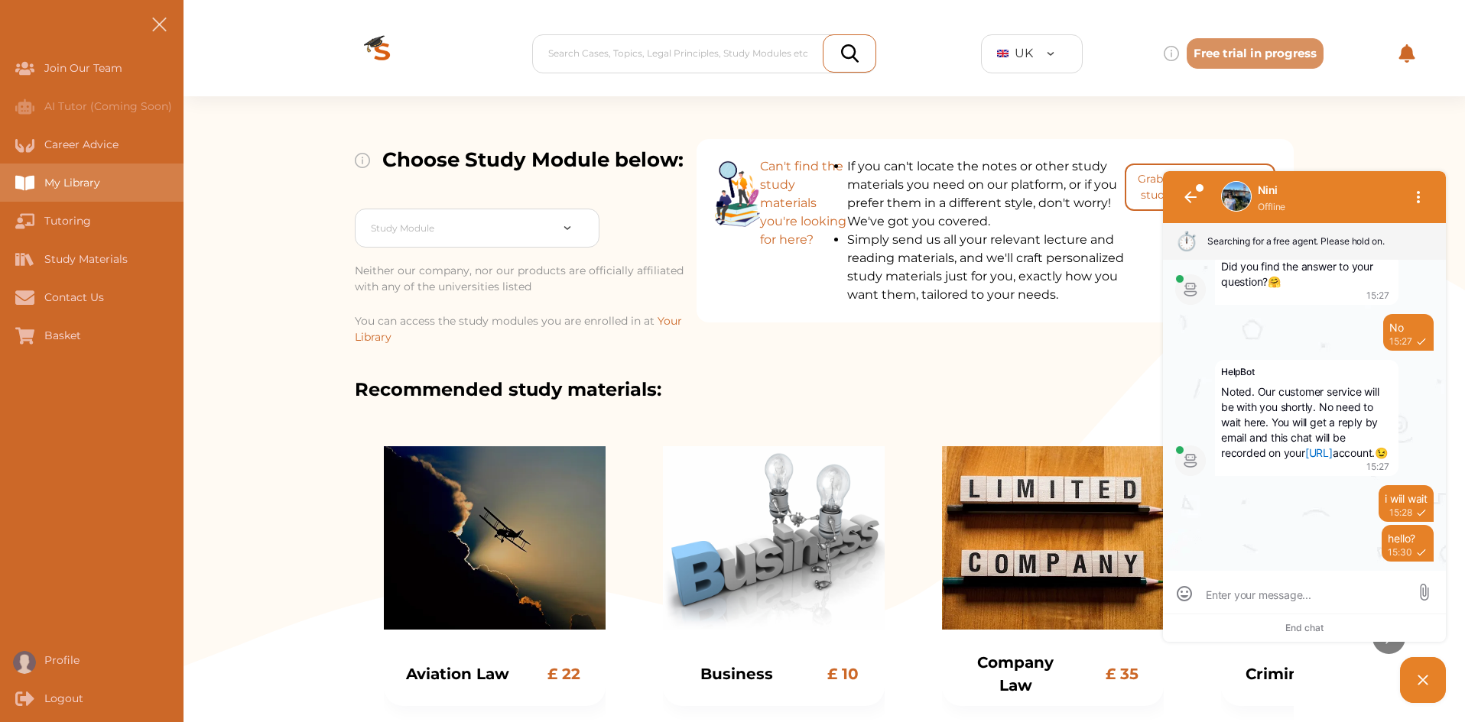
click at [79, 175] on div "My Library" at bounding box center [91, 183] width 183 height 38
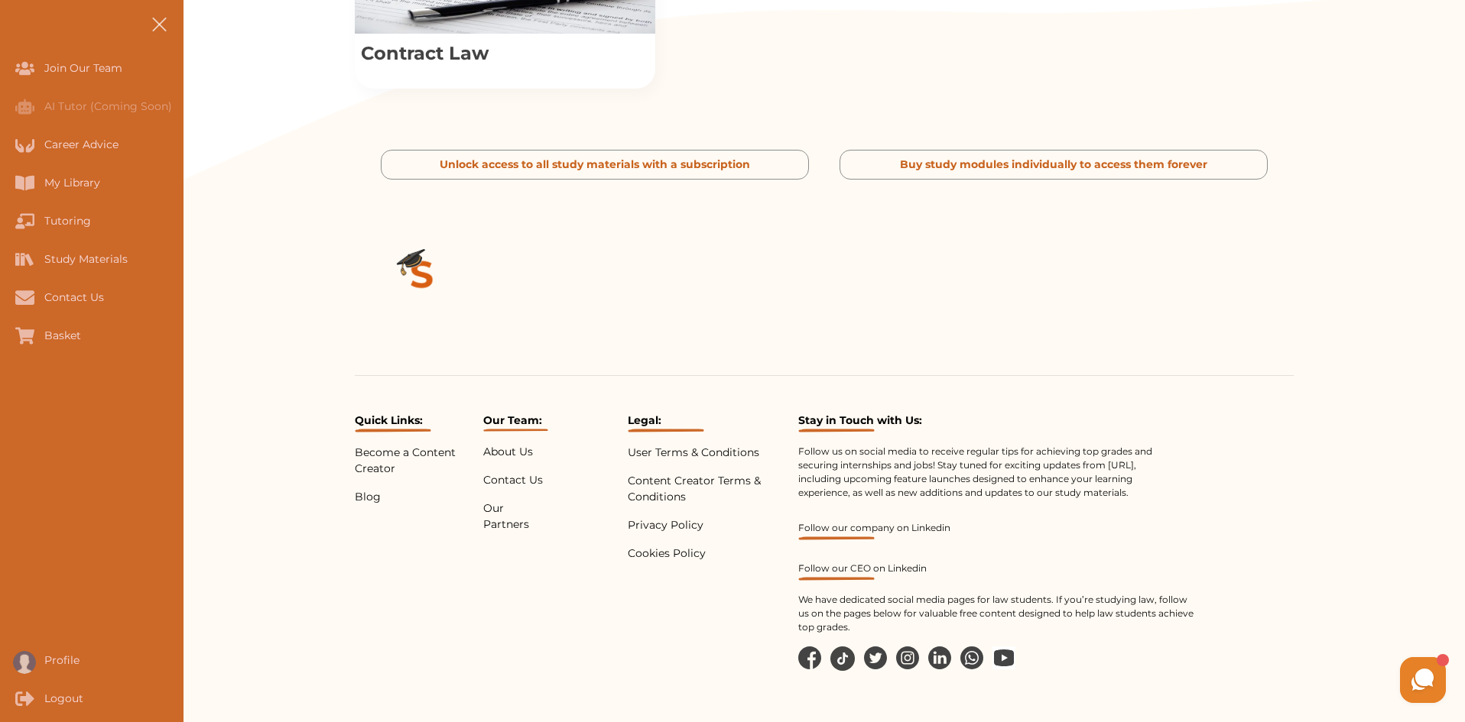
scroll to position [862, 0]
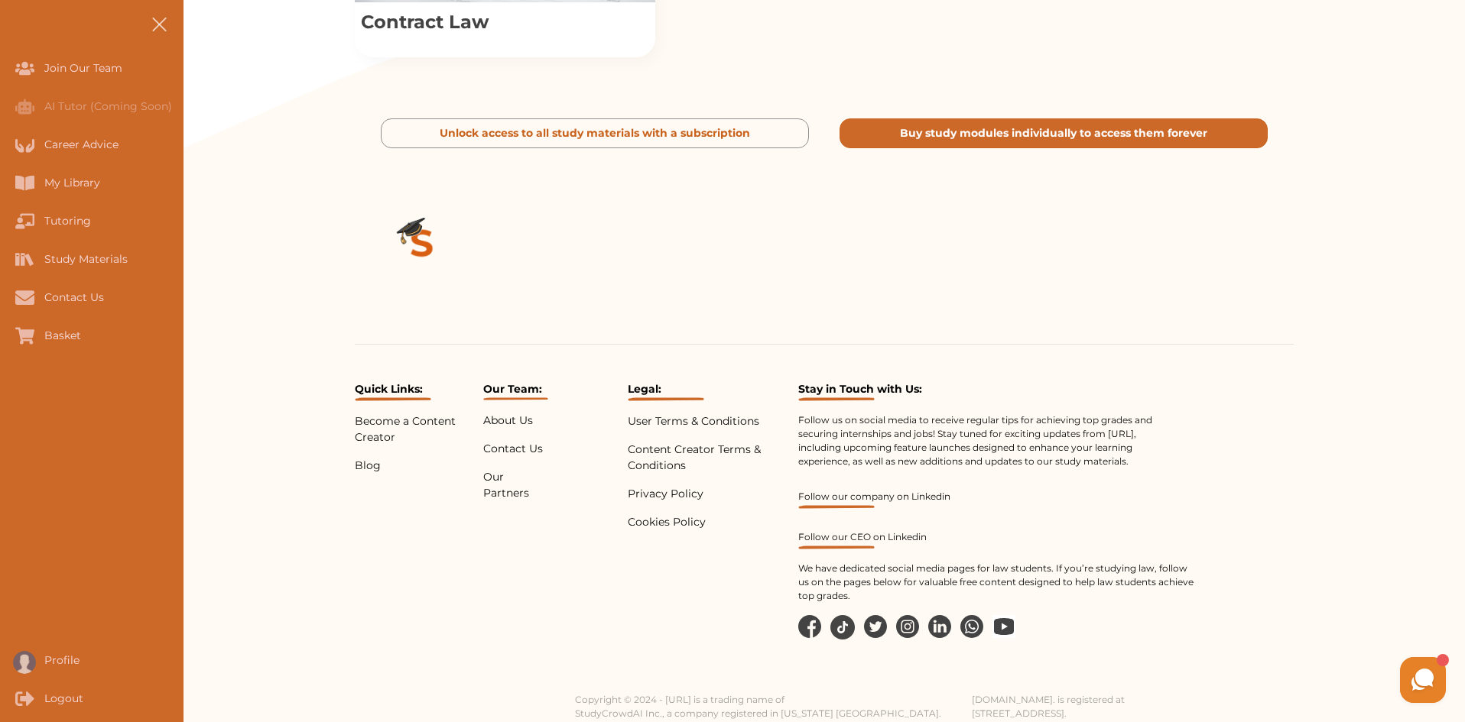
click at [928, 148] on button "Buy study modules individually to access them forever" at bounding box center [1053, 134] width 428 height 30
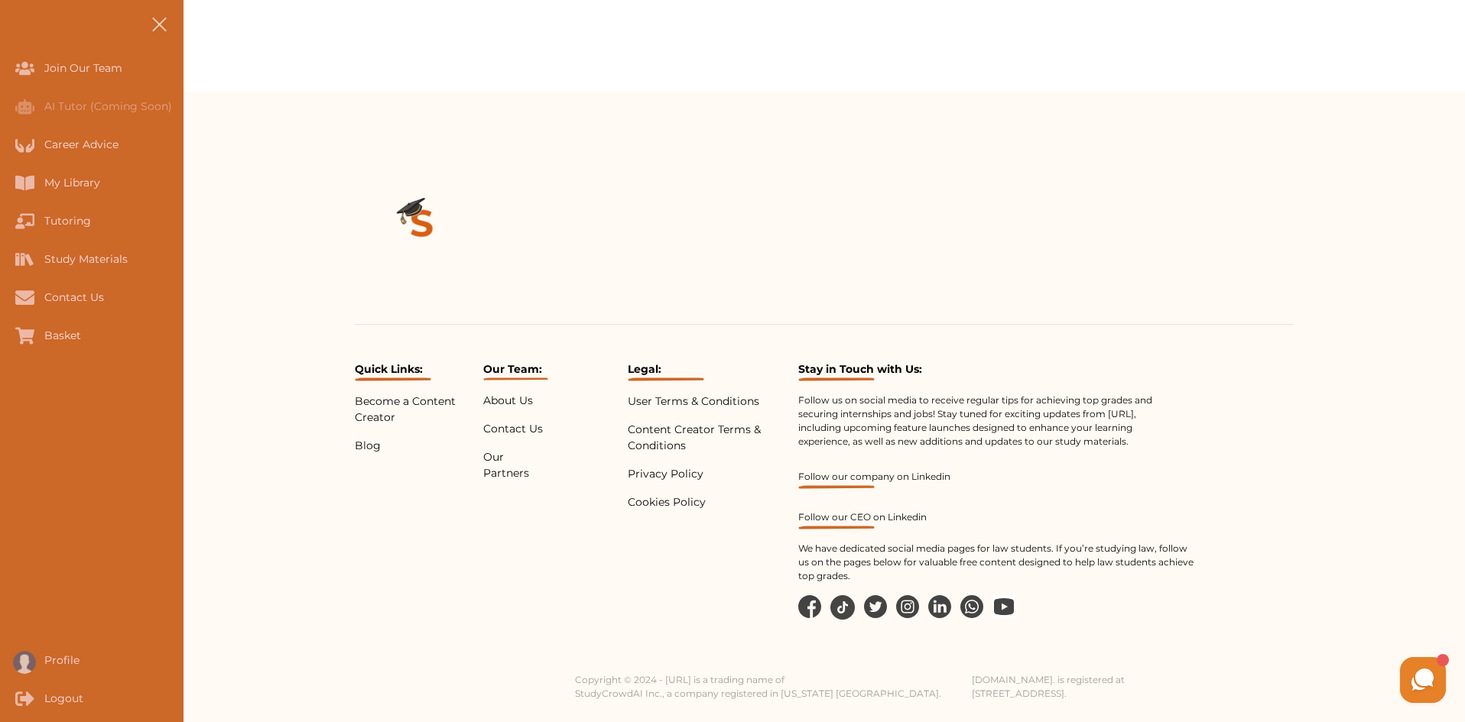
scroll to position [619, 0]
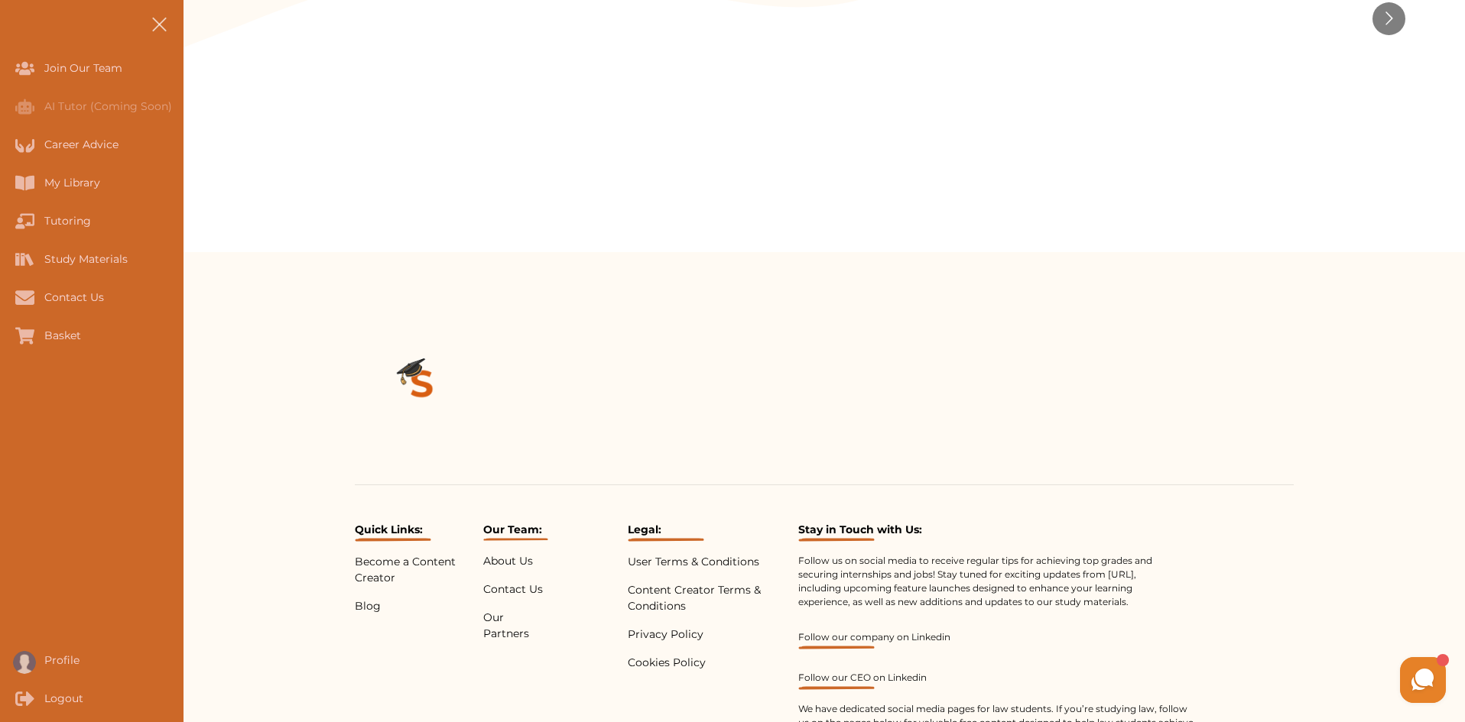
click at [1426, 691] on icon at bounding box center [1422, 680] width 29 height 29
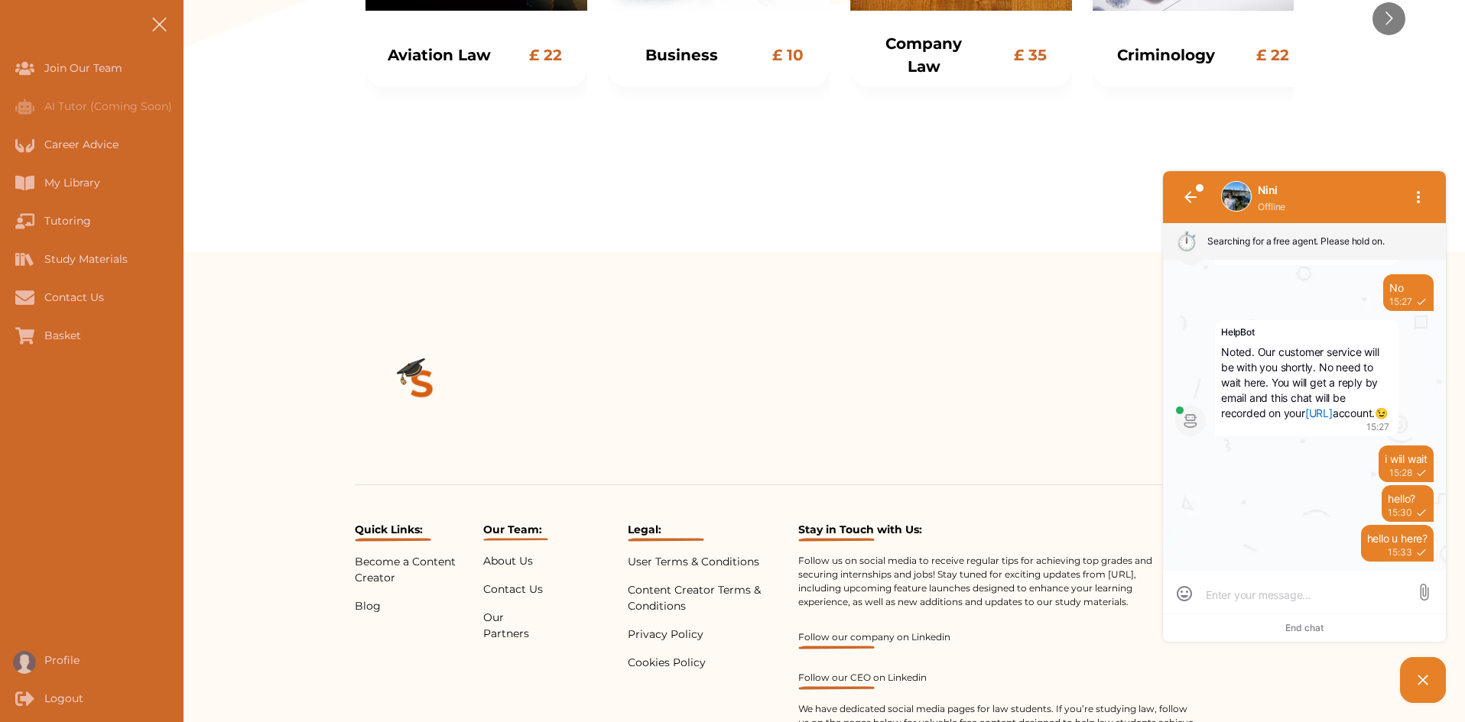
scroll to position [0, 0]
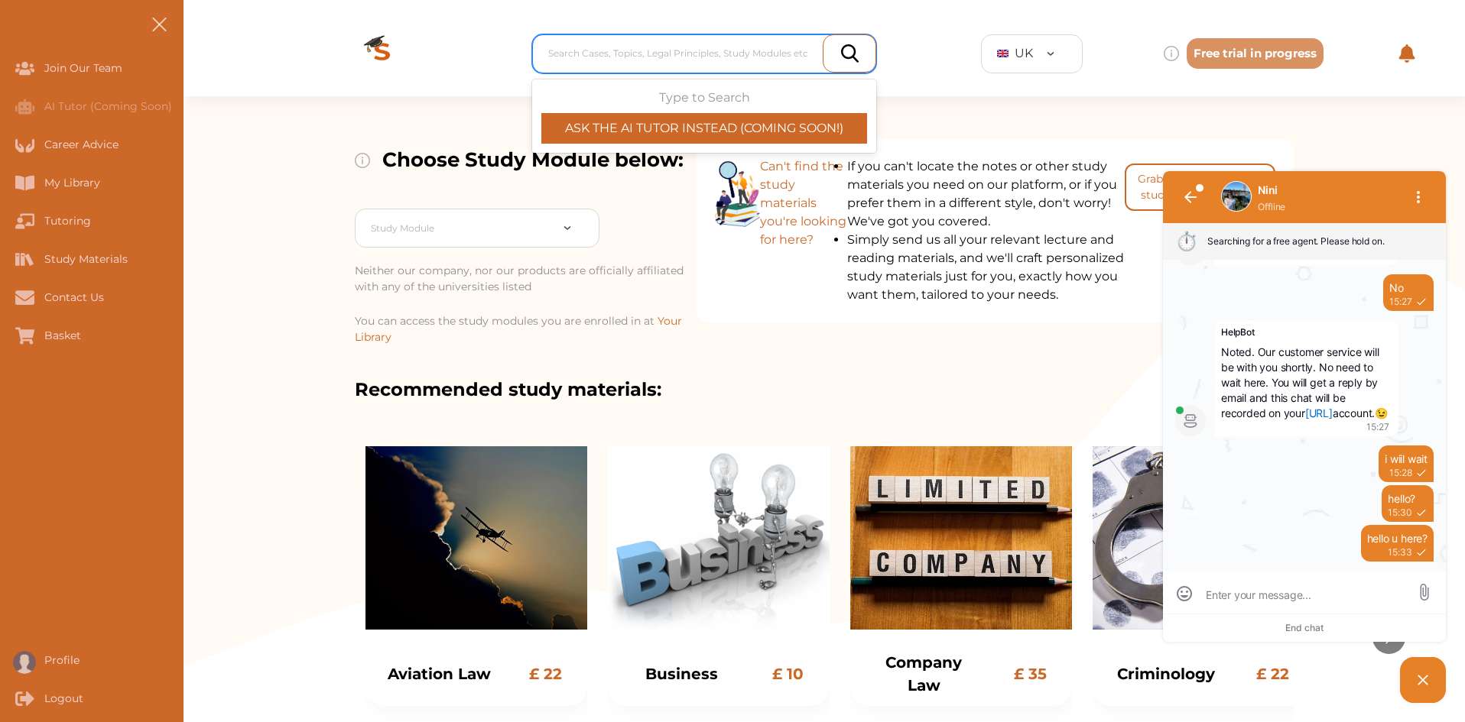
click at [676, 46] on div at bounding box center [708, 53] width 320 height 21
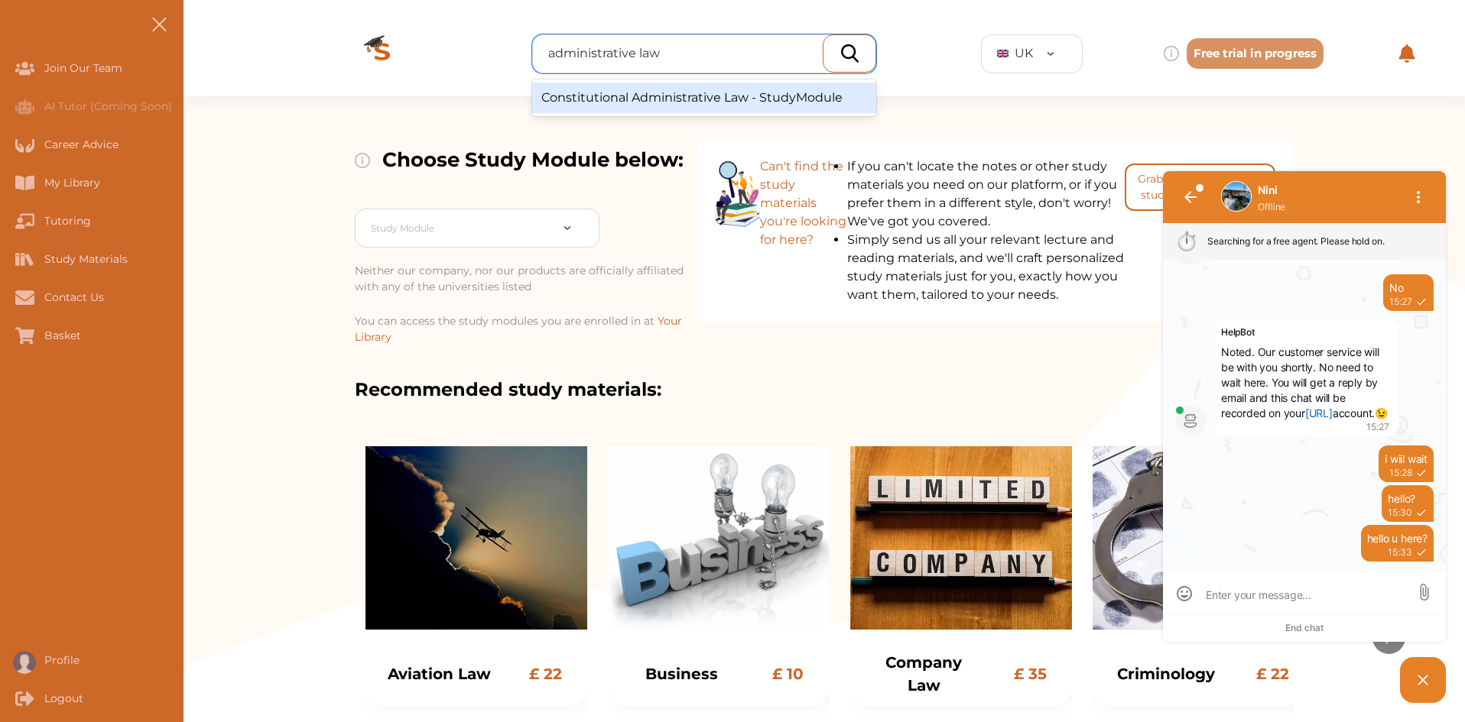
click at [613, 96] on div "Constitutional Administrative Law - StudyModule" at bounding box center [704, 98] width 344 height 31
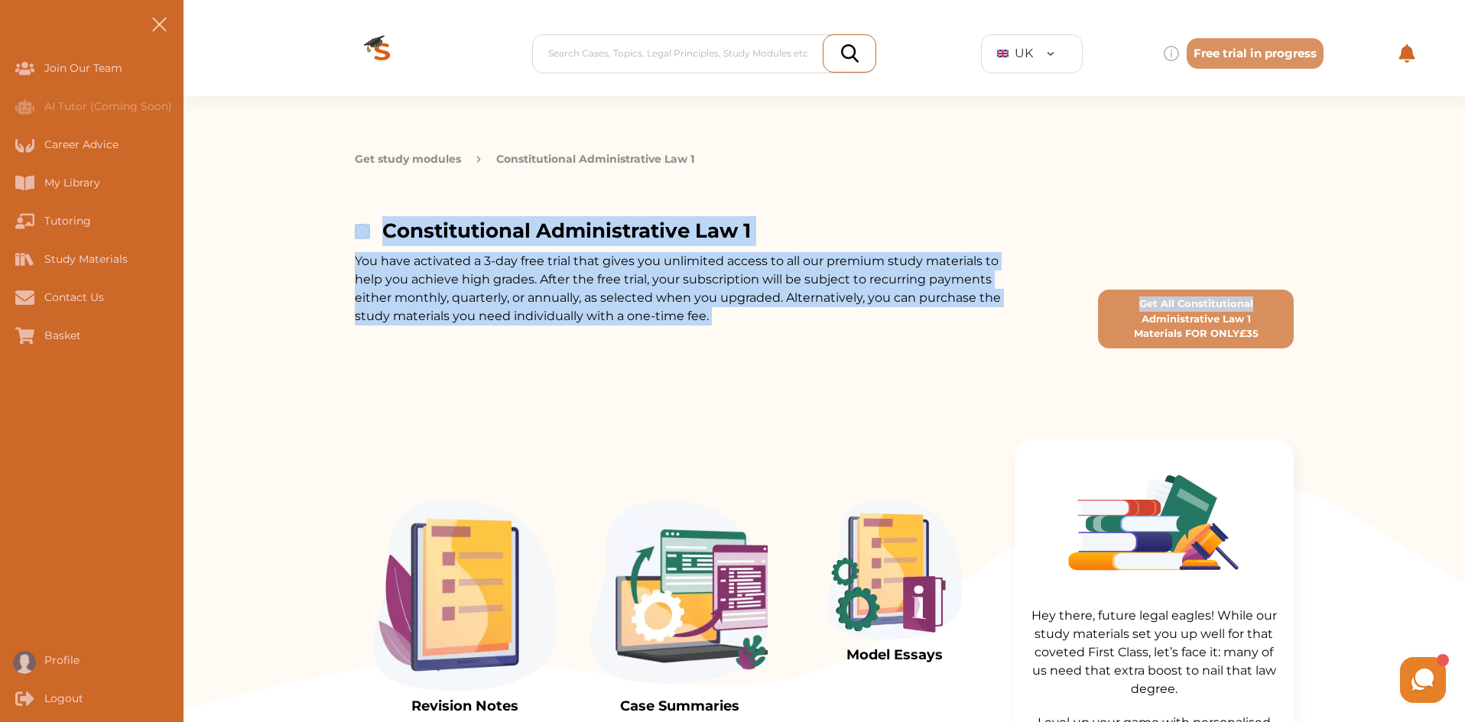
drag, startPoint x: 1457, startPoint y: 139, endPoint x: 1442, endPoint y: 239, distance: 101.3
click at [1442, 239] on div "Get study modules Constitutional Administrative Law 1 Constitutional Administra…" at bounding box center [823, 237] width 1281 height 282
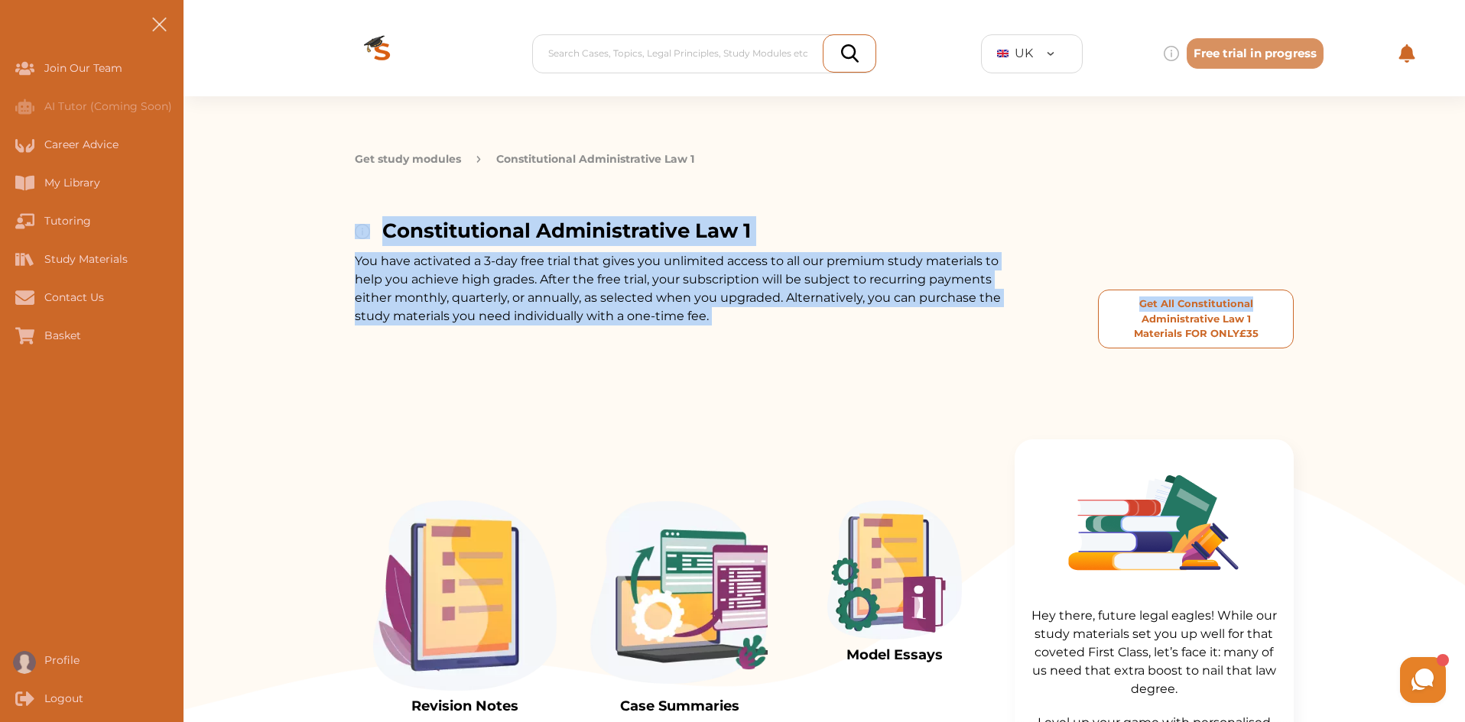
click at [1256, 293] on button "Get All Constitutional Administrative Law 1 Materials FOR ONLY £ 35" at bounding box center [1196, 319] width 196 height 59
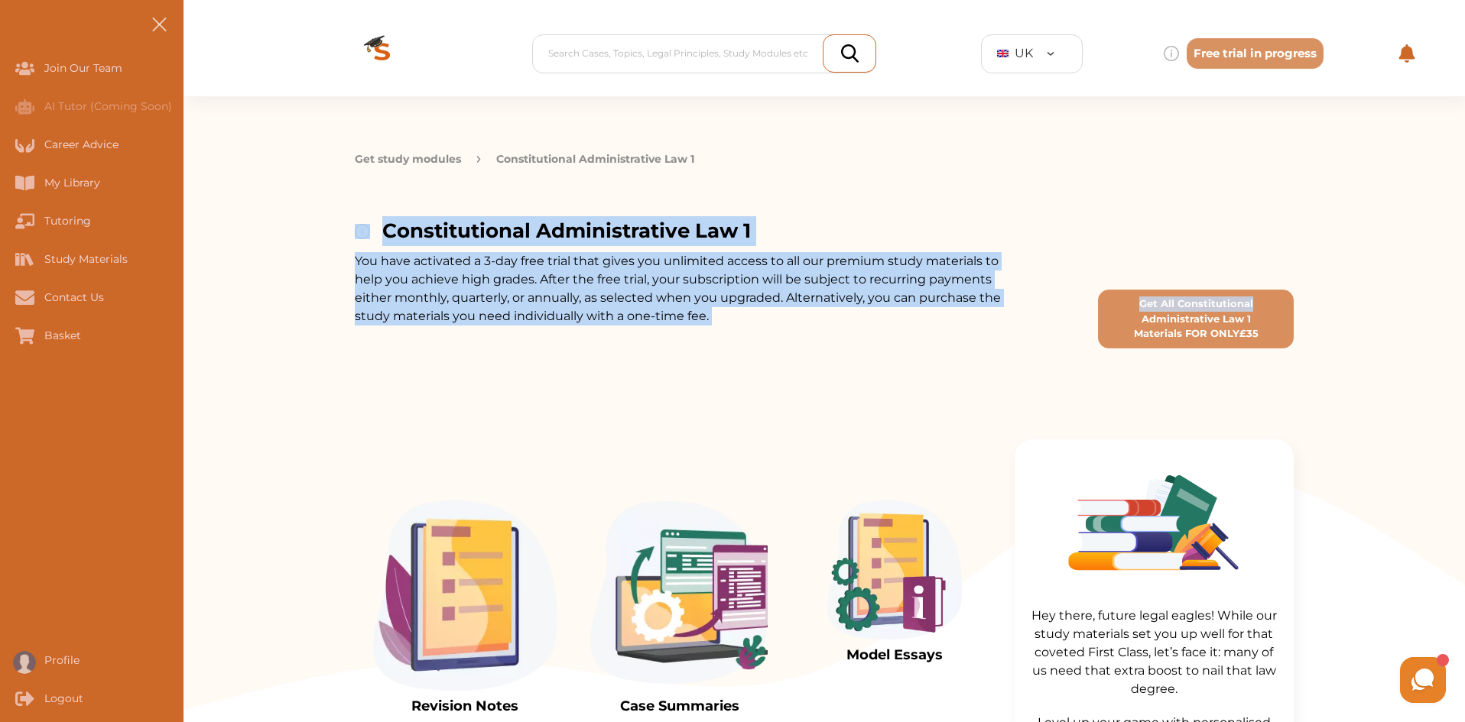
click at [1301, 234] on div "Get study modules Constitutional Administrative Law 1 Constitutional Administra…" at bounding box center [823, 237] width 1281 height 282
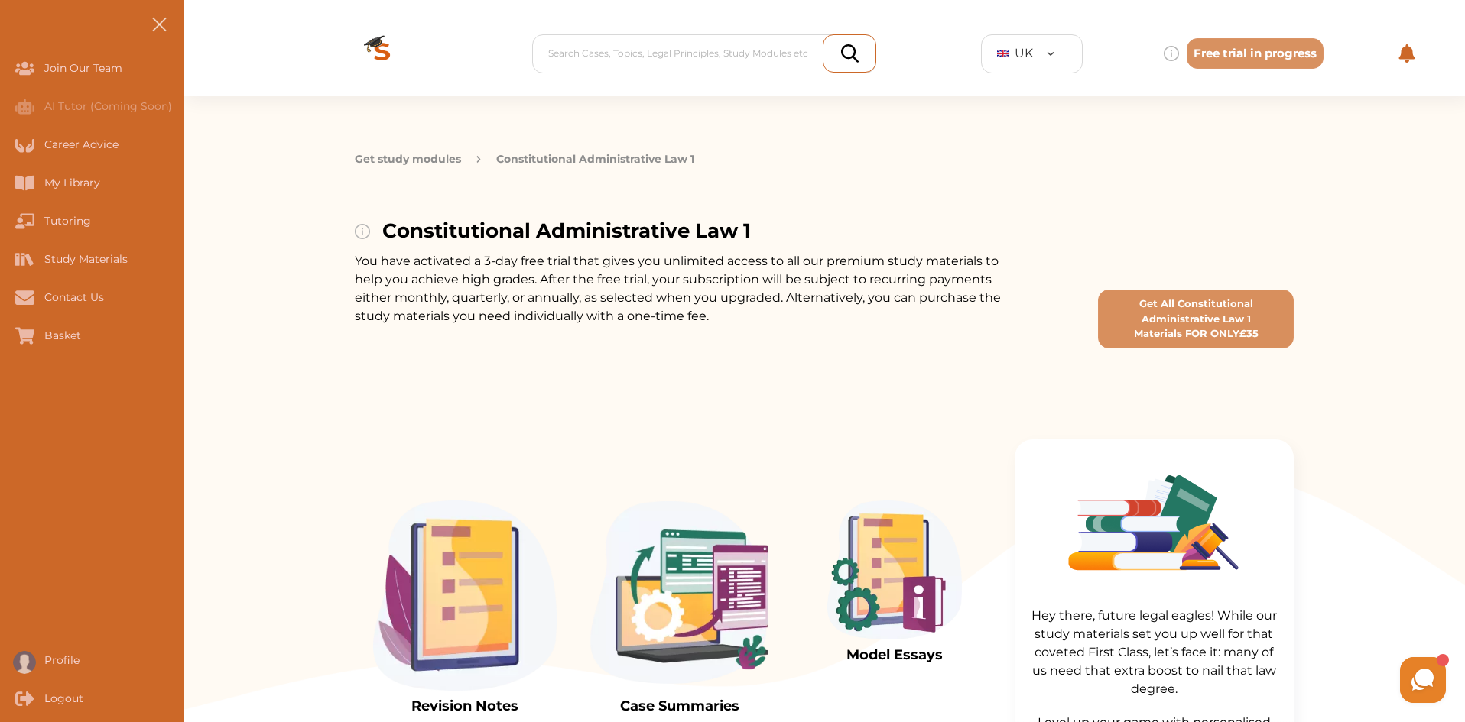
scroll to position [336, 0]
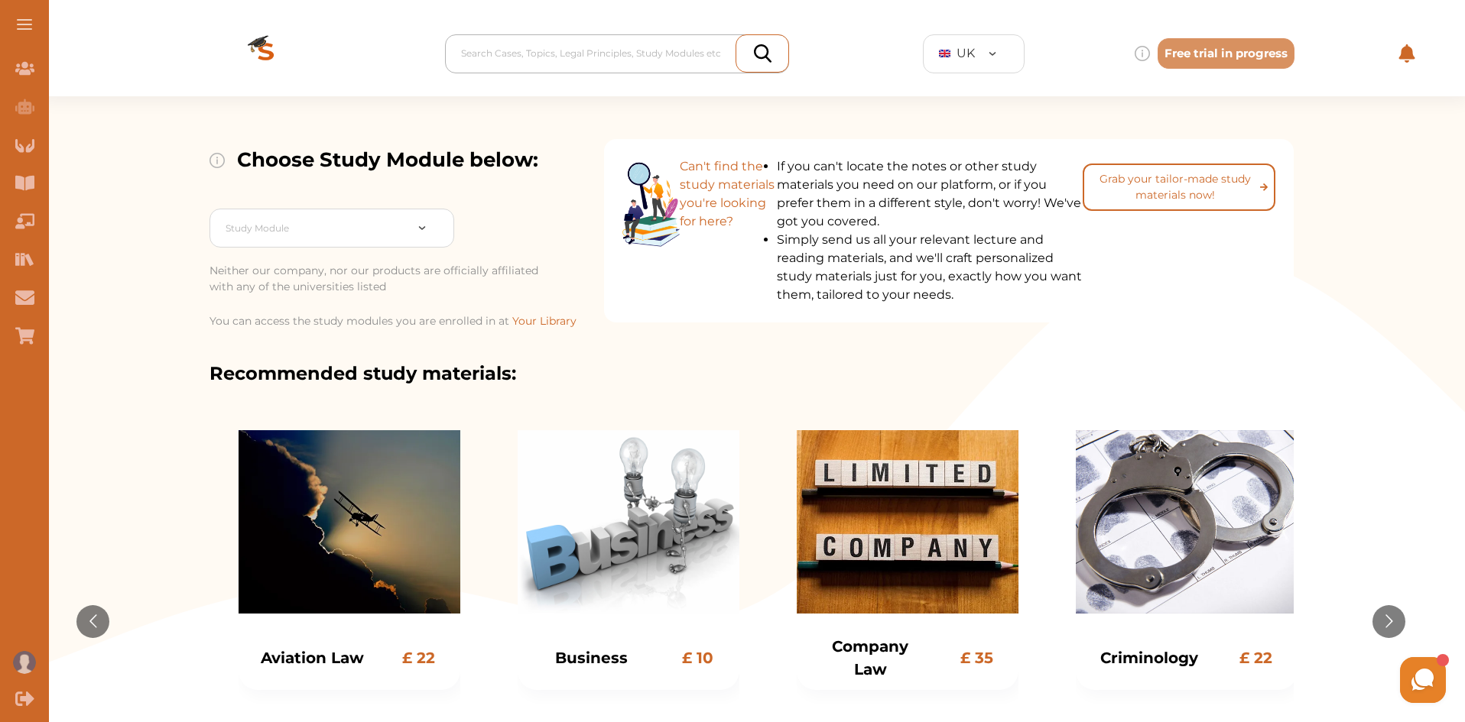
click at [632, 45] on div at bounding box center [621, 53] width 320 height 21
click at [576, 51] on div at bounding box center [621, 53] width 320 height 21
type input "cons"
click at [1423, 687] on icon at bounding box center [1422, 680] width 29 height 29
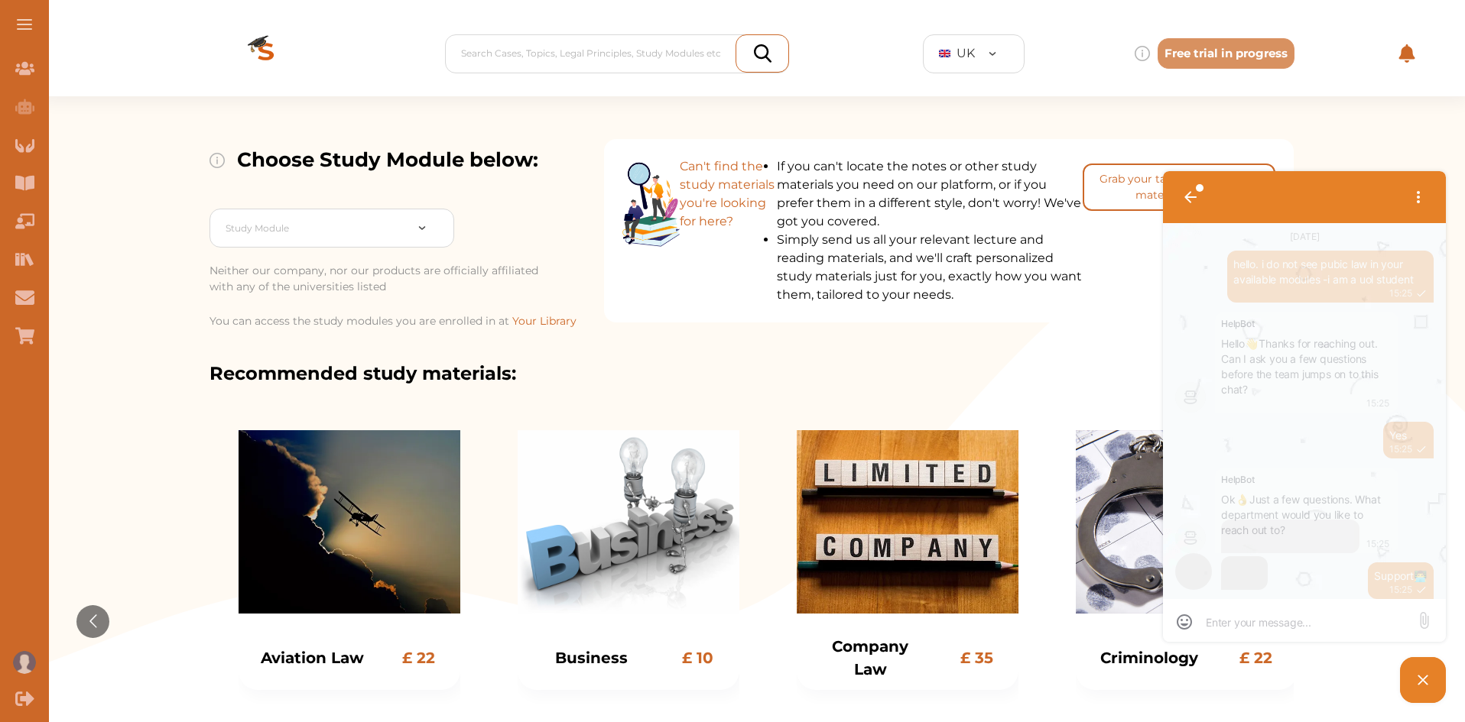
scroll to position [1127, 0]
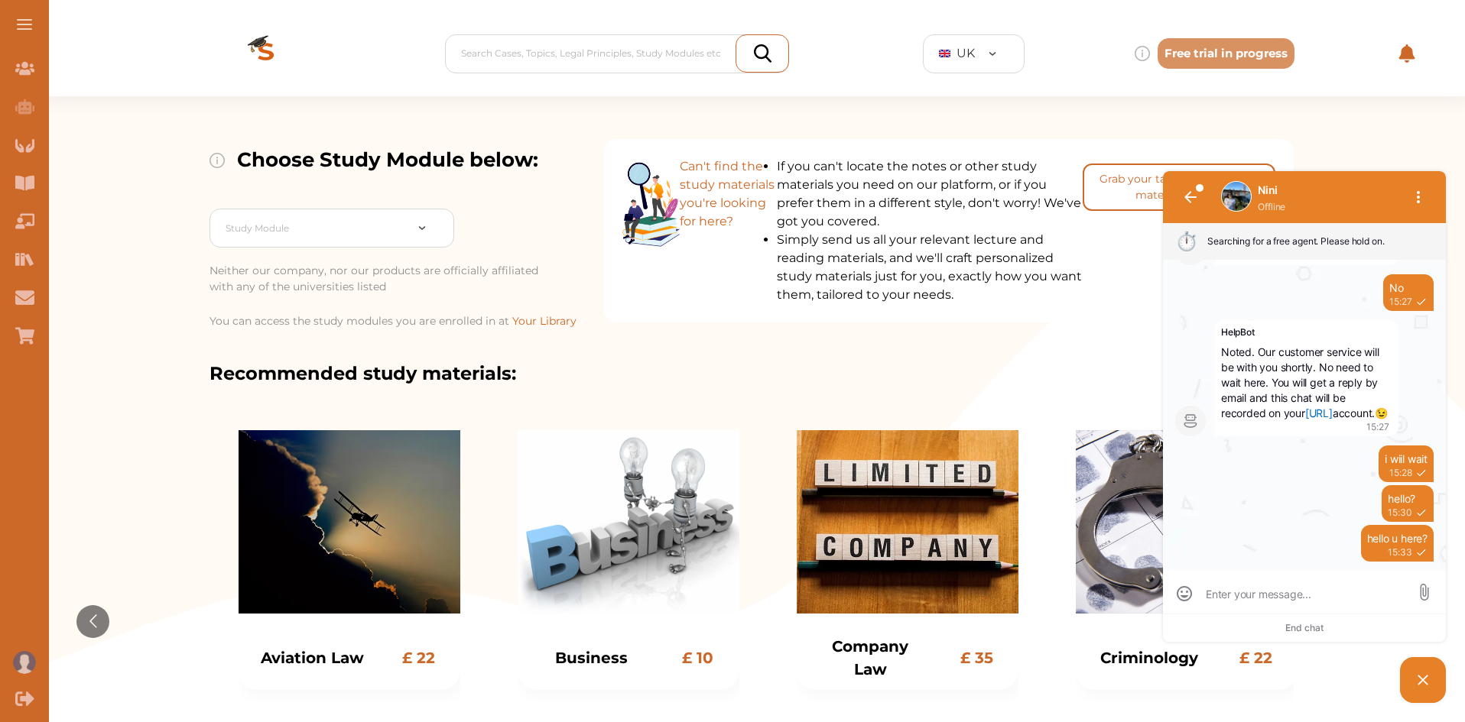
drag, startPoint x: 1423, startPoint y: 201, endPoint x: 902, endPoint y: 492, distance: 596.6
click at [1098, 492] on html "1 Nini Offline ⏱️ Searching for a free agent. Please hold on. [DATE] hello. i d…" at bounding box center [1274, 437] width 352 height 540
click at [577, 42] on div "Search Cases, Topics, Legal Principles, Study Modules etc" at bounding box center [620, 54] width 335 height 28
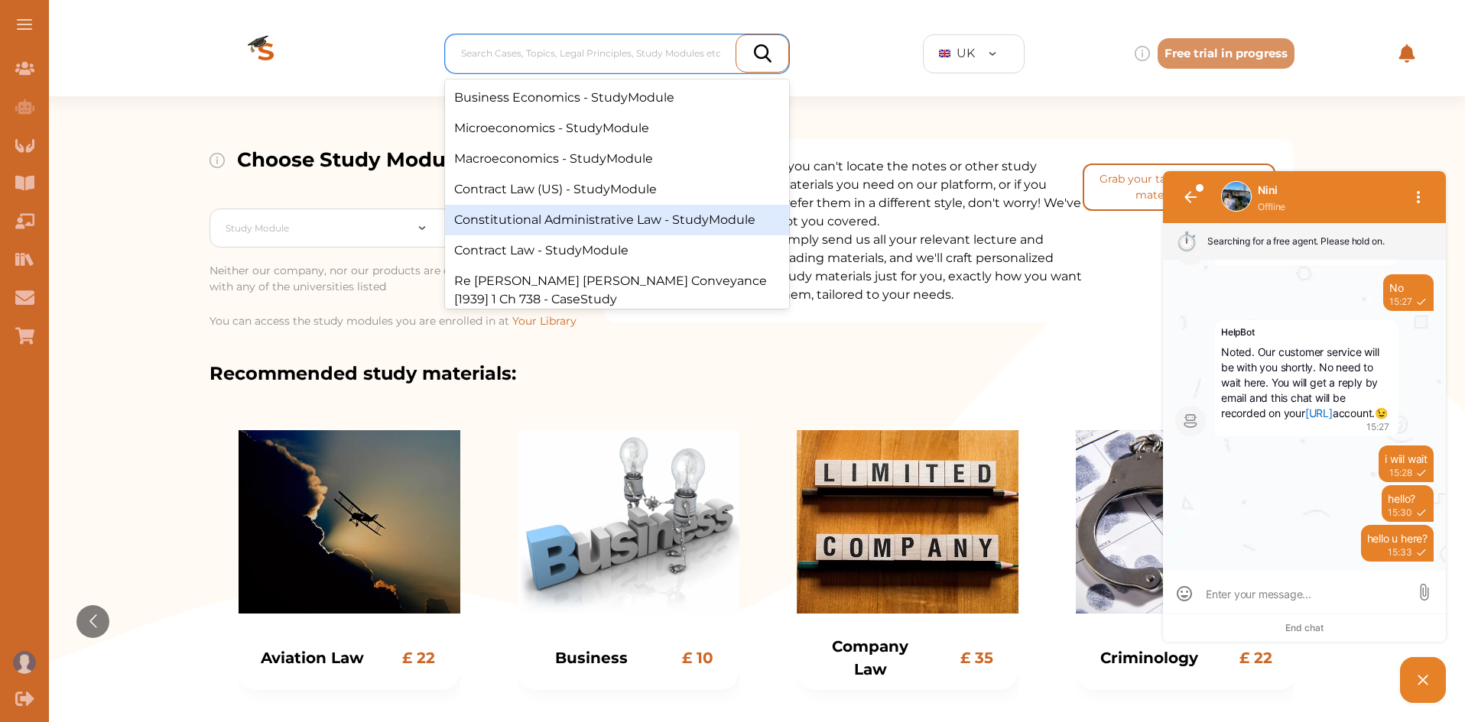
click at [598, 216] on div "Constitutional Administrative Law - StudyModule" at bounding box center [617, 220] width 344 height 31
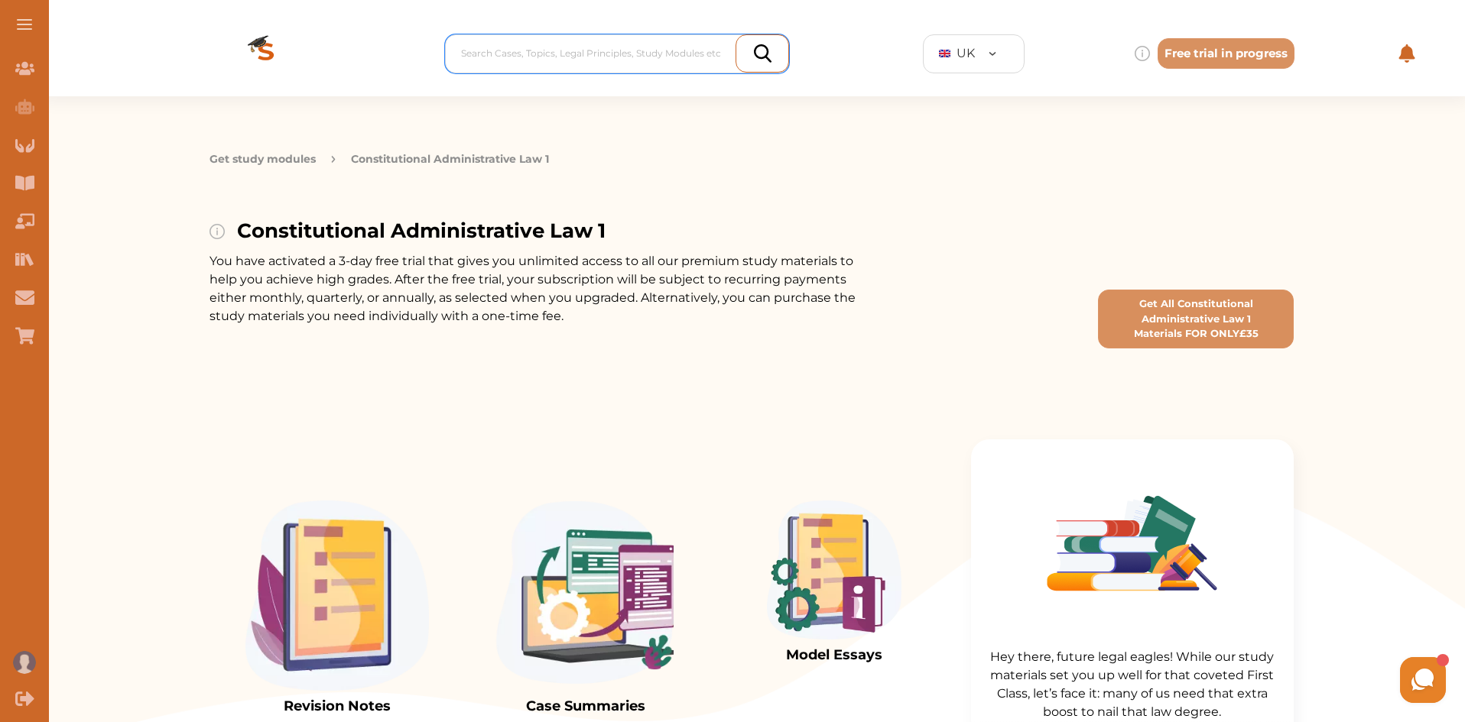
scroll to position [63, 0]
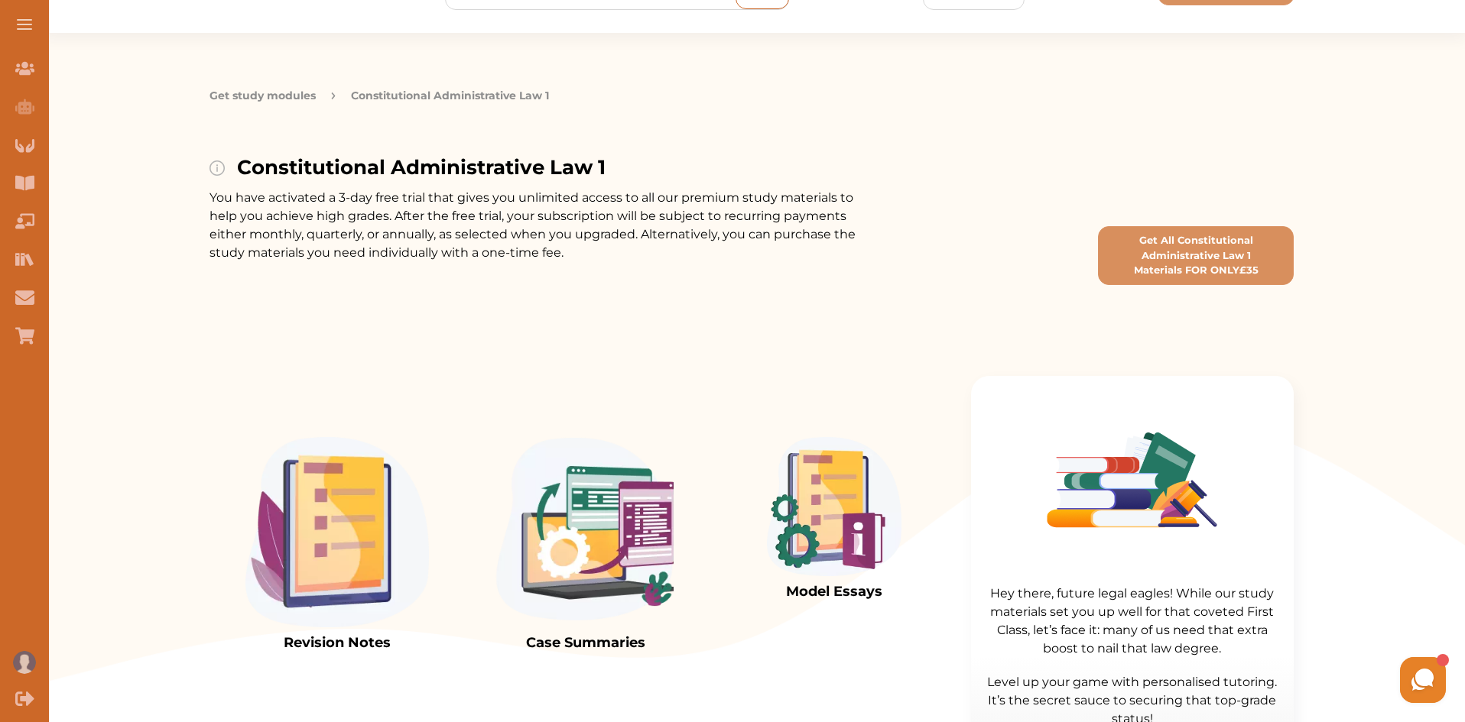
drag, startPoint x: 1461, startPoint y: 141, endPoint x: 1460, endPoint y: 187, distance: 45.9
click at [1460, 187] on div "Get study modules Constitutional Administrative Law 1 Constitutional Administra…" at bounding box center [751, 174] width 1427 height 282
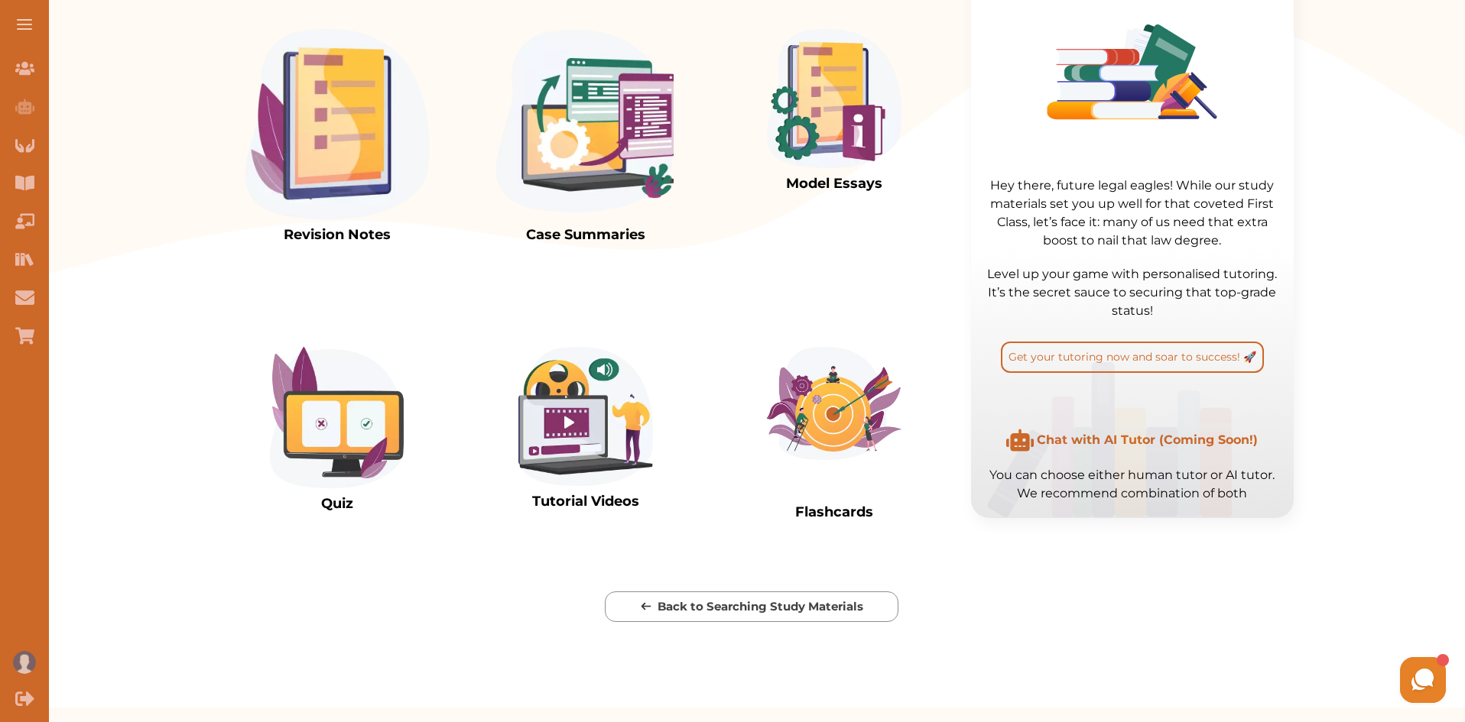
scroll to position [383, 0]
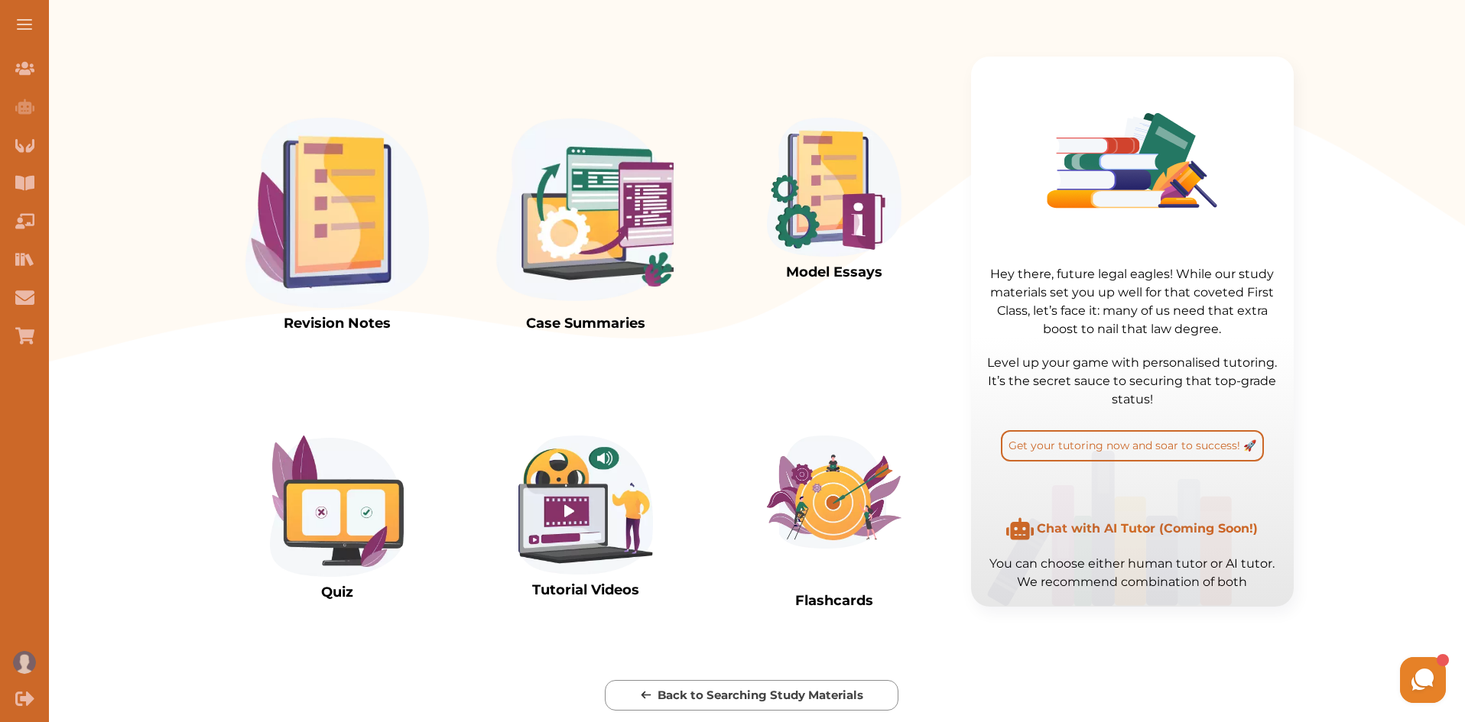
click at [364, 252] on img at bounding box center [336, 213] width 183 height 190
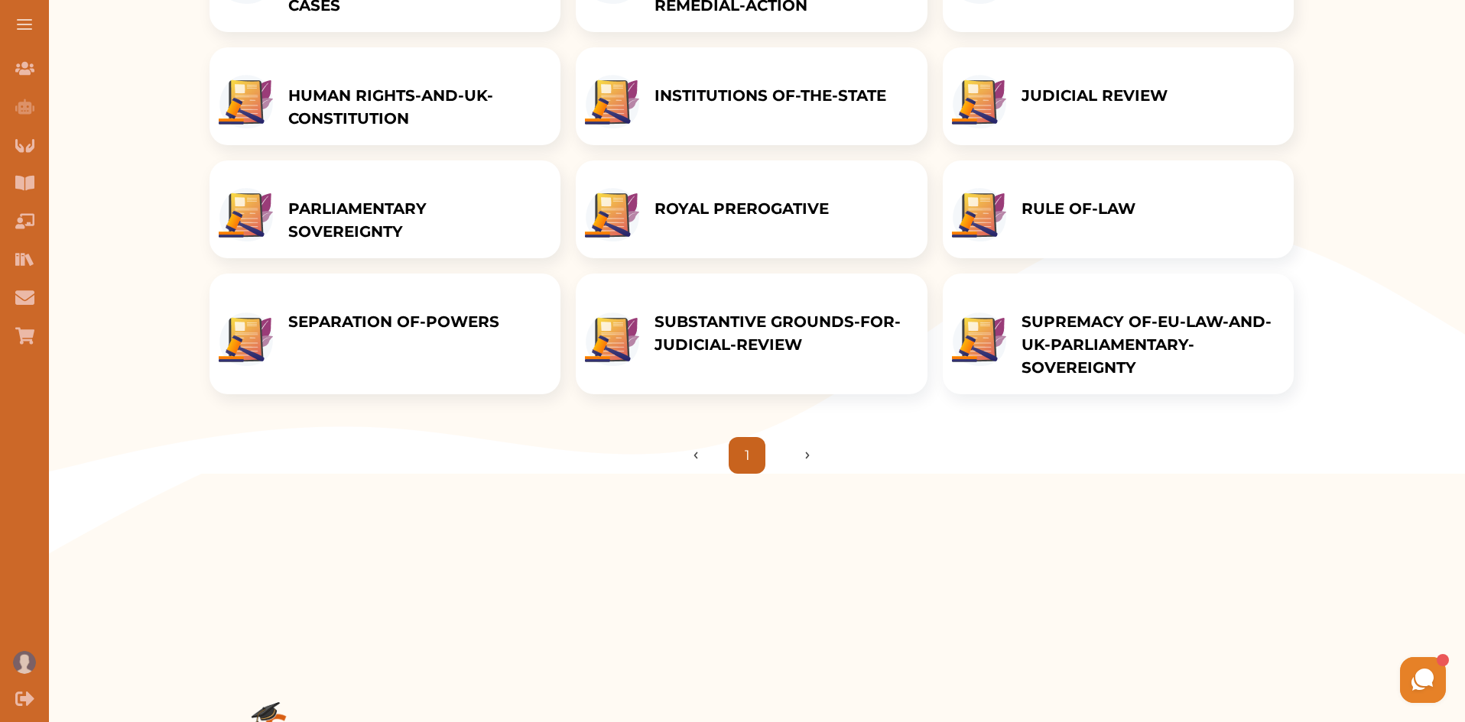
click at [1458, 103] on div "Get study modules Constitutional Administrative Law 1 Notes Constitutional Admi…" at bounding box center [751, 93] width 1427 height 761
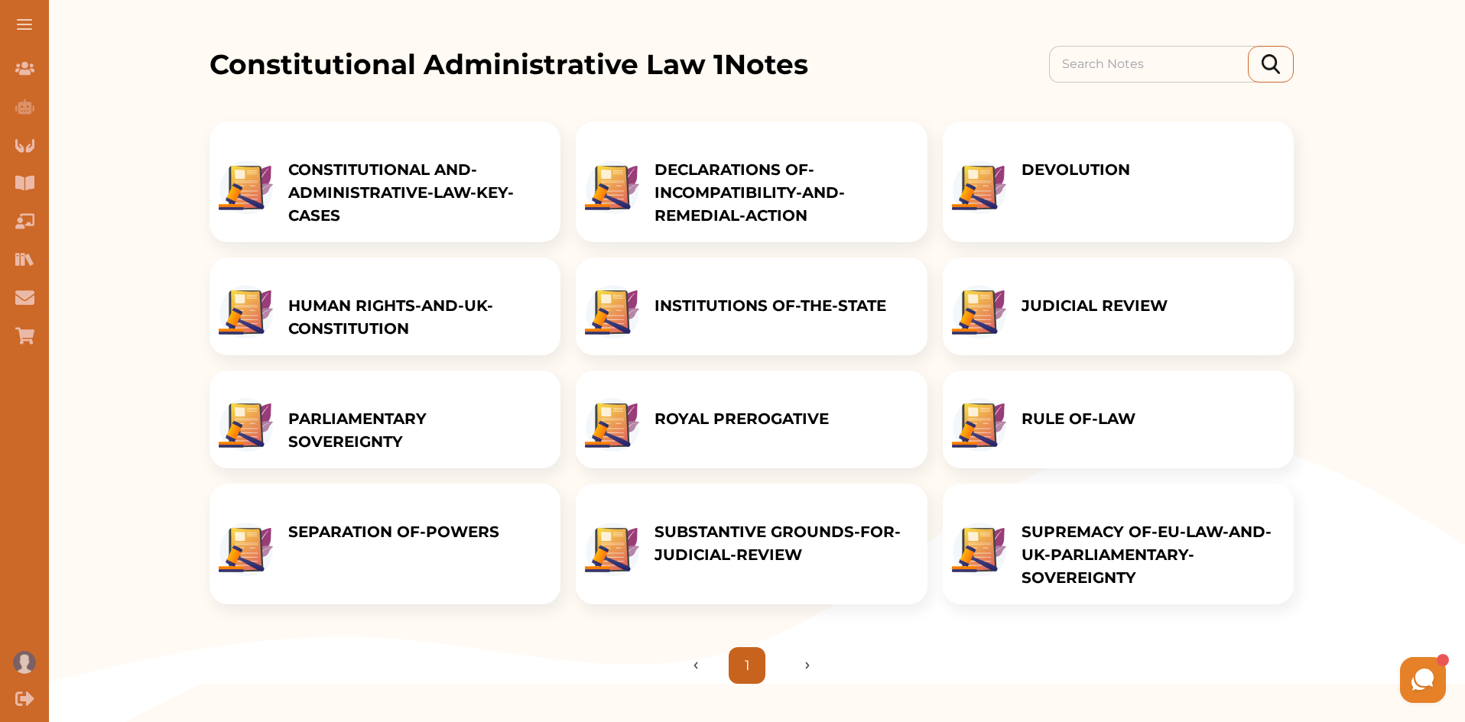
scroll to position [132, 0]
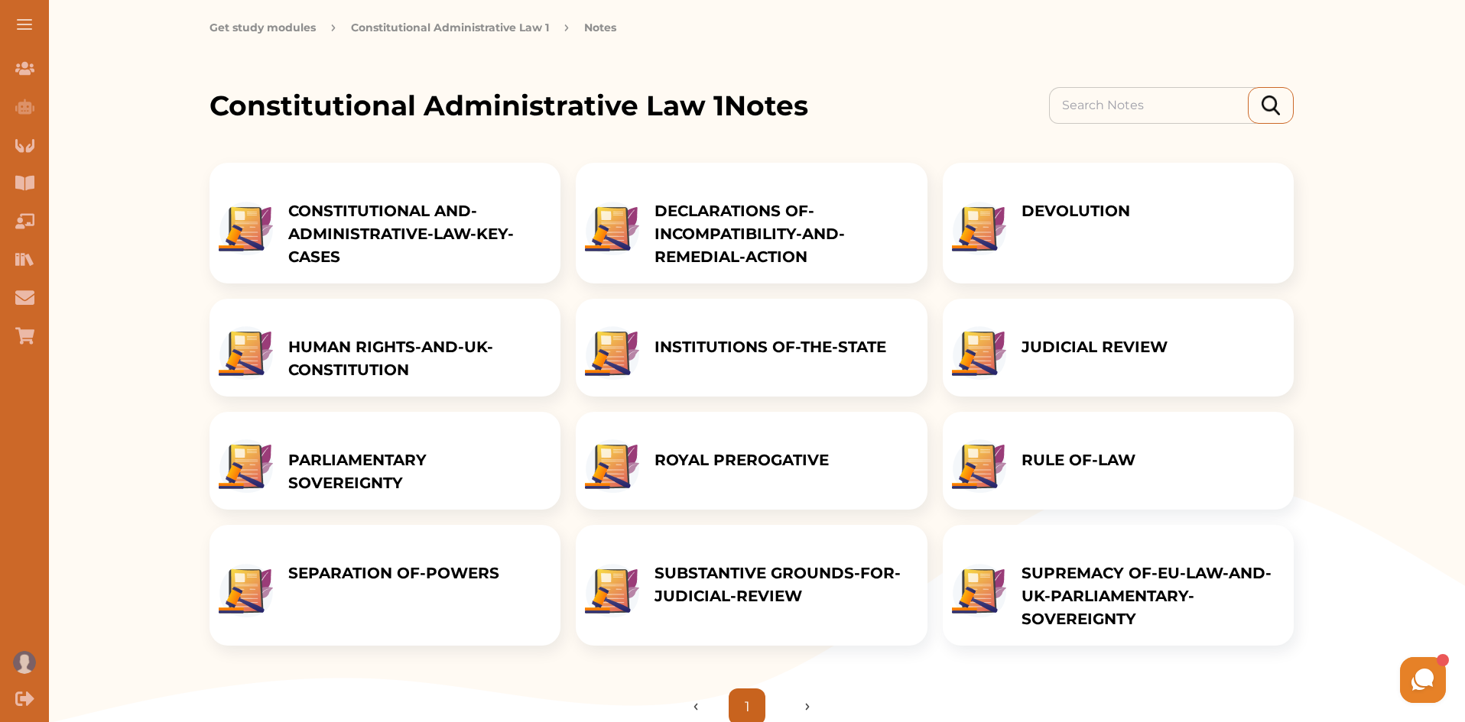
click at [1064, 472] on p "RULE OF-LAW" at bounding box center [1078, 460] width 114 height 23
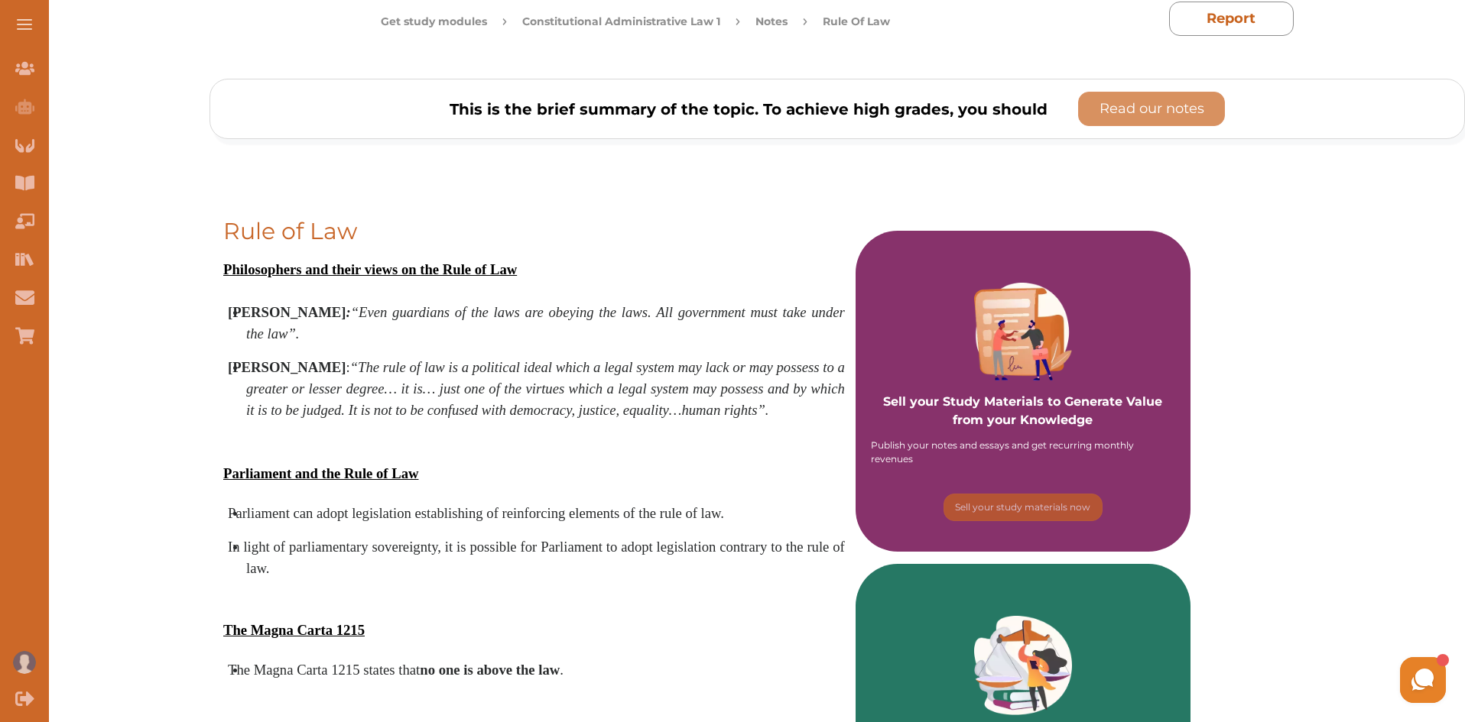
drag, startPoint x: 1064, startPoint y: 489, endPoint x: 1134, endPoint y: 352, distance: 154.2
click at [1134, 352] on div "Sell your Study Materials to Generate Value from your Knowledge Publish your no…" at bounding box center [1023, 391] width 335 height 321
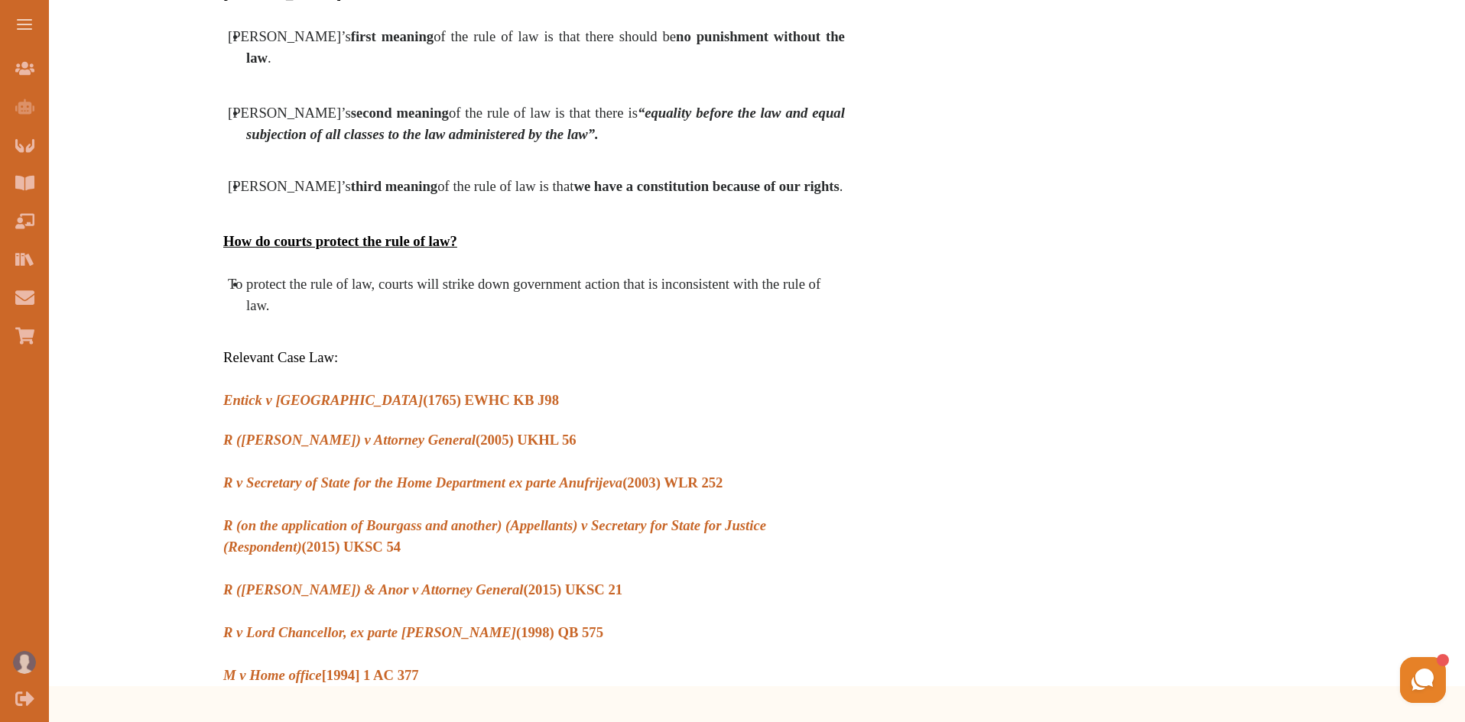
scroll to position [132, 0]
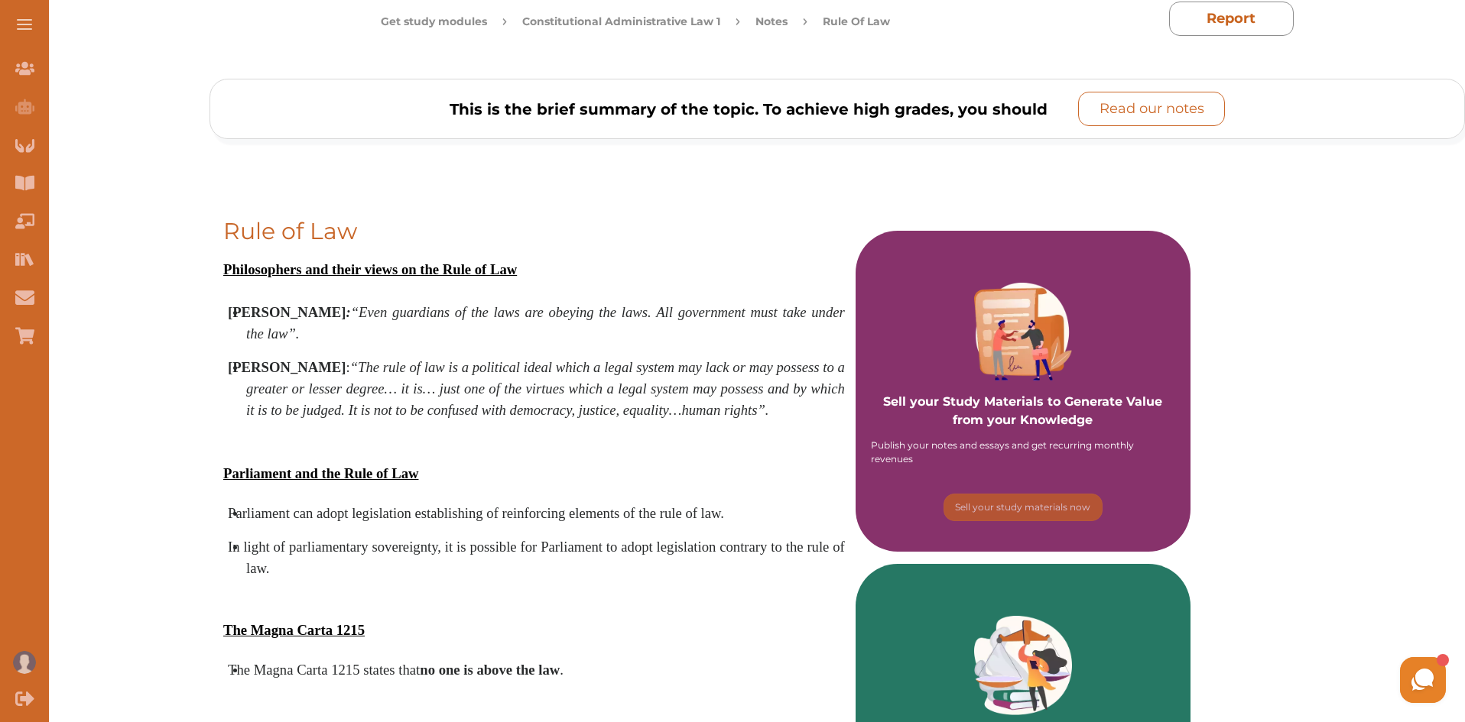
click at [1164, 99] on p "Read our notes" at bounding box center [1151, 109] width 105 height 21
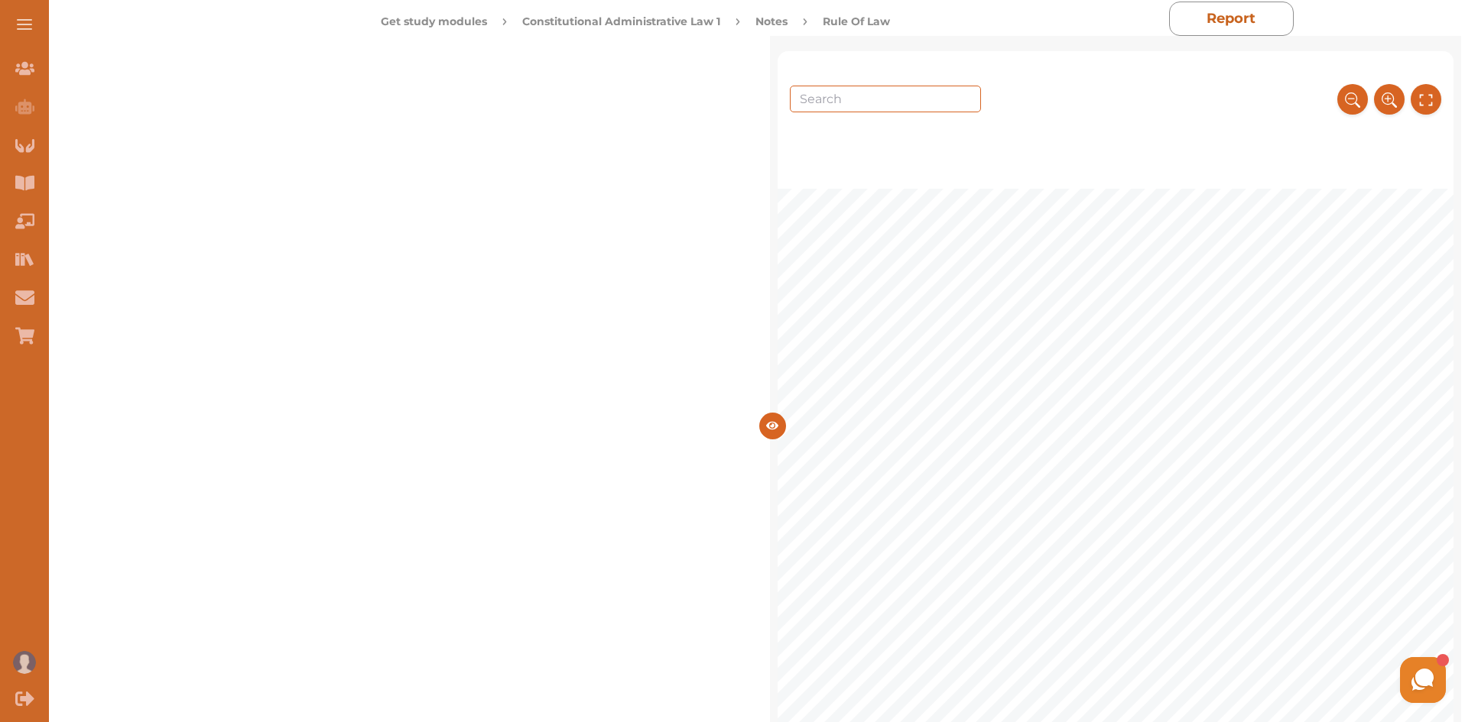
drag, startPoint x: 1453, startPoint y: 77, endPoint x: 1453, endPoint y: 103, distance: 26.0
click at [1453, 103] on div "1 Rule of Law References: [PERSON_NAME] and [PERSON_NAME], Public Law (3rd edit…" at bounding box center [1116, 412] width 676 height 722
drag, startPoint x: 1453, startPoint y: 71, endPoint x: 1451, endPoint y: 112, distance: 41.3
click at [1451, 112] on div "1 Rule of Law References: [PERSON_NAME] and [PERSON_NAME], Public Law (3rd edit…" at bounding box center [1116, 412] width 676 height 722
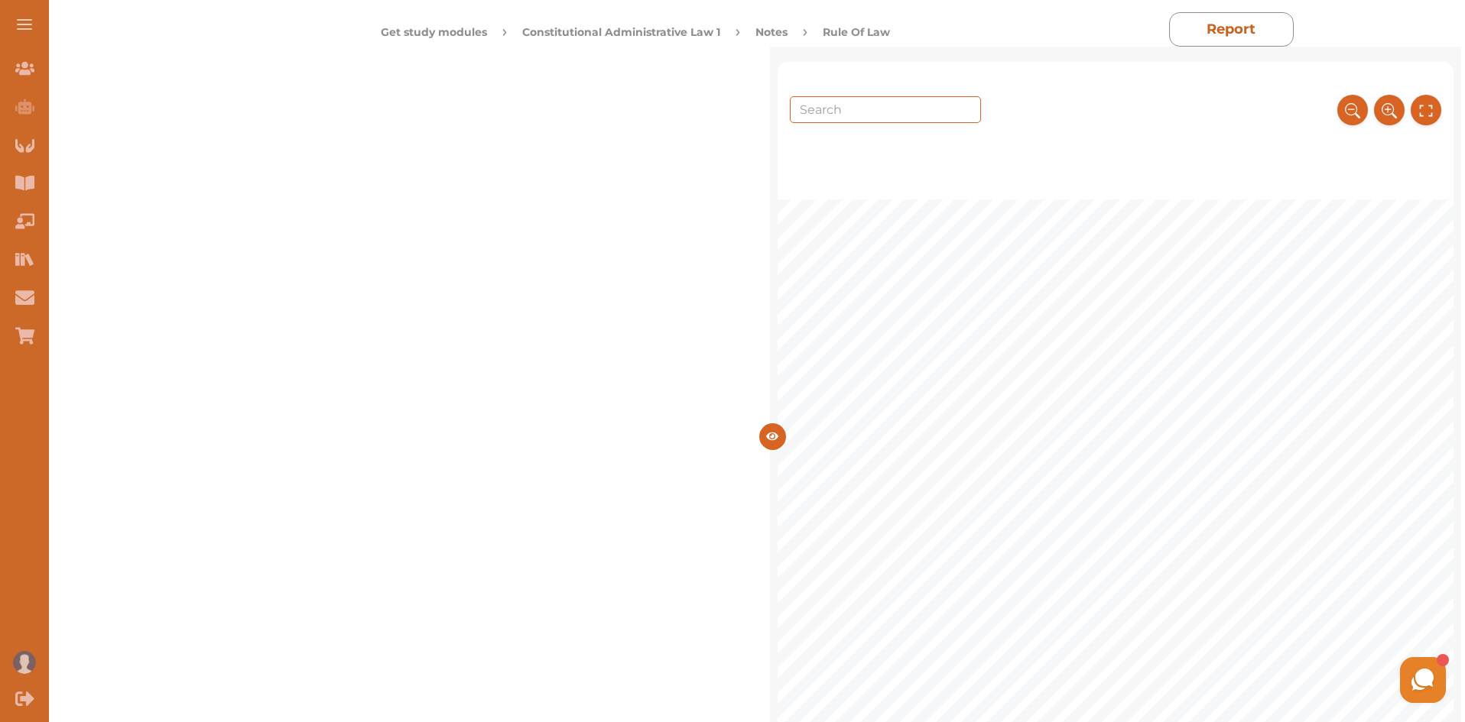
scroll to position [99, 0]
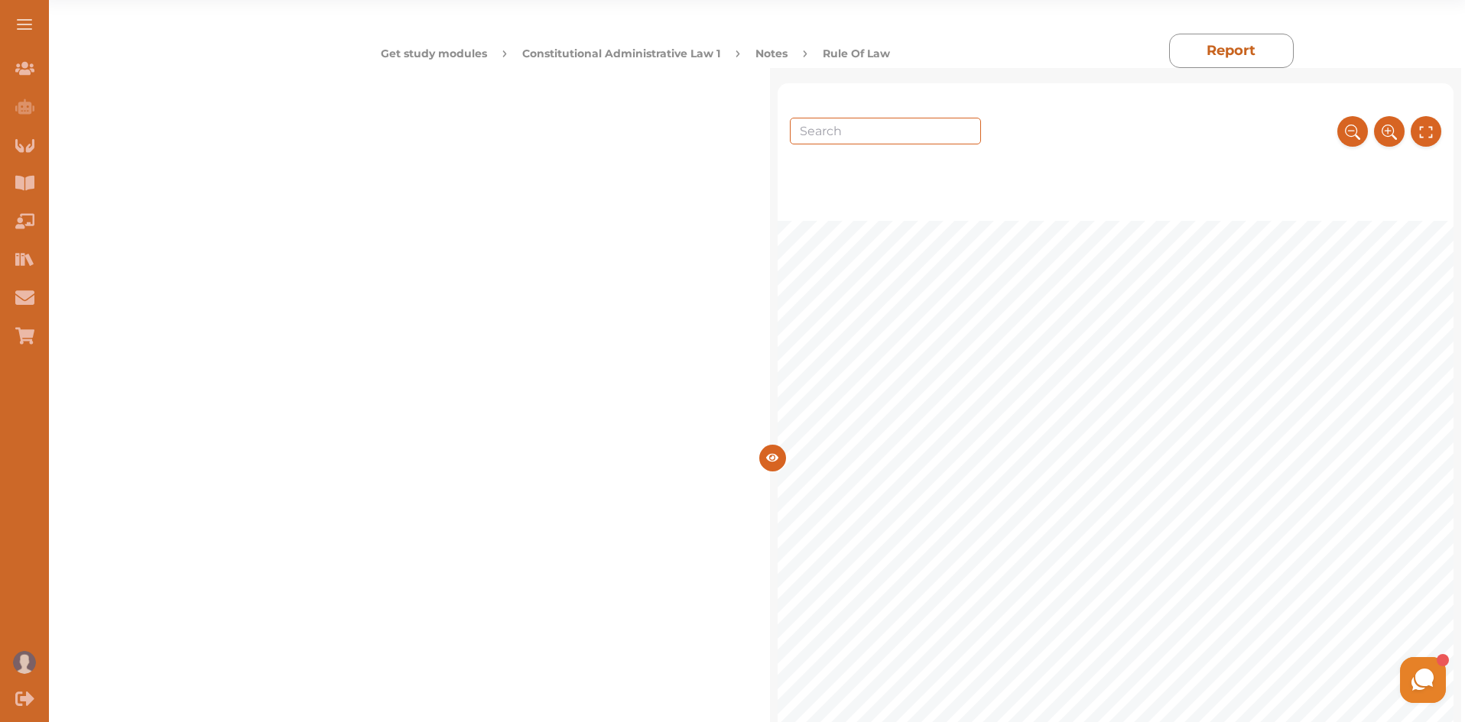
click at [1427, 663] on picture at bounding box center [1423, 681] width 46 height 46
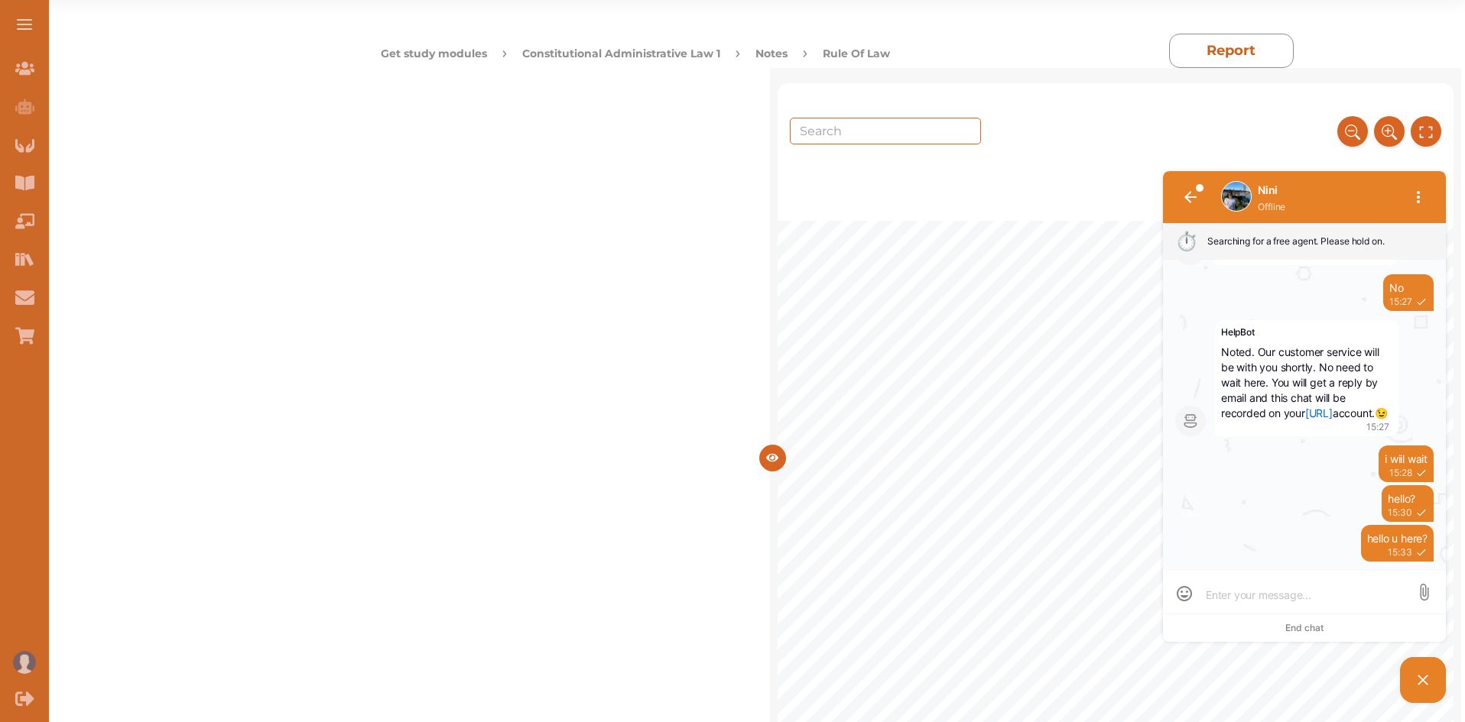
scroll to position [1, 0]
click at [1427, 663] on picture at bounding box center [1423, 681] width 46 height 46
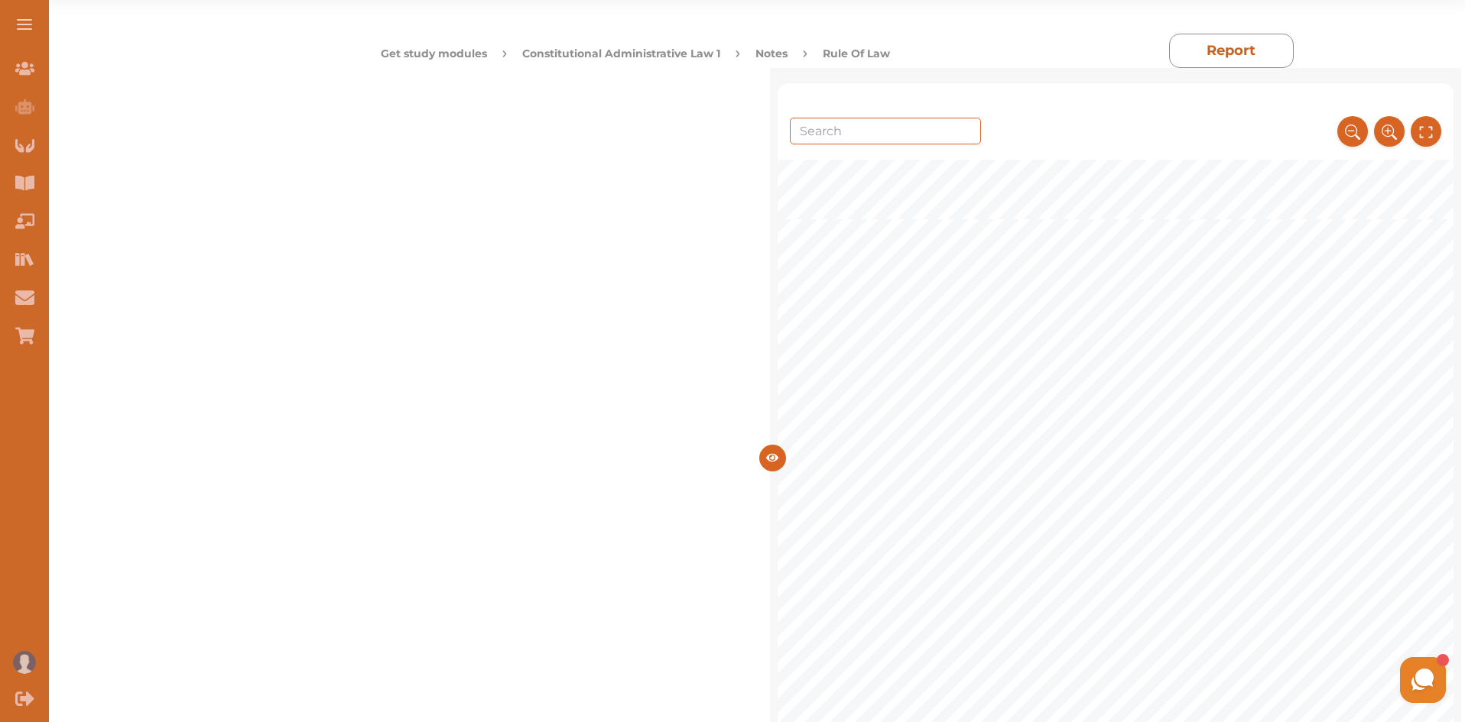
scroll to position [7045, 0]
click at [606, 51] on button "Constitutional Administrative Law 1" at bounding box center [621, 54] width 198 height 16
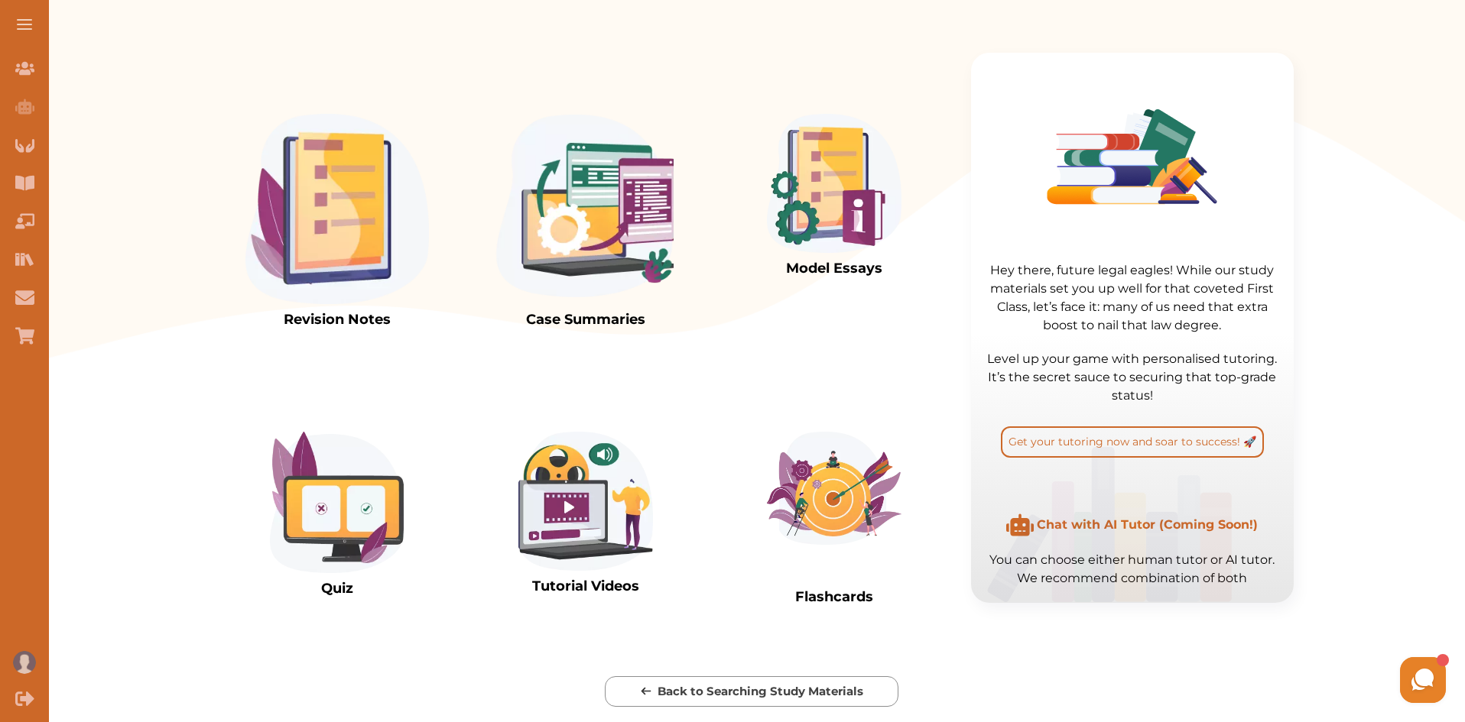
scroll to position [417, 0]
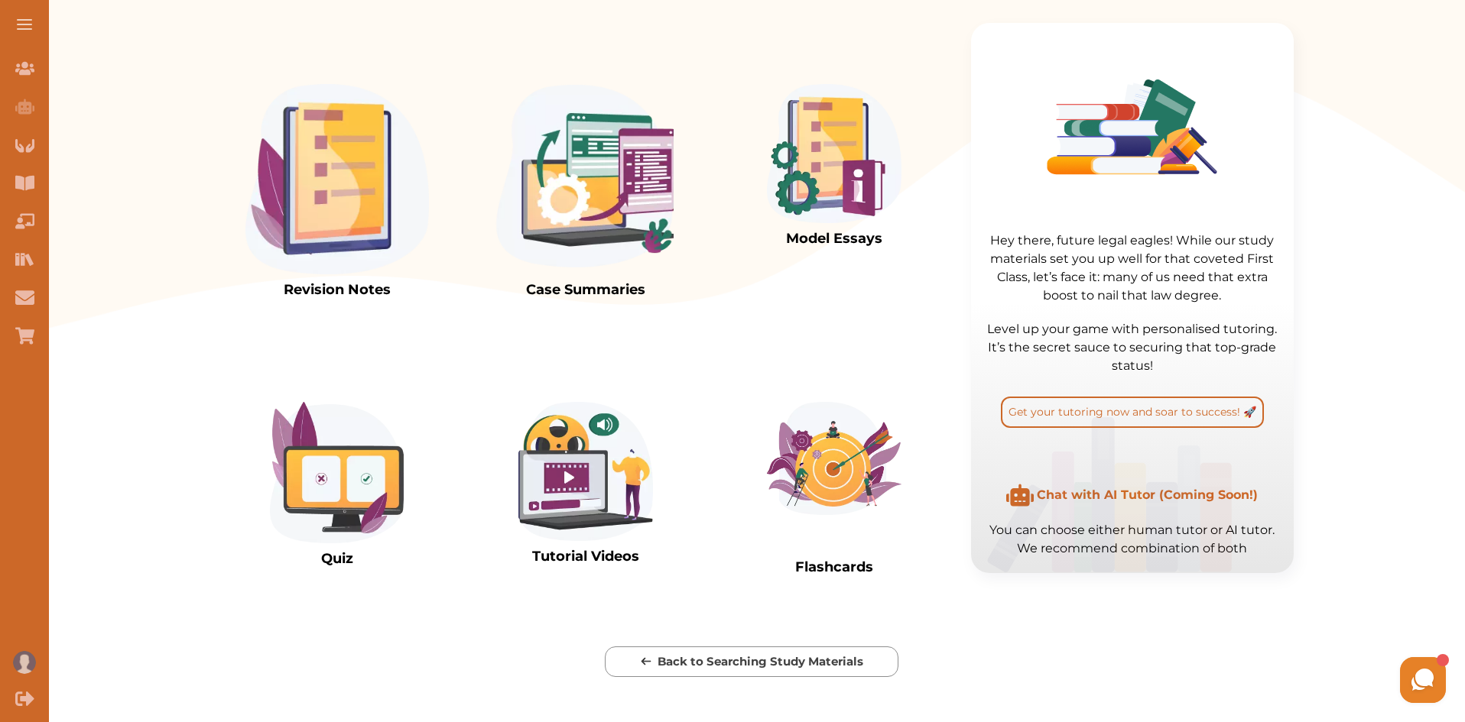
click at [374, 261] on img at bounding box center [336, 179] width 183 height 190
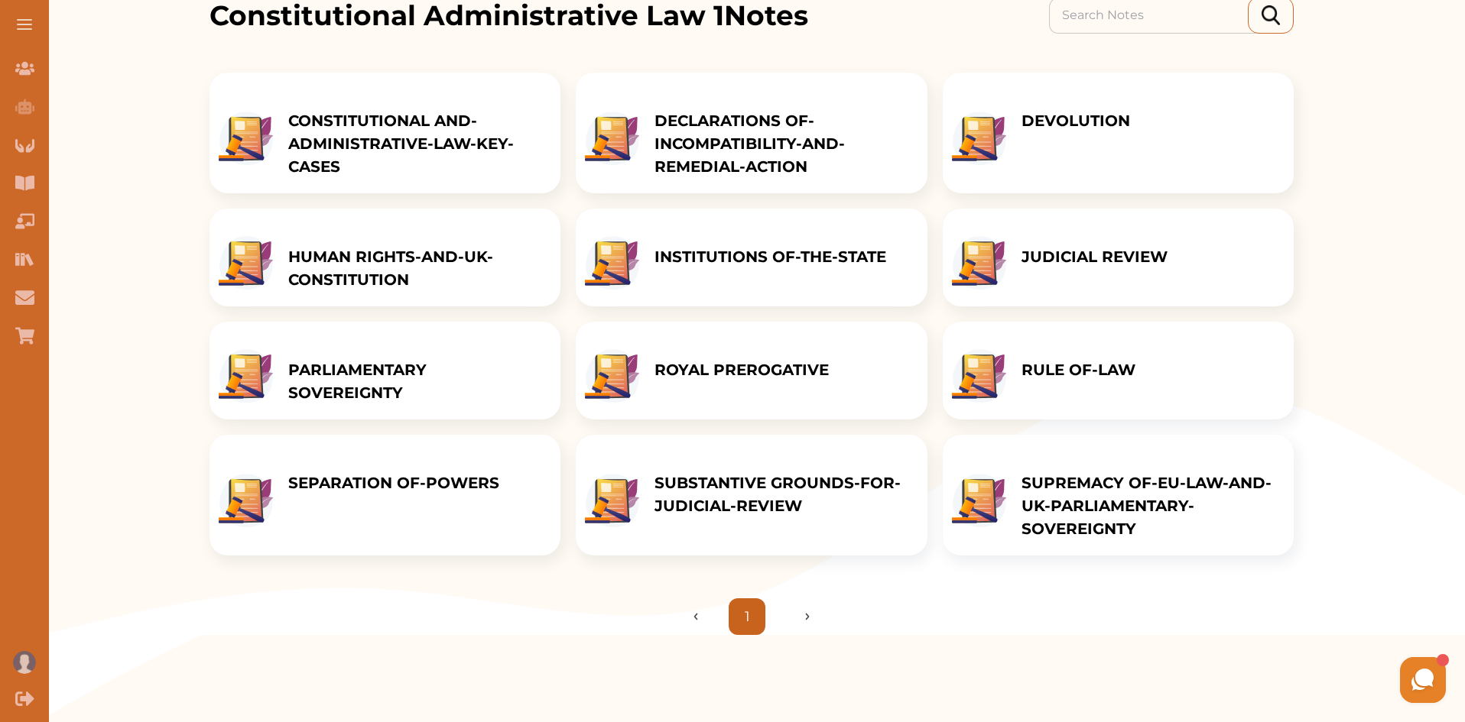
scroll to position [216, 0]
